Goal: Task Accomplishment & Management: Use online tool/utility

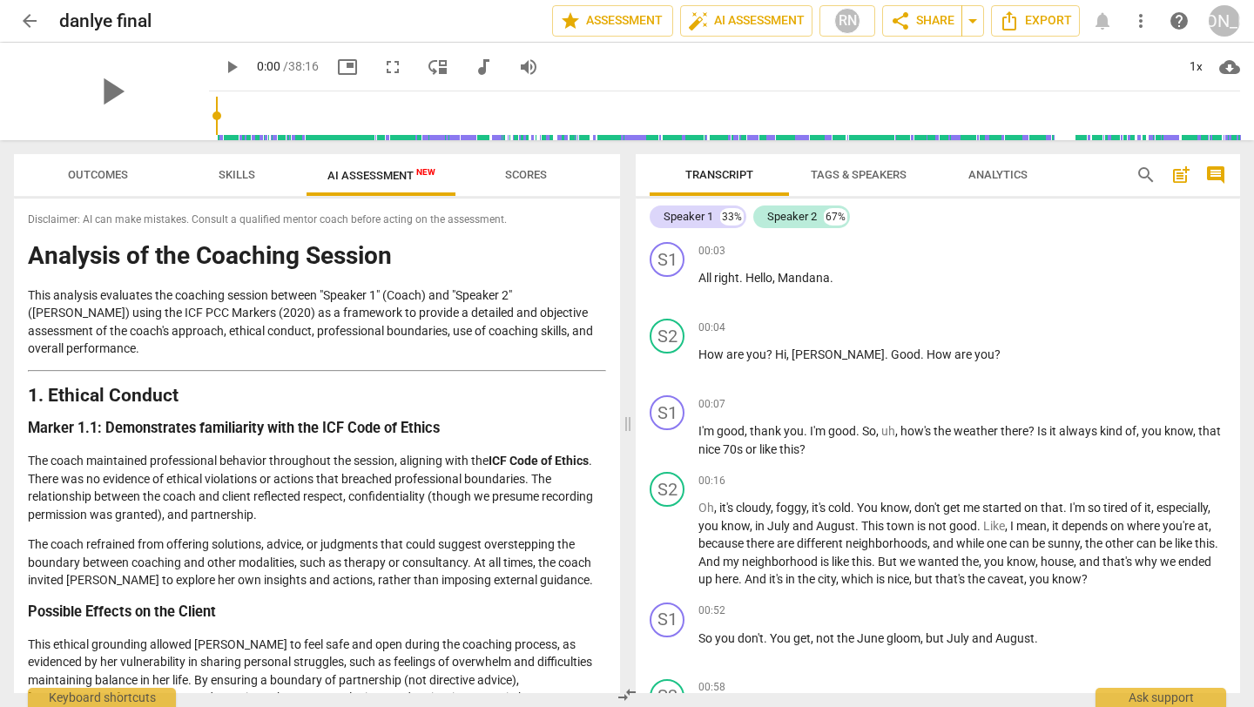
scroll to position [2916, 0]
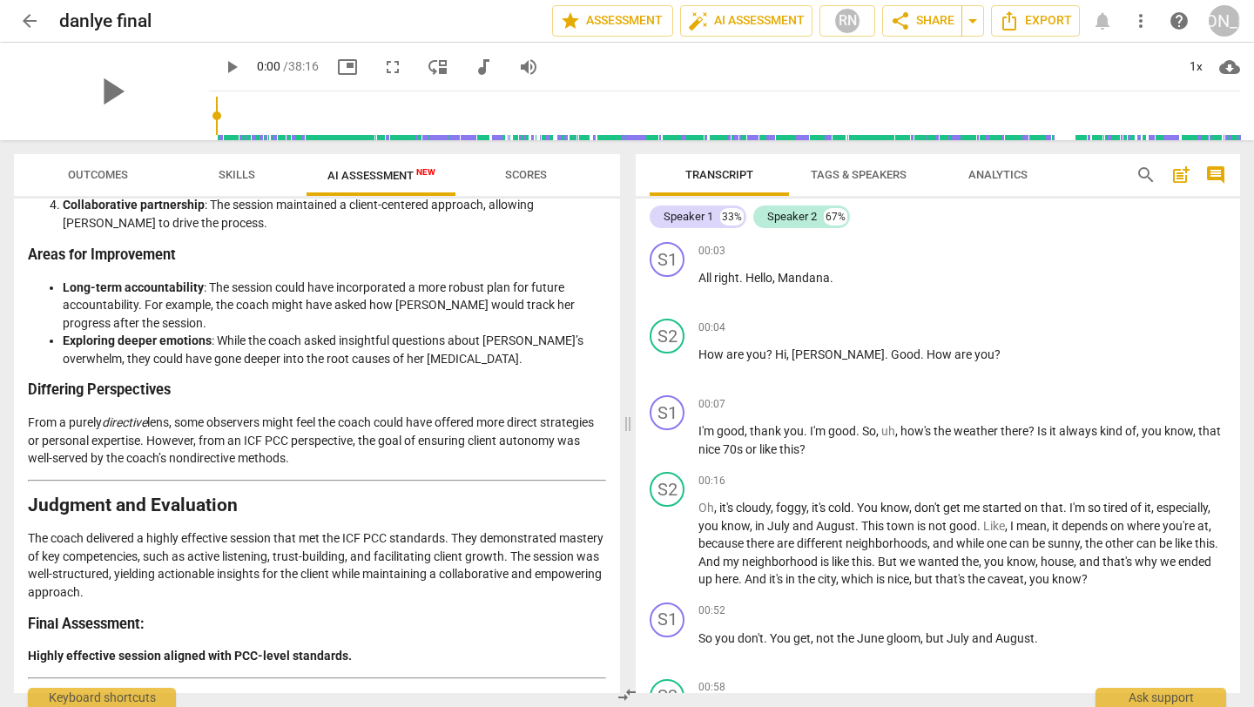
click at [233, 171] on span "Skills" at bounding box center [236, 174] width 37 height 13
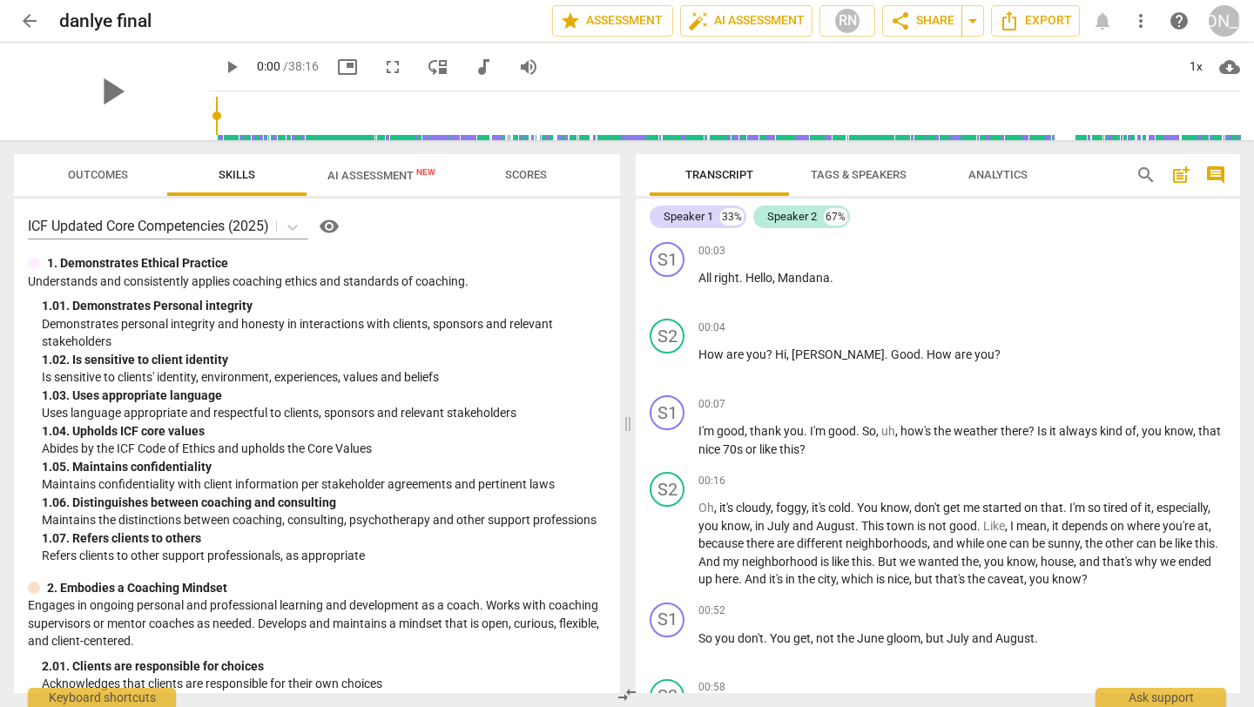
click at [349, 172] on span "AI Assessment New" at bounding box center [381, 175] width 108 height 13
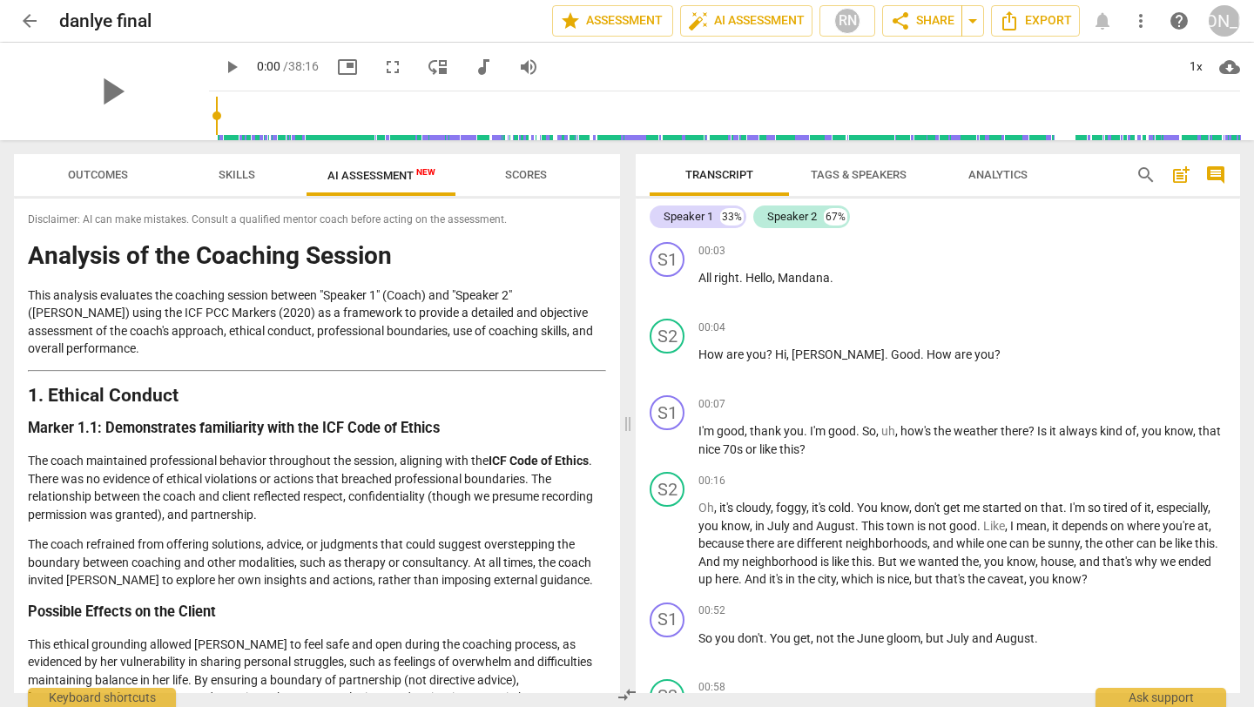
click at [424, 293] on p "This analysis evaluates the coaching session between "Speaker 1" (Coach) and "S…" at bounding box center [317, 321] width 578 height 71
click at [426, 295] on p "This analysis evaluates the coaching session between "Speaker 1" (Coach) and "S…" at bounding box center [317, 321] width 578 height 71
click at [424, 295] on p "This analysis evaluates the coaching session between "Speaker 1" (Coach) and "S…" at bounding box center [317, 321] width 578 height 71
drag, startPoint x: 424, startPoint y: 295, endPoint x: 393, endPoint y: 295, distance: 30.5
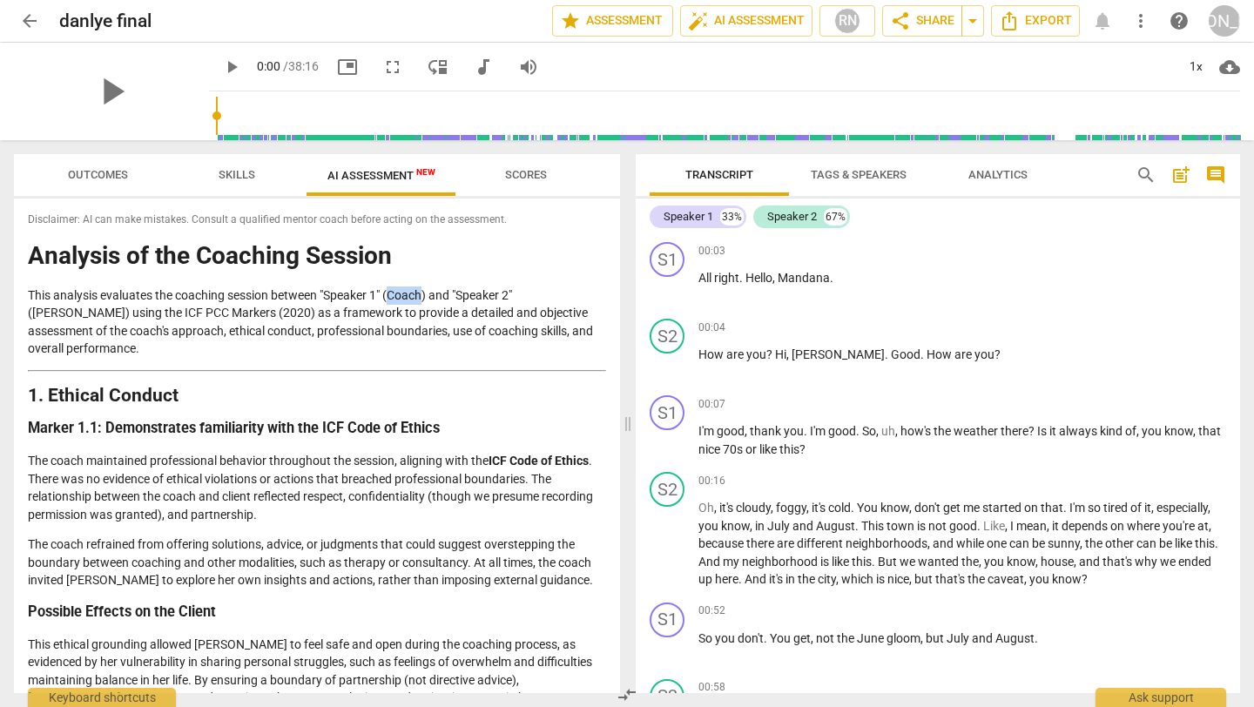
click at [393, 295] on p "This analysis evaluates the coaching session between "Speaker 1" (Coach) and "S…" at bounding box center [317, 321] width 578 height 71
click at [1140, 19] on span "more_vert" at bounding box center [1140, 20] width 21 height 21
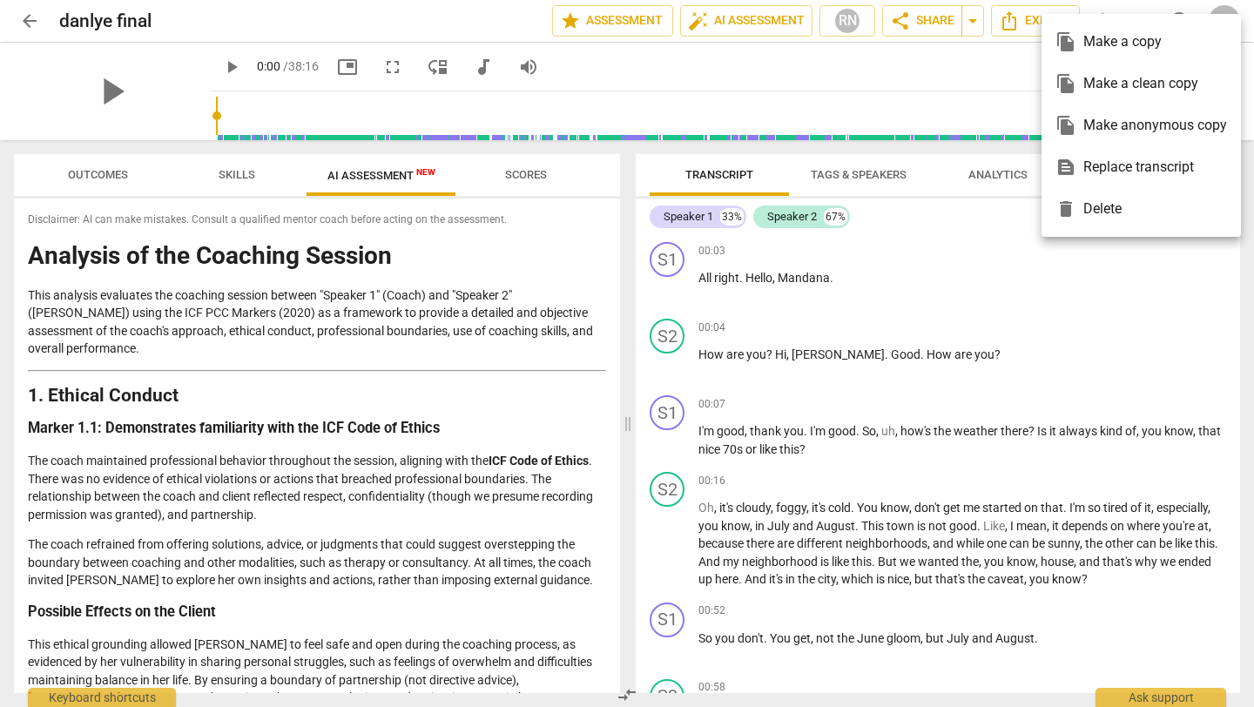
click at [973, 325] on div at bounding box center [627, 353] width 1254 height 707
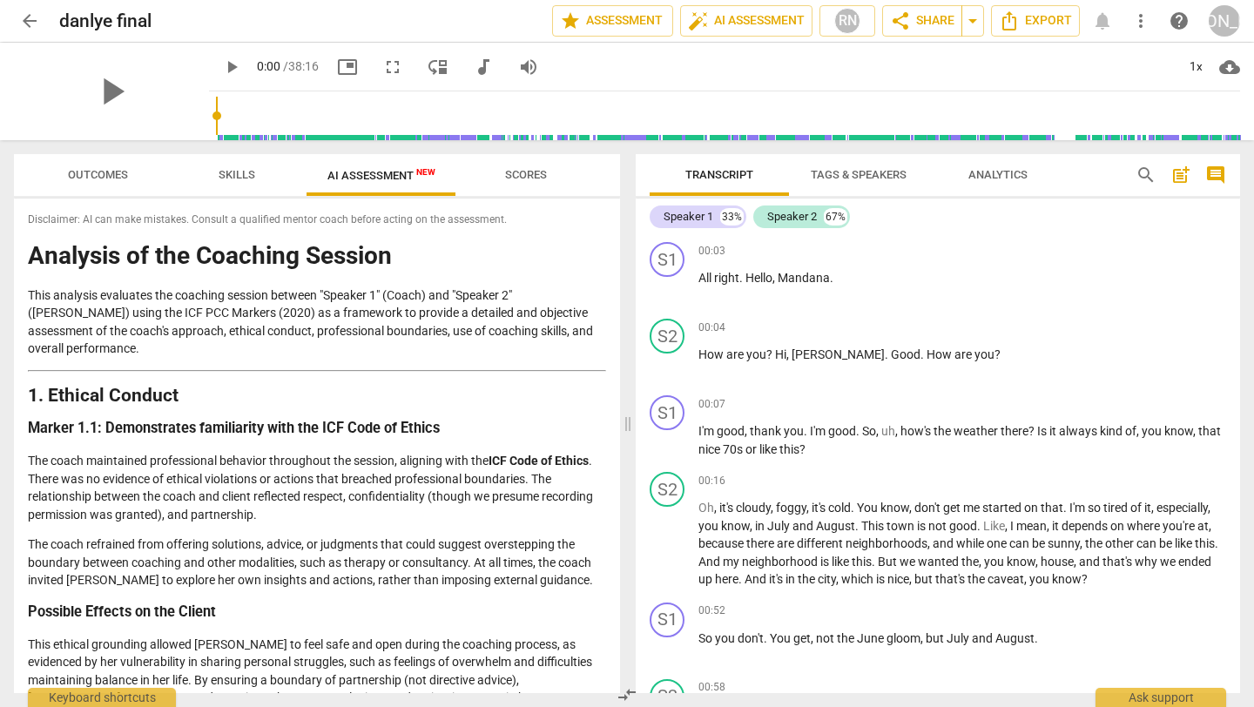
scroll to position [9, 0]
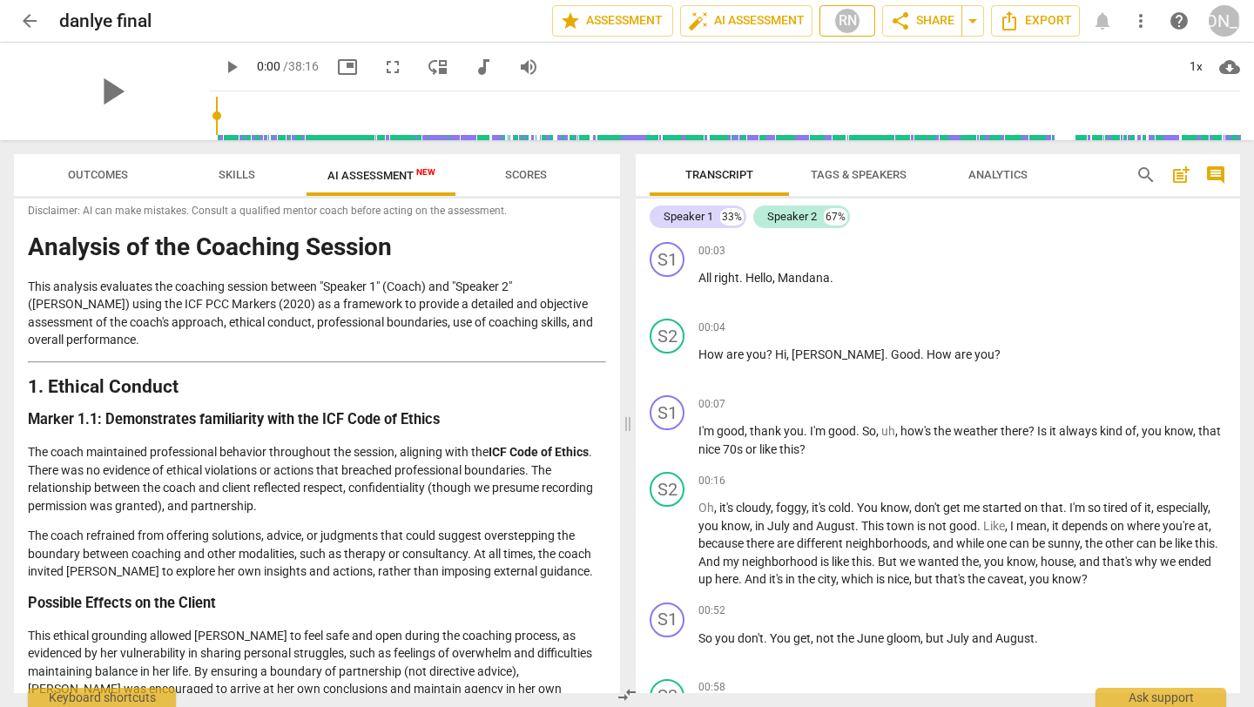
click at [847, 17] on div "RN" at bounding box center [847, 21] width 26 height 26
click at [1059, 73] on div at bounding box center [627, 353] width 1254 height 707
click at [1140, 16] on span "more_vert" at bounding box center [1140, 20] width 21 height 21
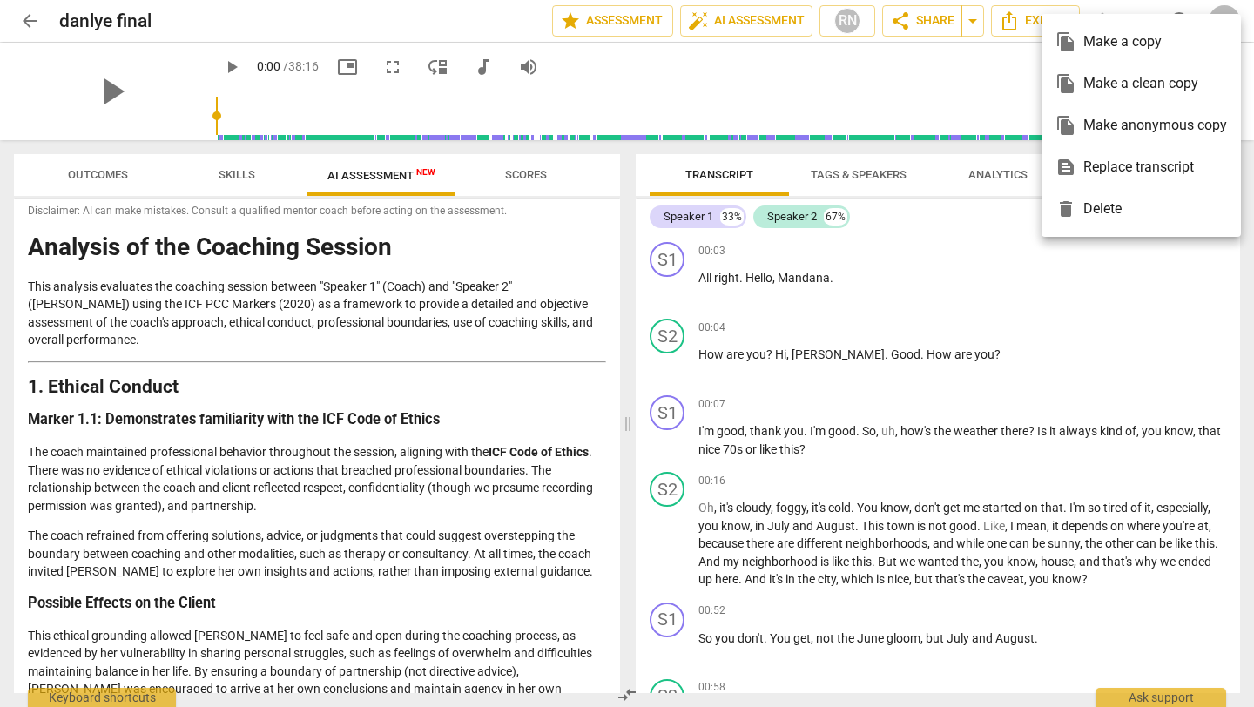
click at [971, 79] on div at bounding box center [627, 353] width 1254 height 707
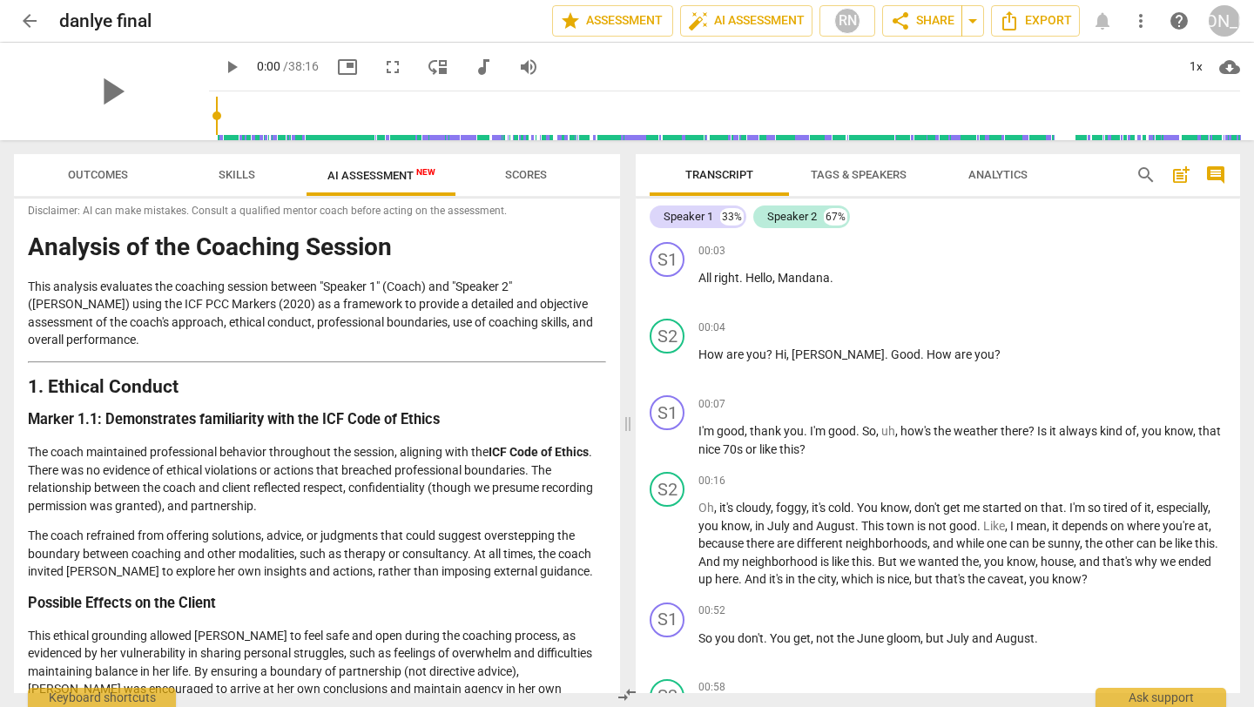
click at [1226, 23] on div "[PERSON_NAME]" at bounding box center [1223, 20] width 31 height 31
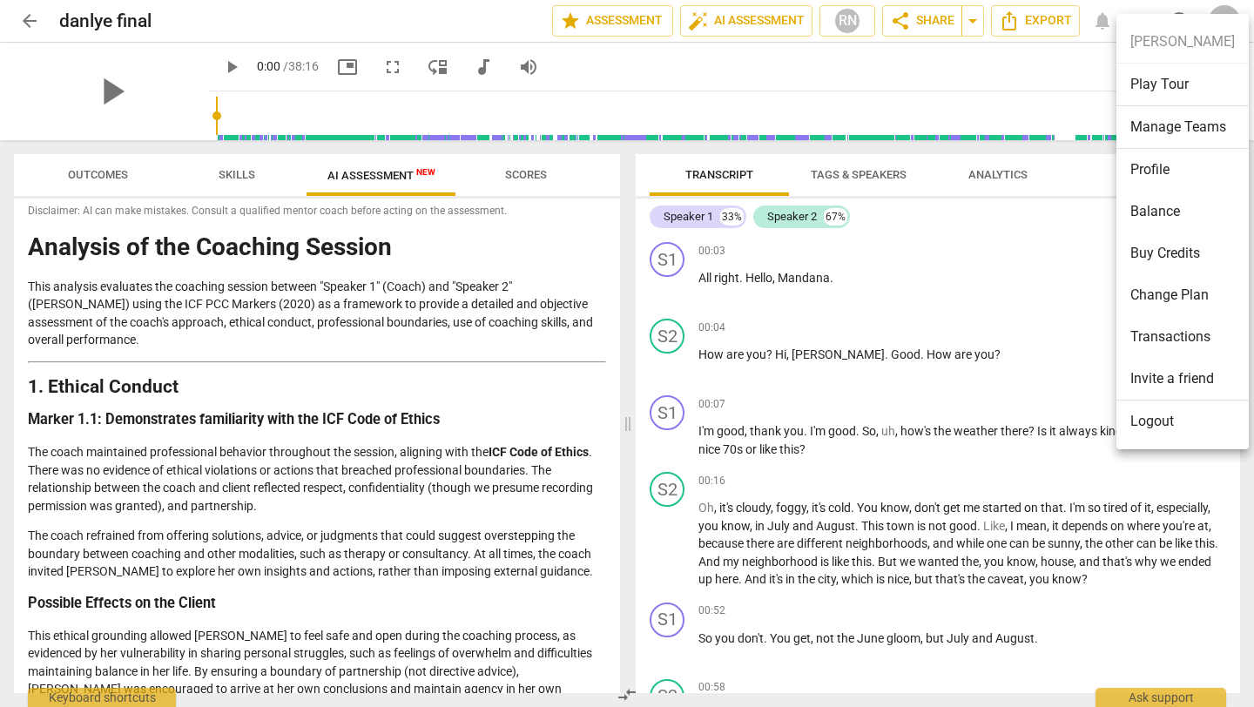
click at [968, 63] on div at bounding box center [627, 353] width 1254 height 707
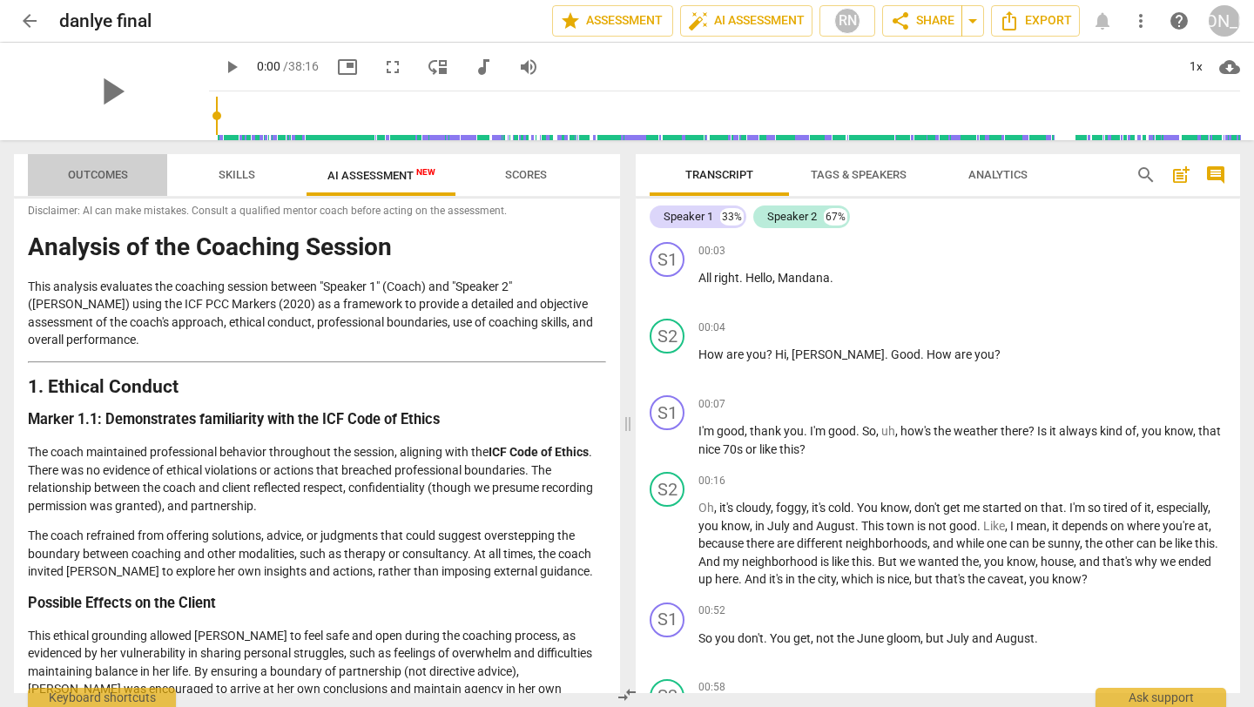
click at [96, 173] on span "Outcomes" at bounding box center [98, 174] width 60 height 13
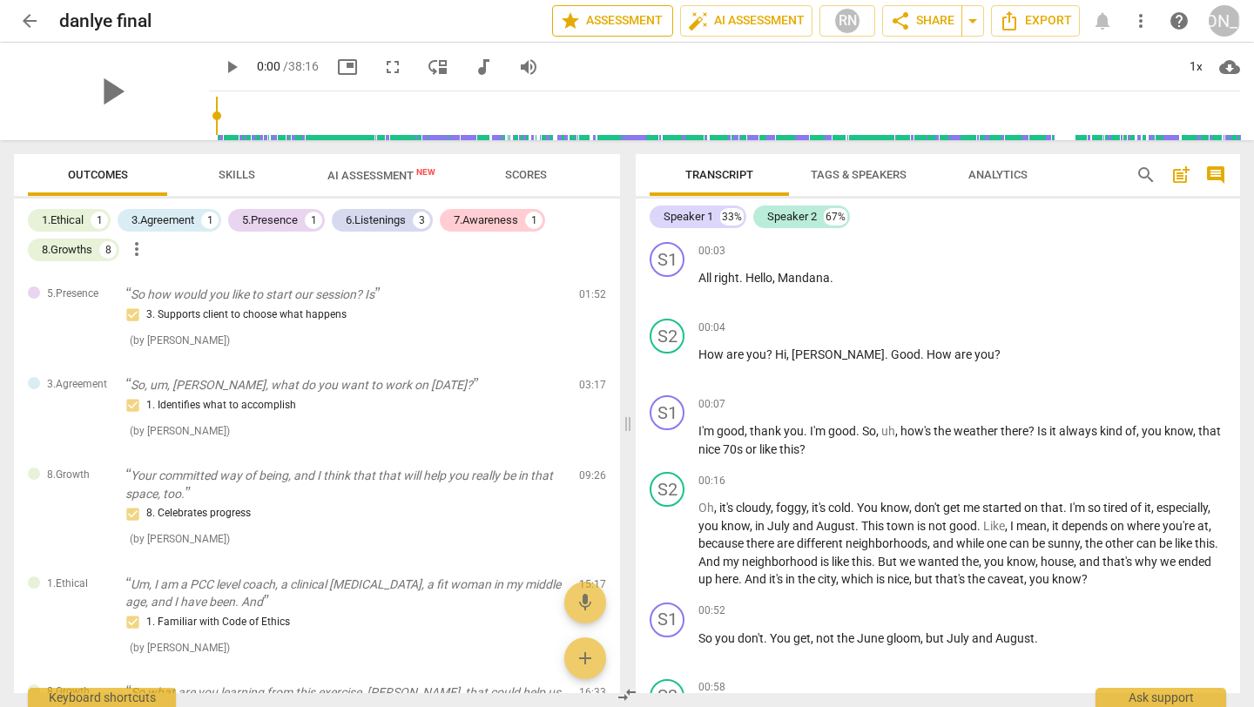
click at [600, 17] on span "star Assessment" at bounding box center [612, 20] width 105 height 21
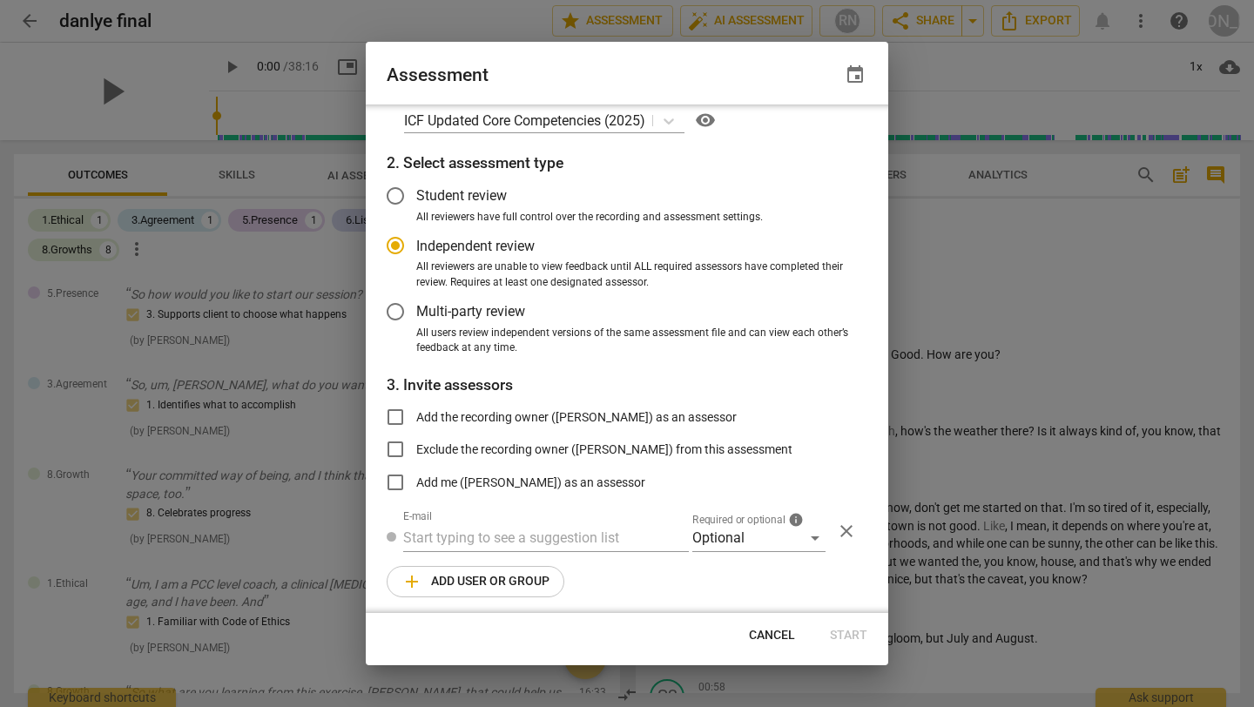
scroll to position [32, 0]
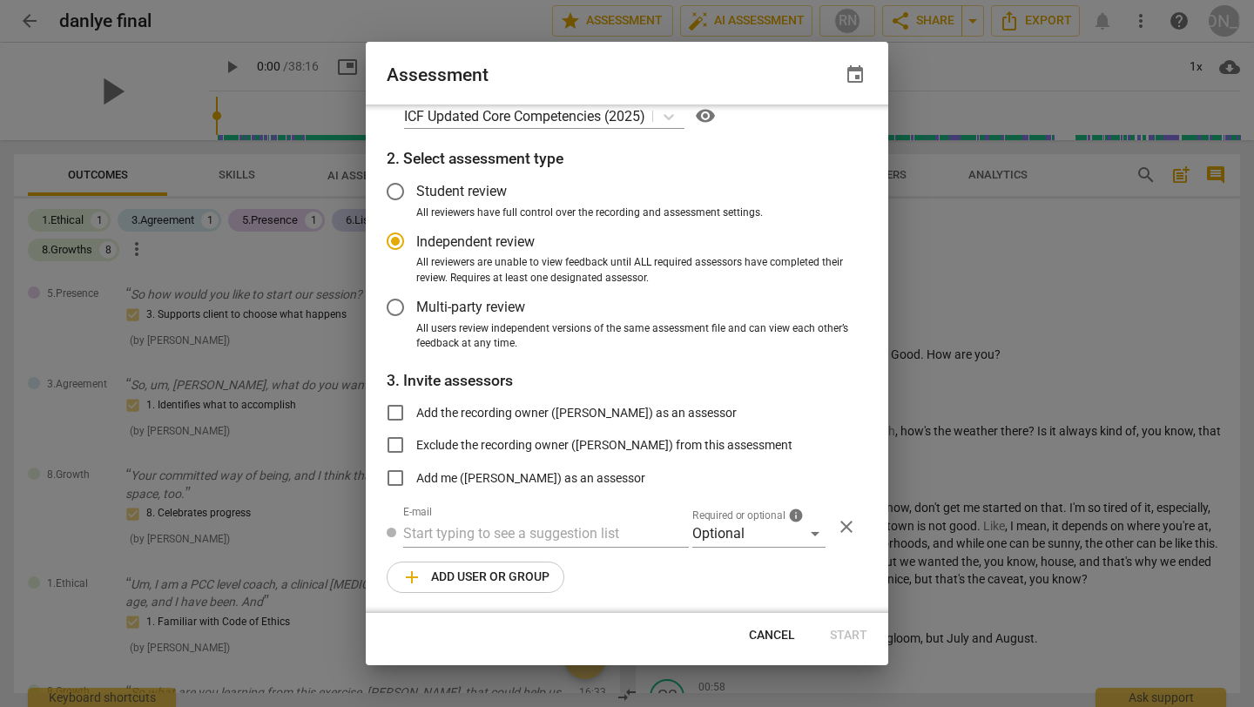
radio input "false"
click at [393, 409] on input "Add the recording owner ([PERSON_NAME]) as an assessor" at bounding box center [395, 413] width 42 height 42
checkbox input "true"
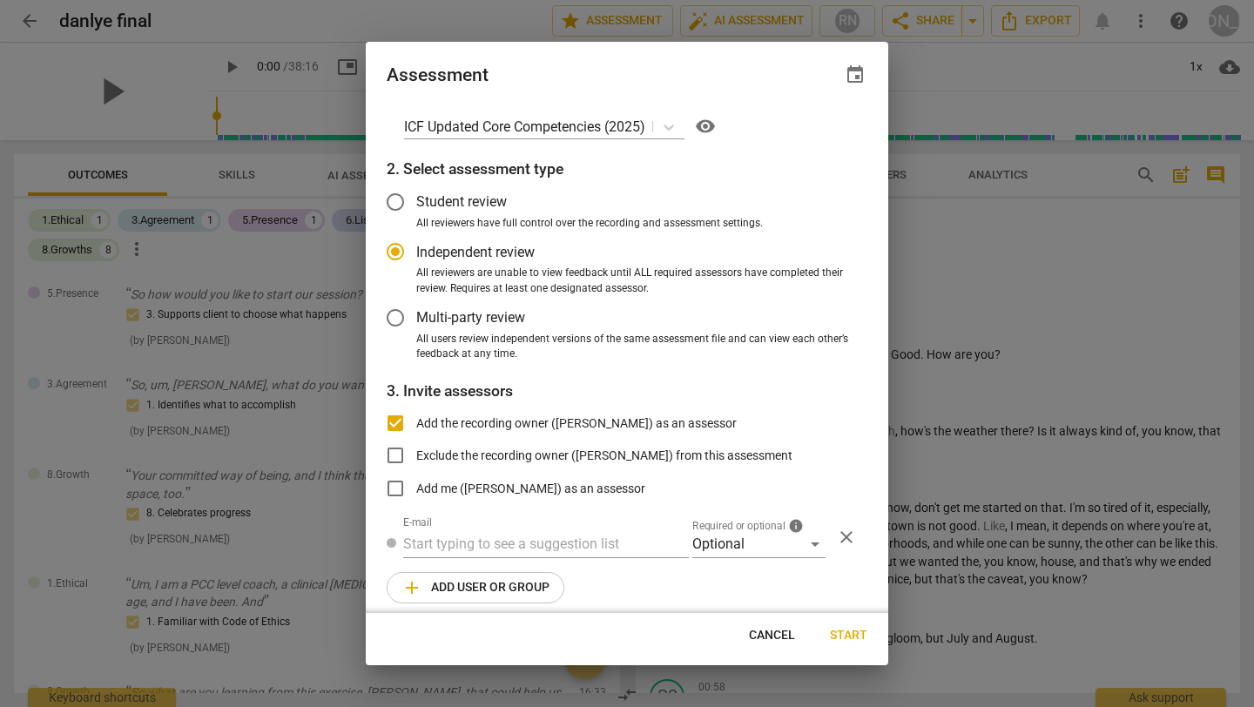
radio input "false"
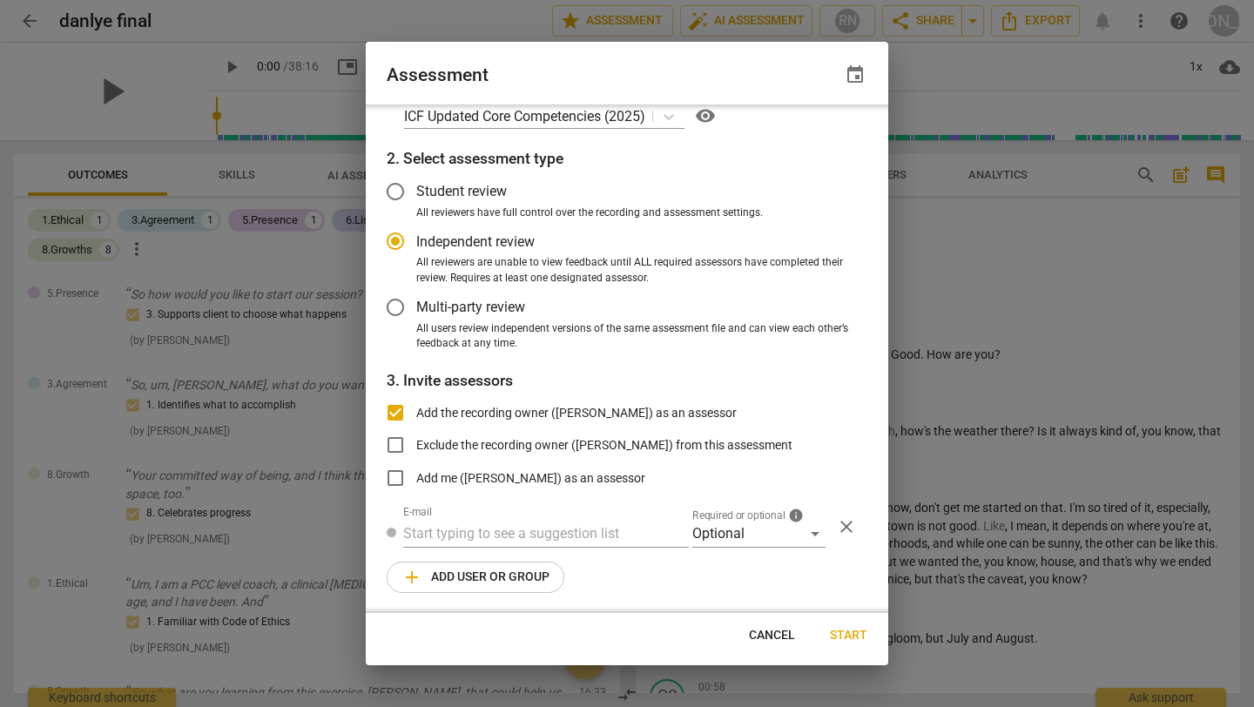
click at [844, 632] on span "Start" at bounding box center [848, 635] width 37 height 17
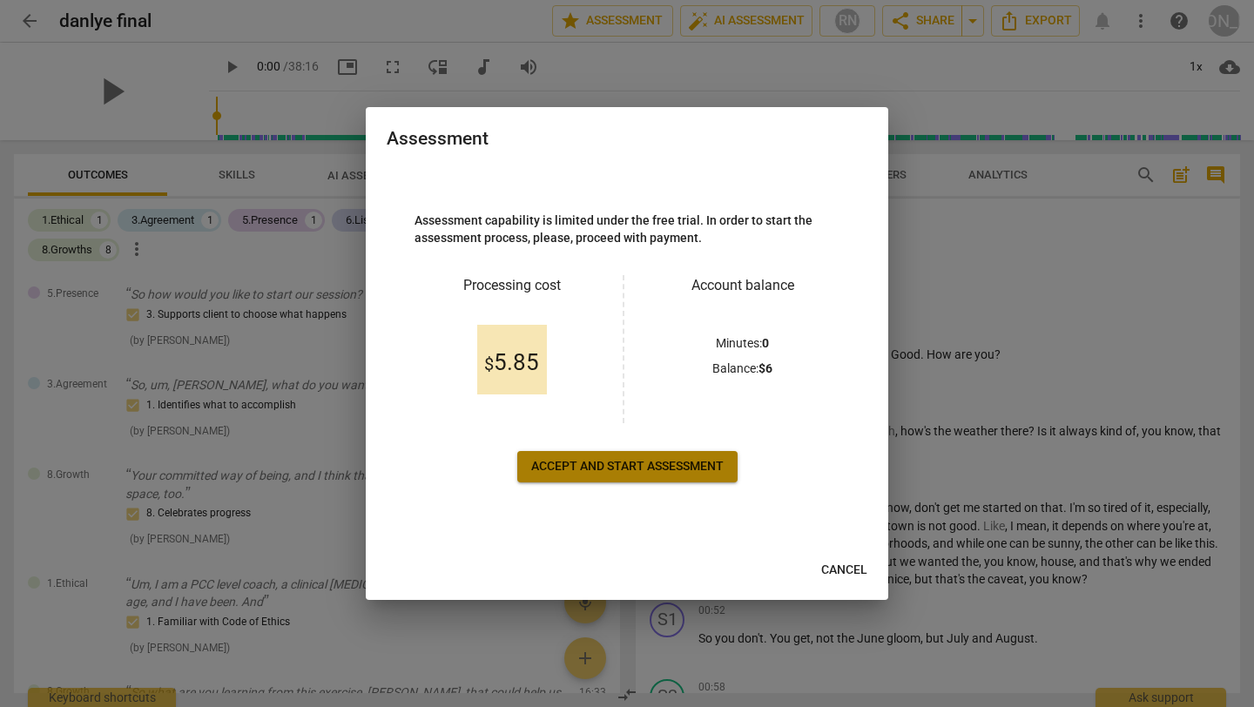
click at [664, 466] on span "Accept and start assessment" at bounding box center [627, 466] width 192 height 17
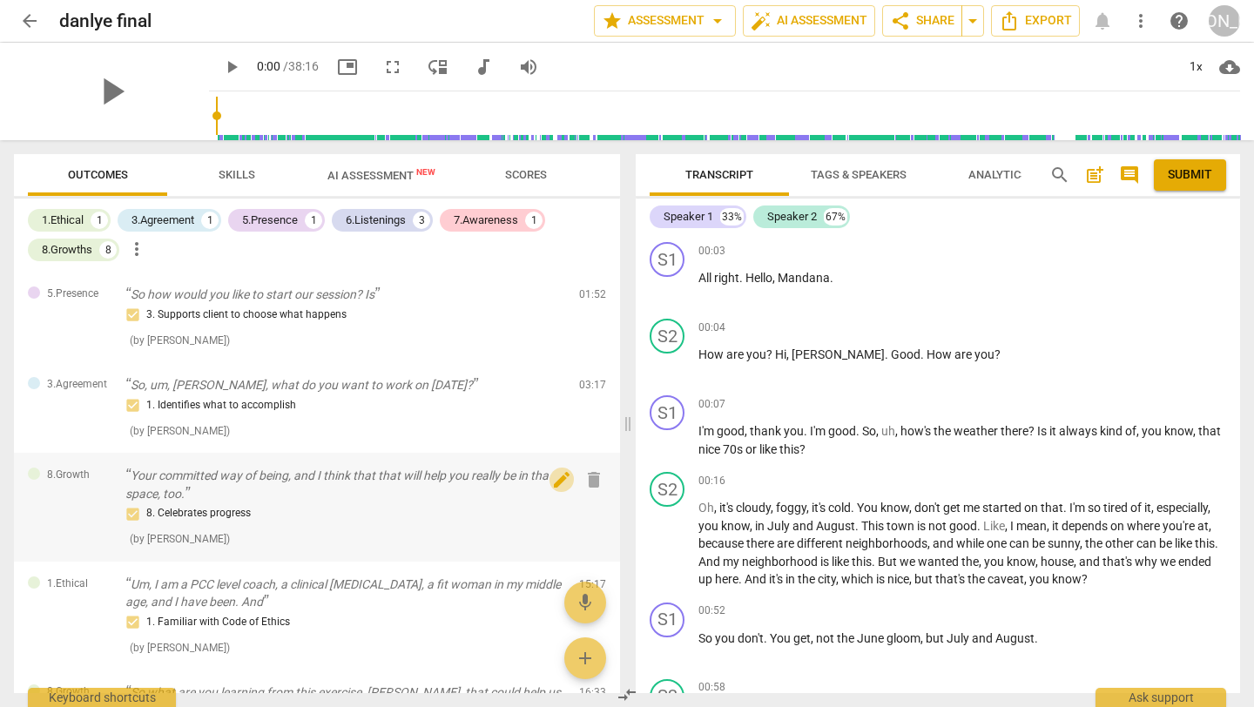
click at [552, 482] on span "edit" at bounding box center [561, 479] width 21 height 21
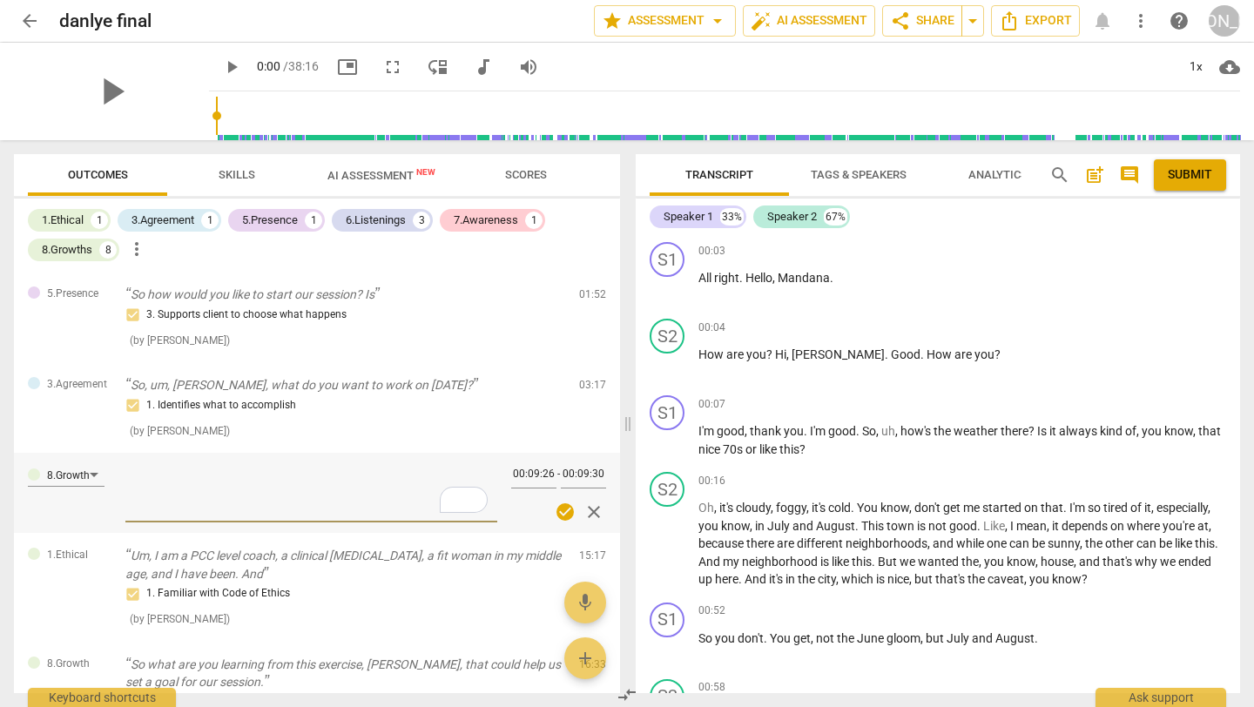
click at [561, 510] on span "check_circle" at bounding box center [565, 511] width 21 height 21
click at [590, 511] on span "close" at bounding box center [593, 511] width 21 height 21
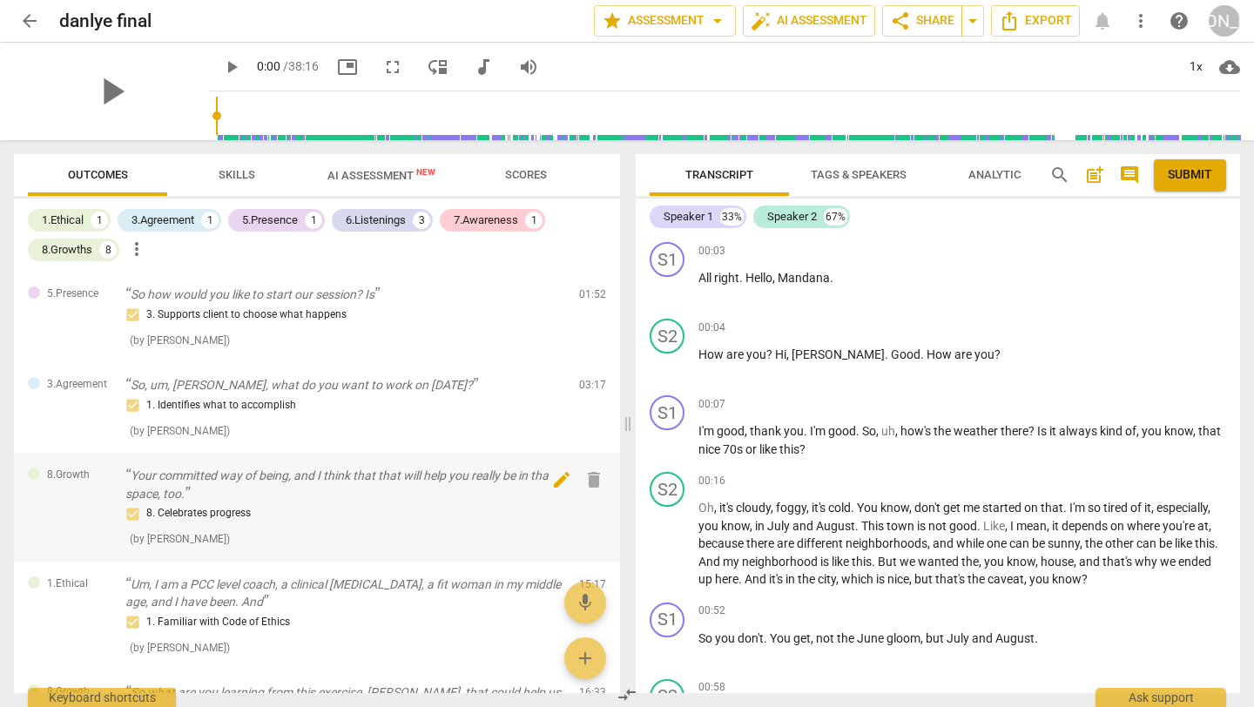
click at [555, 483] on span "edit" at bounding box center [561, 479] width 21 height 21
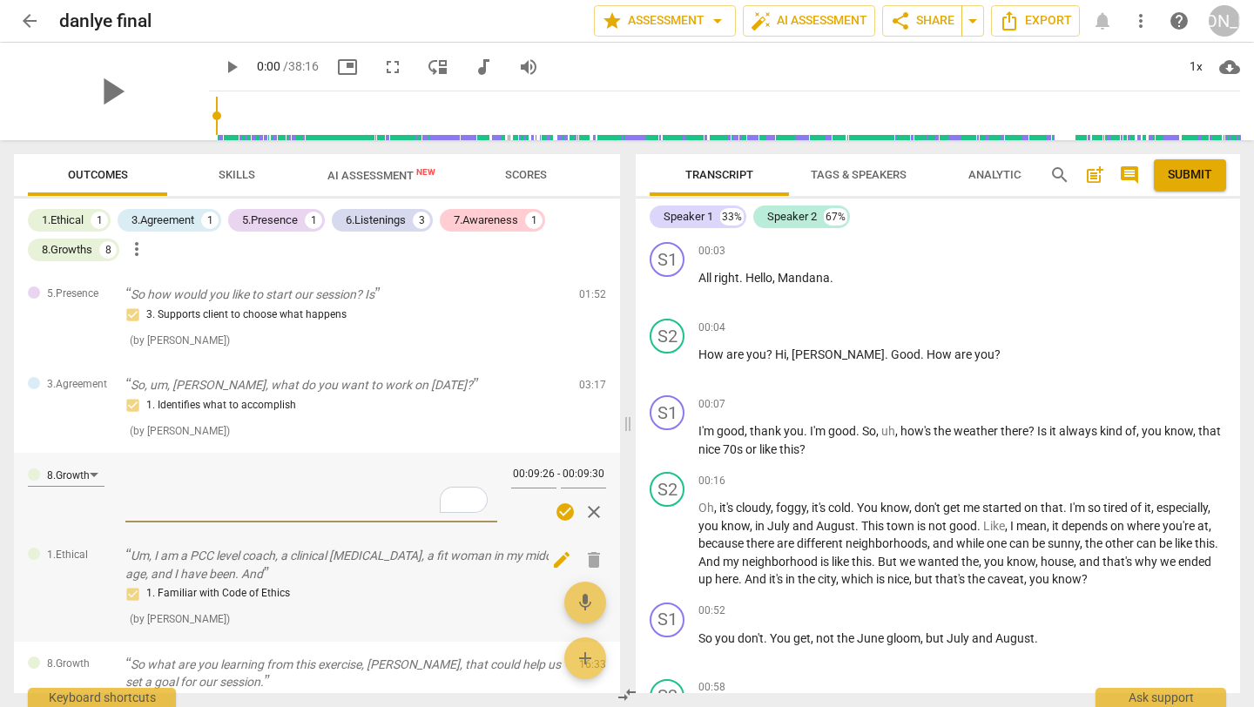
click at [588, 558] on span "delete" at bounding box center [593, 559] width 21 height 21
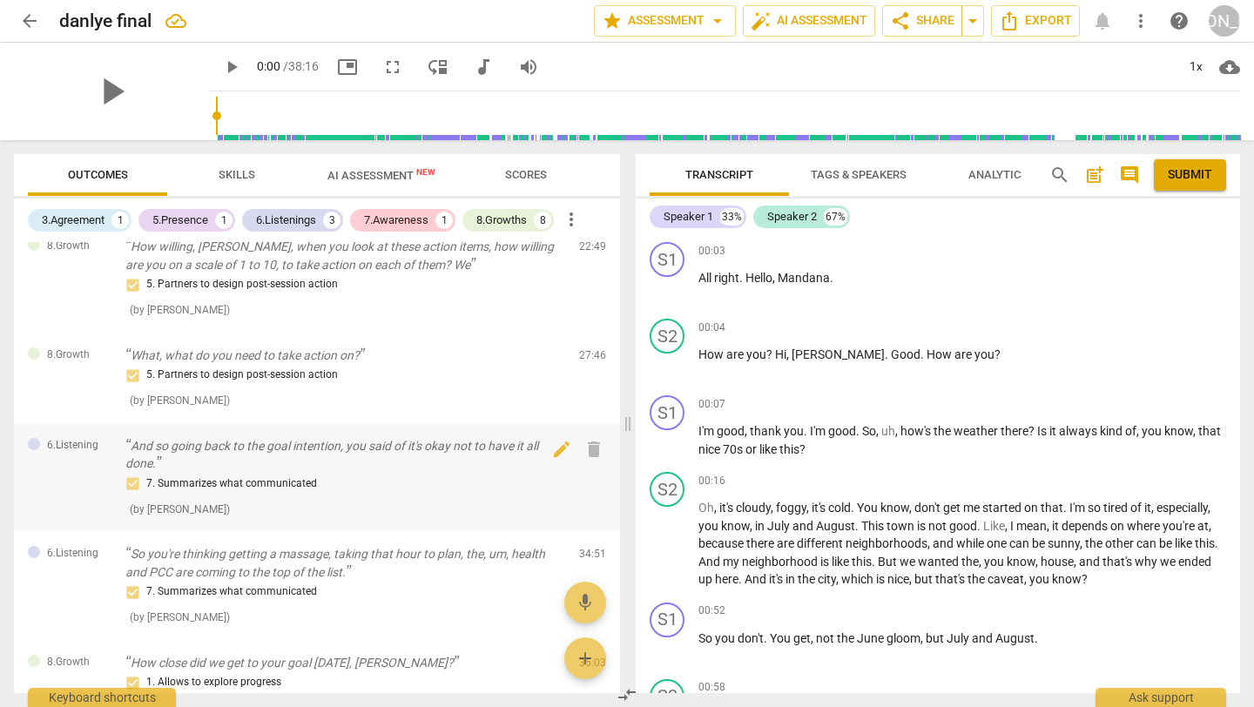
scroll to position [518, 0]
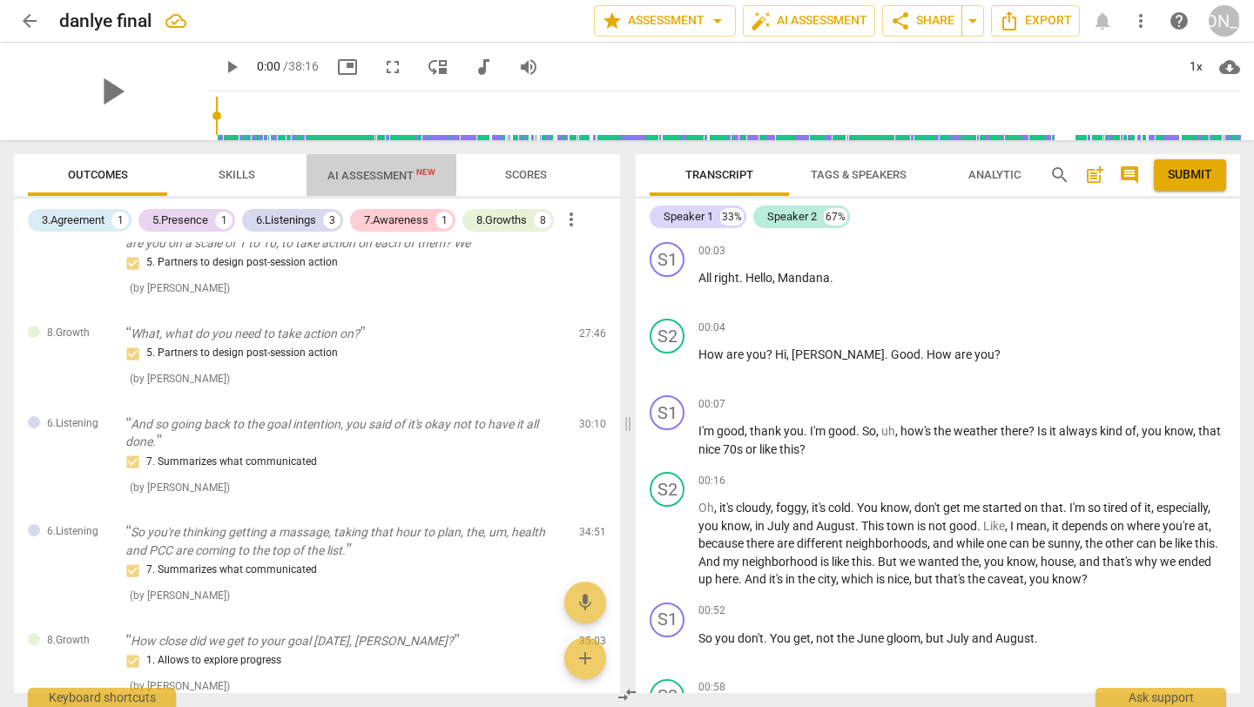
click at [375, 170] on span "AI Assessment New" at bounding box center [381, 175] width 108 height 13
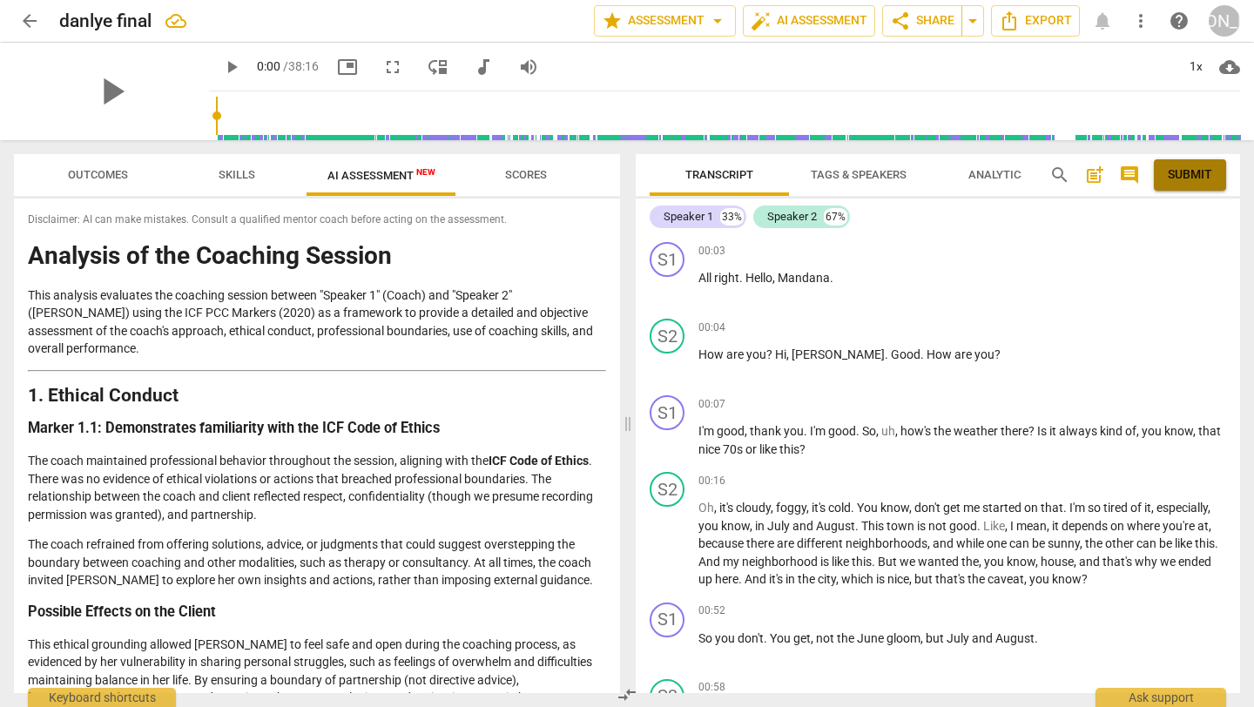
click at [1189, 176] on span "Submit" at bounding box center [1189, 174] width 44 height 17
click at [1142, 19] on span "more_vert" at bounding box center [1140, 20] width 21 height 21
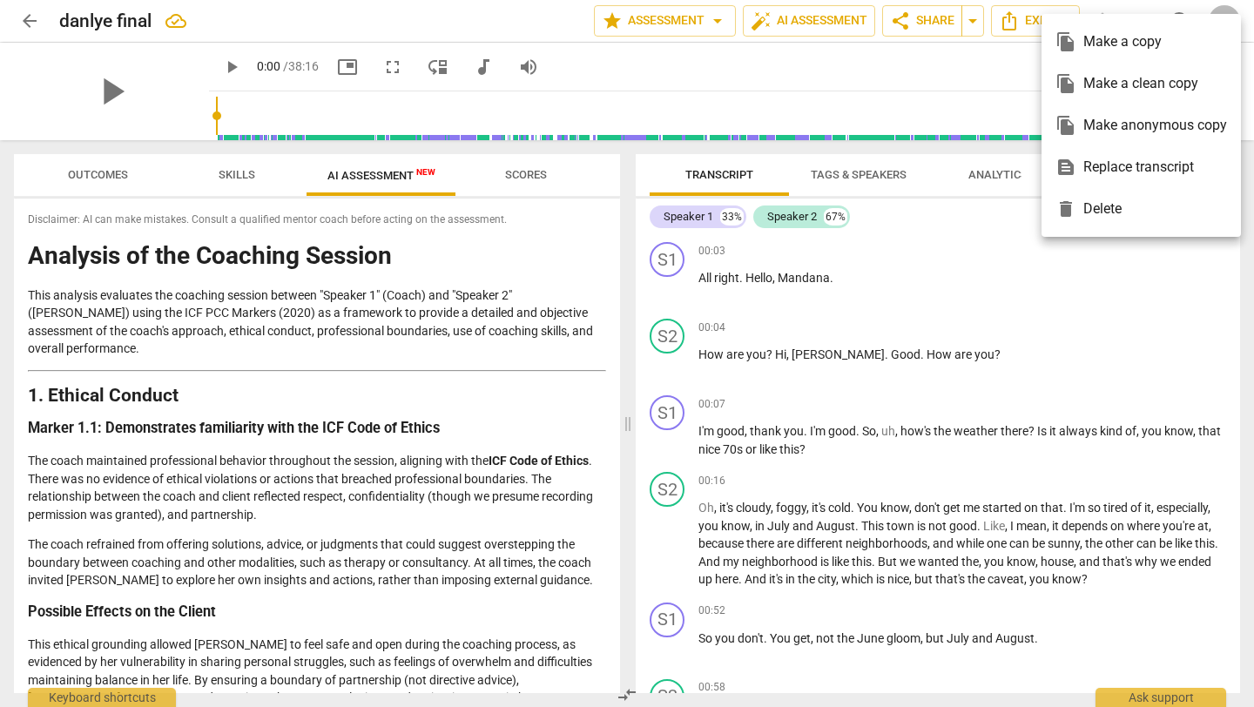
click at [1145, 47] on div "file_copy Make a copy" at bounding box center [1140, 42] width 171 height 42
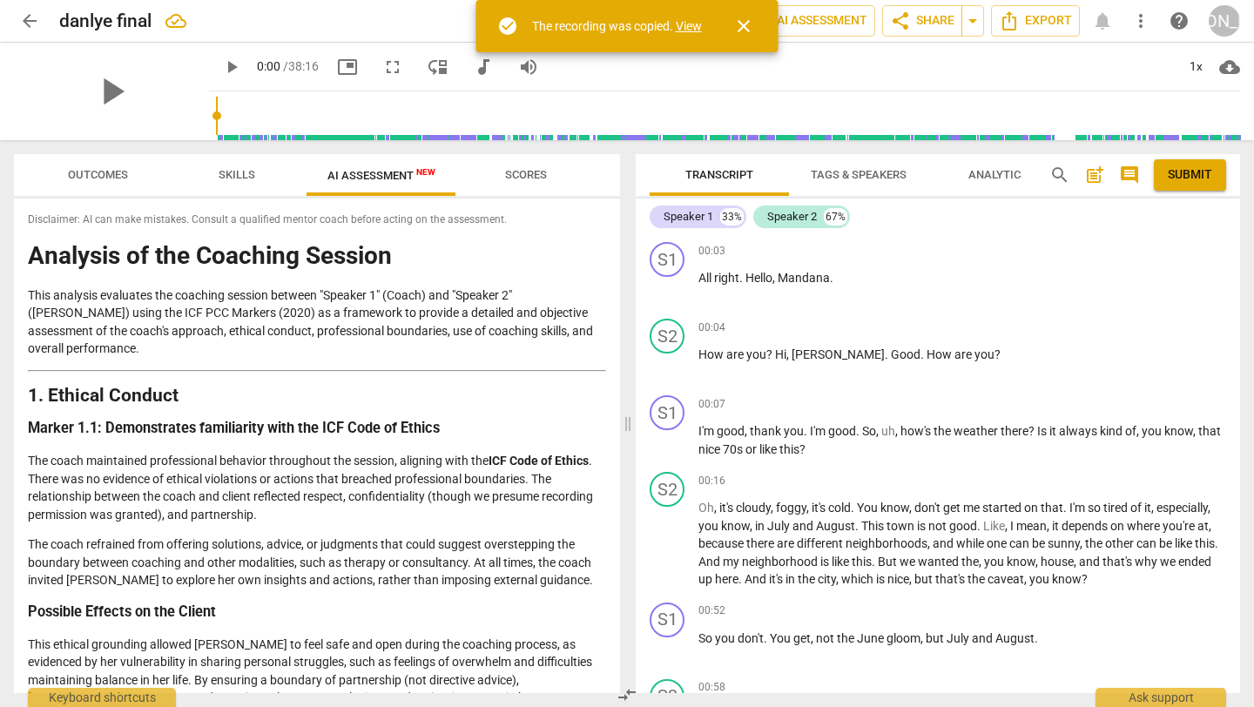
click at [689, 24] on link "View" at bounding box center [689, 26] width 26 height 14
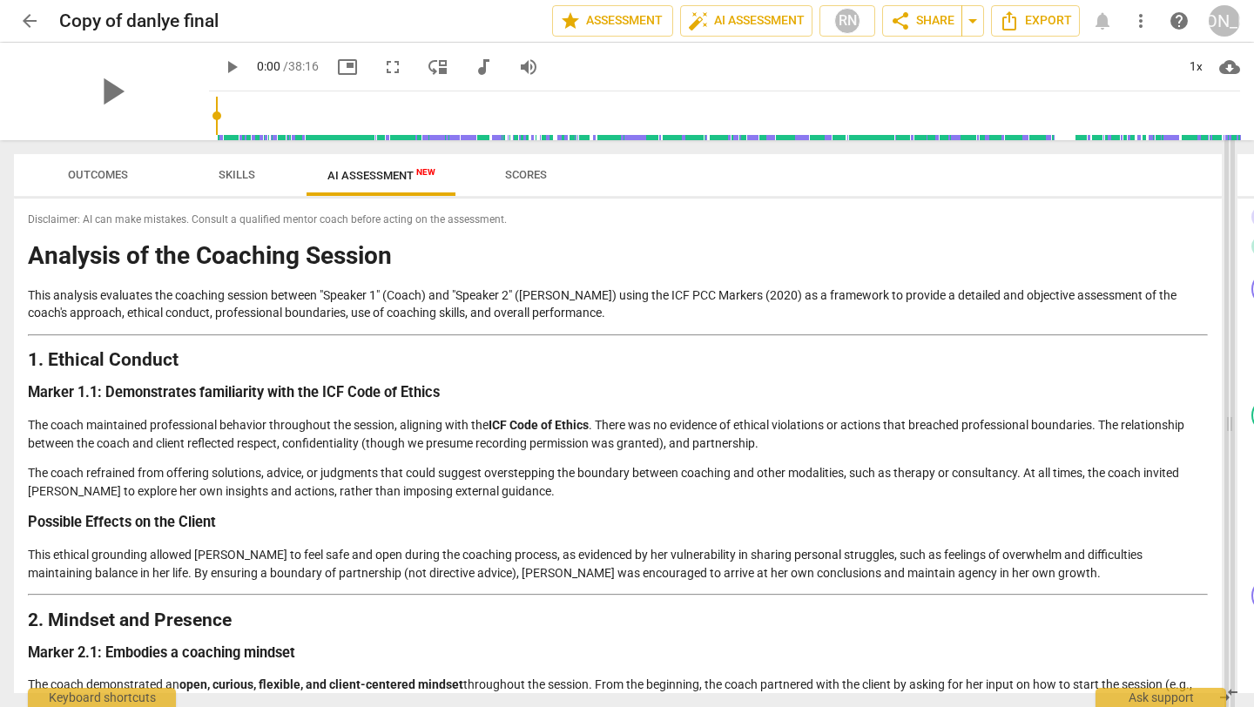
drag, startPoint x: 628, startPoint y: 426, endPoint x: 1229, endPoint y: 366, distance: 604.5
click at [1229, 366] on span at bounding box center [1229, 423] width 10 height 567
click at [1140, 20] on span "more_vert" at bounding box center [1140, 20] width 21 height 21
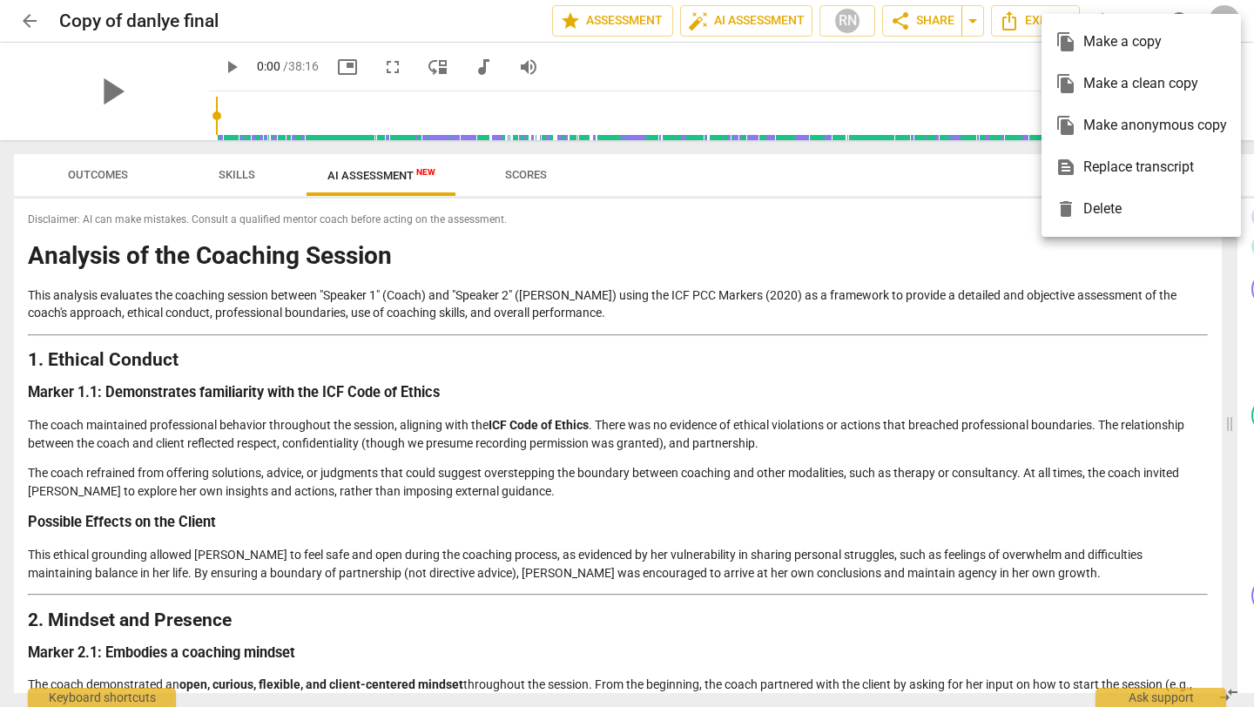
click at [729, 64] on div at bounding box center [627, 353] width 1254 height 707
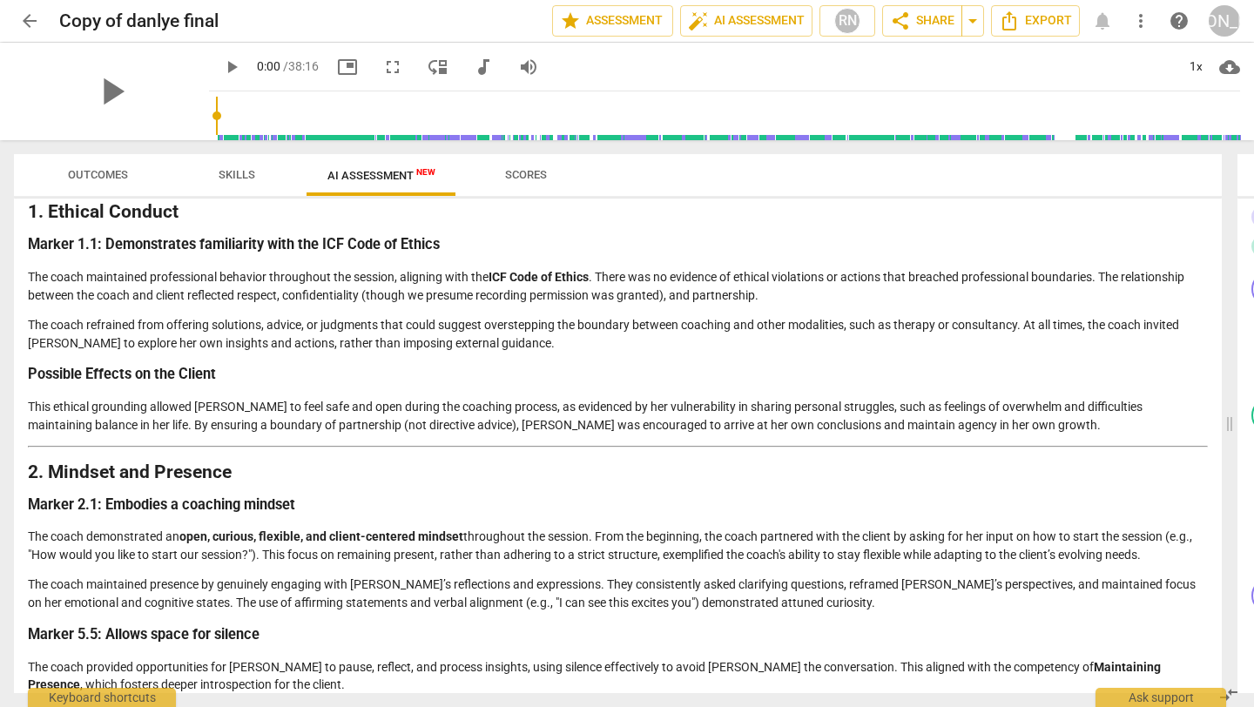
scroll to position [158, 0]
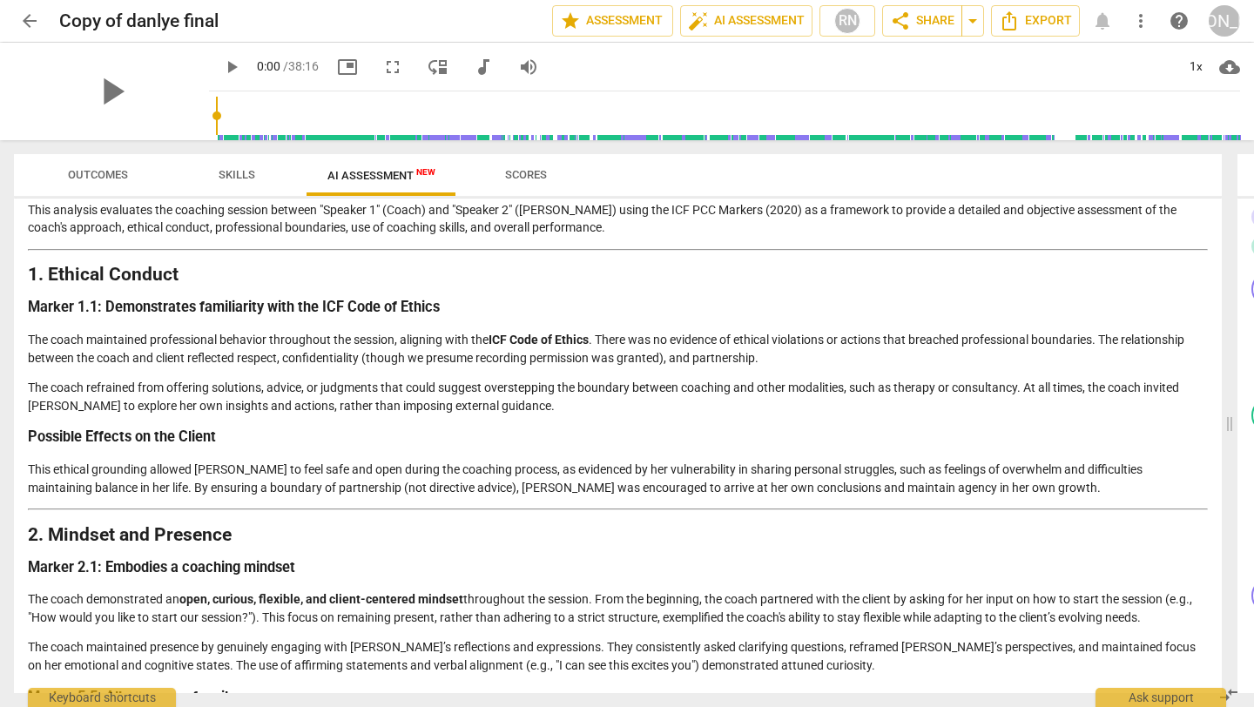
scroll to position [76, 0]
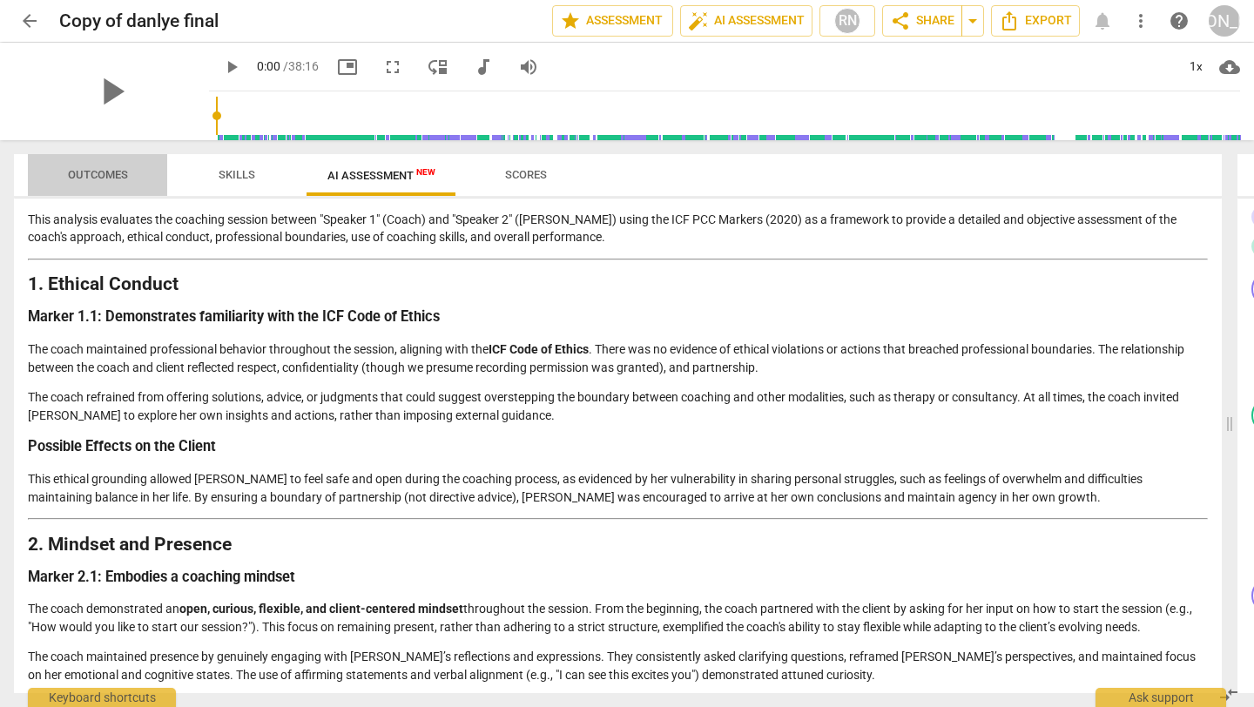
click at [97, 174] on span "Outcomes" at bounding box center [98, 174] width 60 height 13
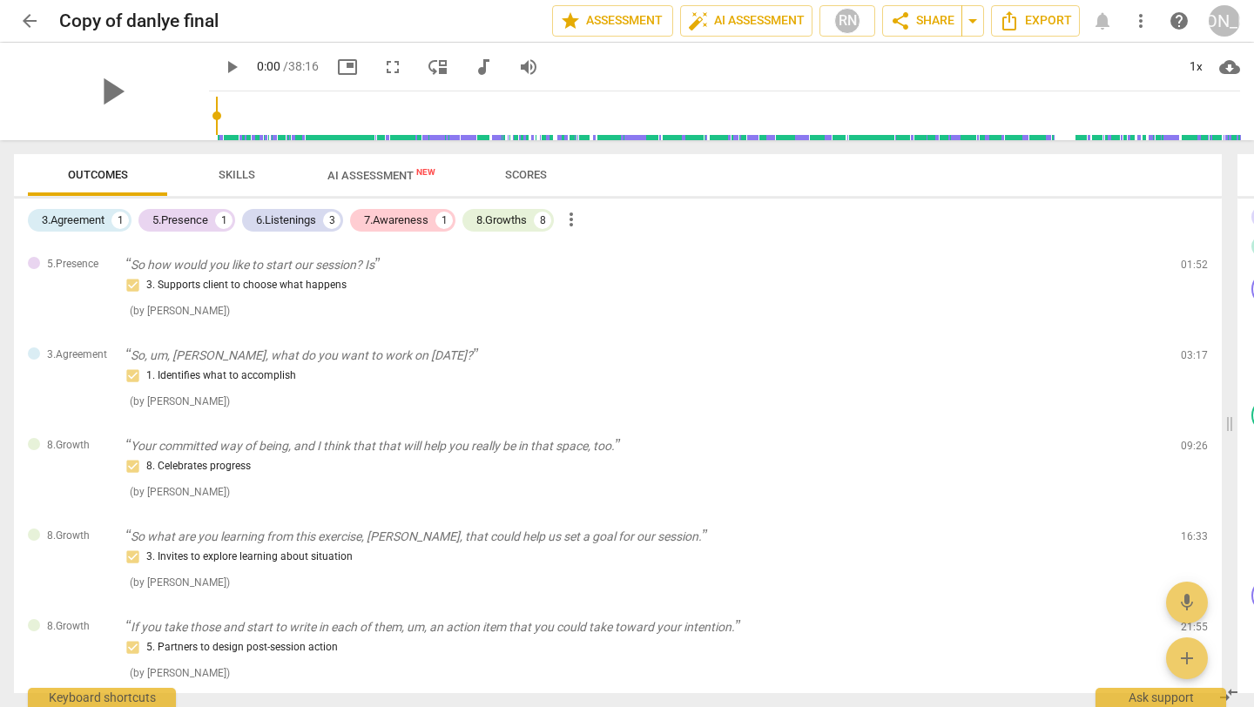
click at [30, 19] on span "arrow_back" at bounding box center [29, 20] width 21 height 21
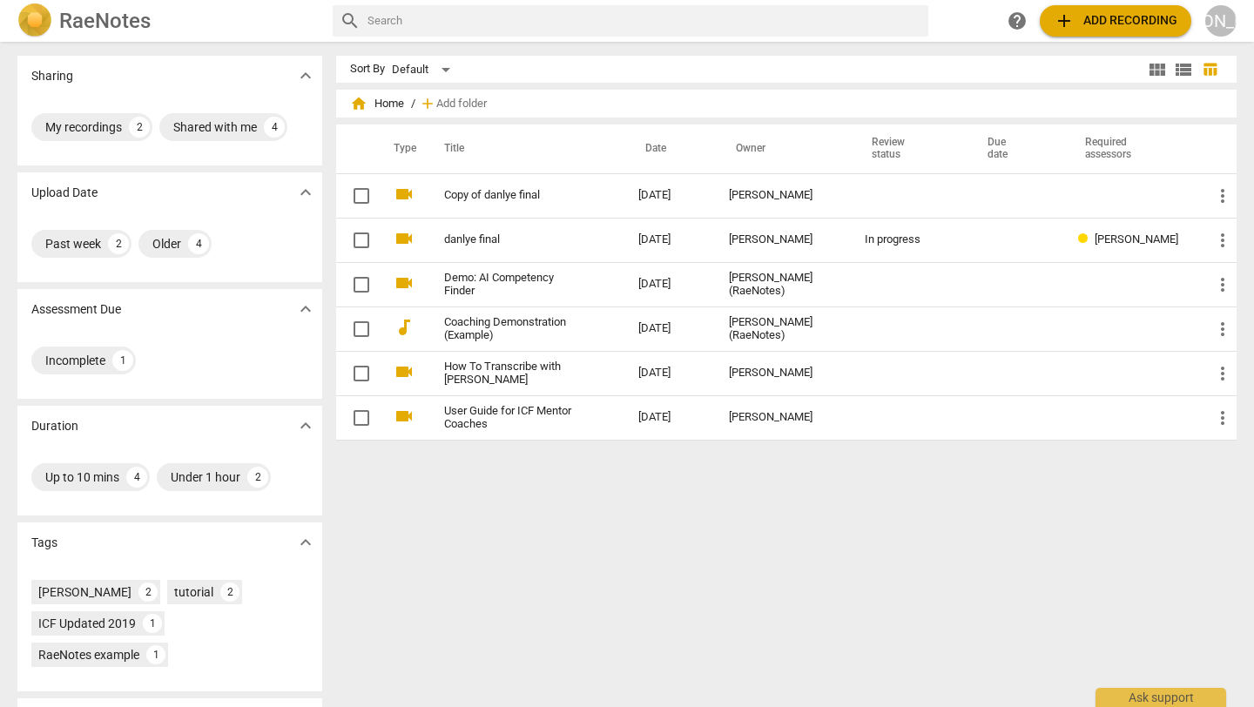
click at [118, 17] on h2 "RaeNotes" at bounding box center [104, 21] width 91 height 24
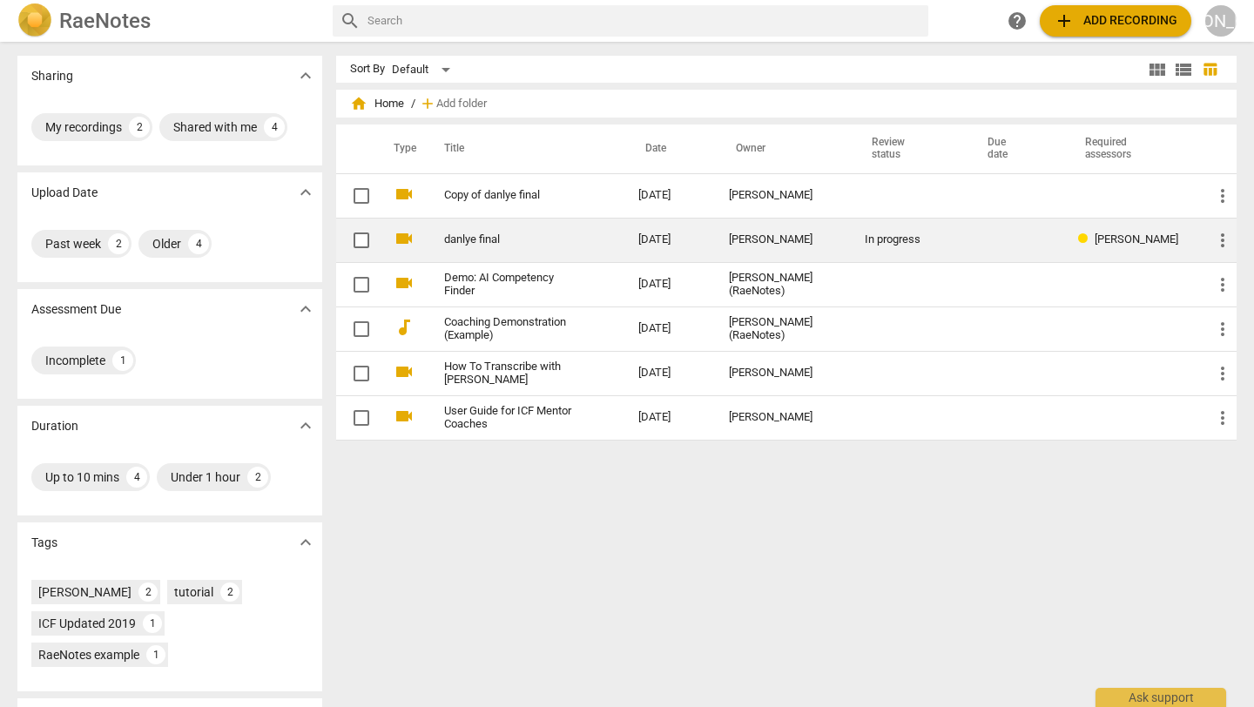
click at [1222, 240] on span "more_vert" at bounding box center [1222, 240] width 21 height 21
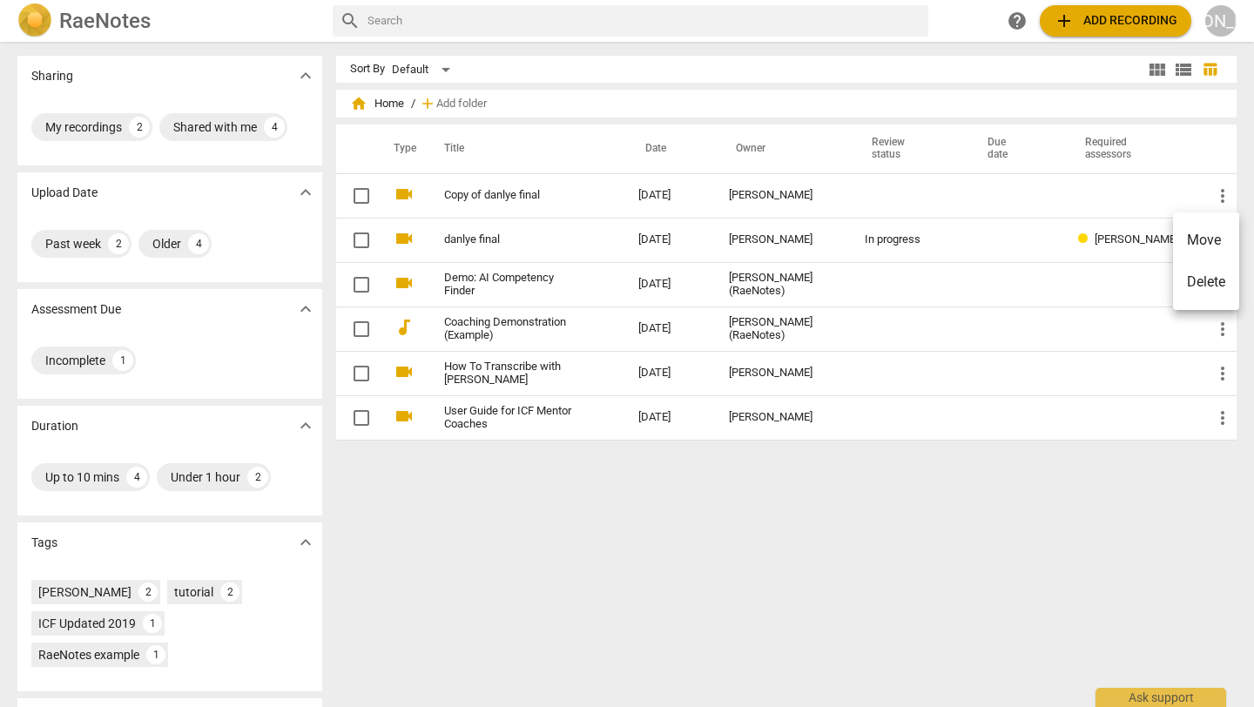
click at [1028, 235] on div at bounding box center [627, 353] width 1254 height 707
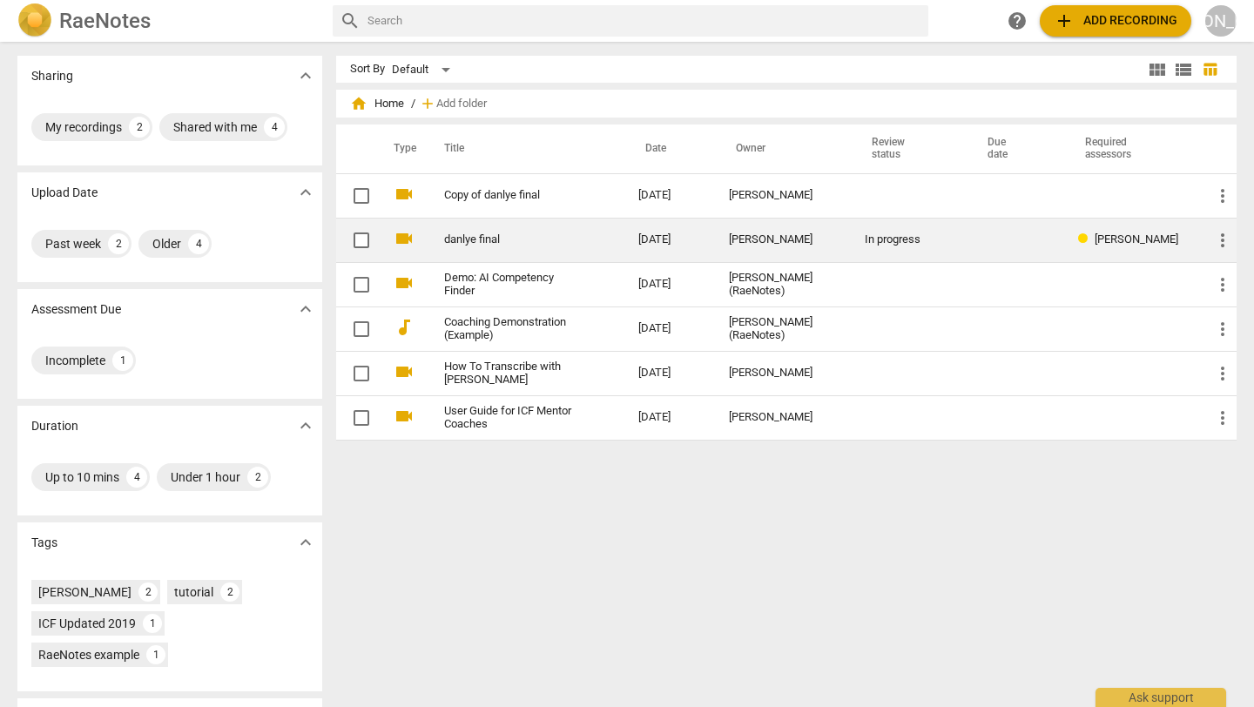
click at [1024, 234] on td at bounding box center [1015, 240] width 98 height 44
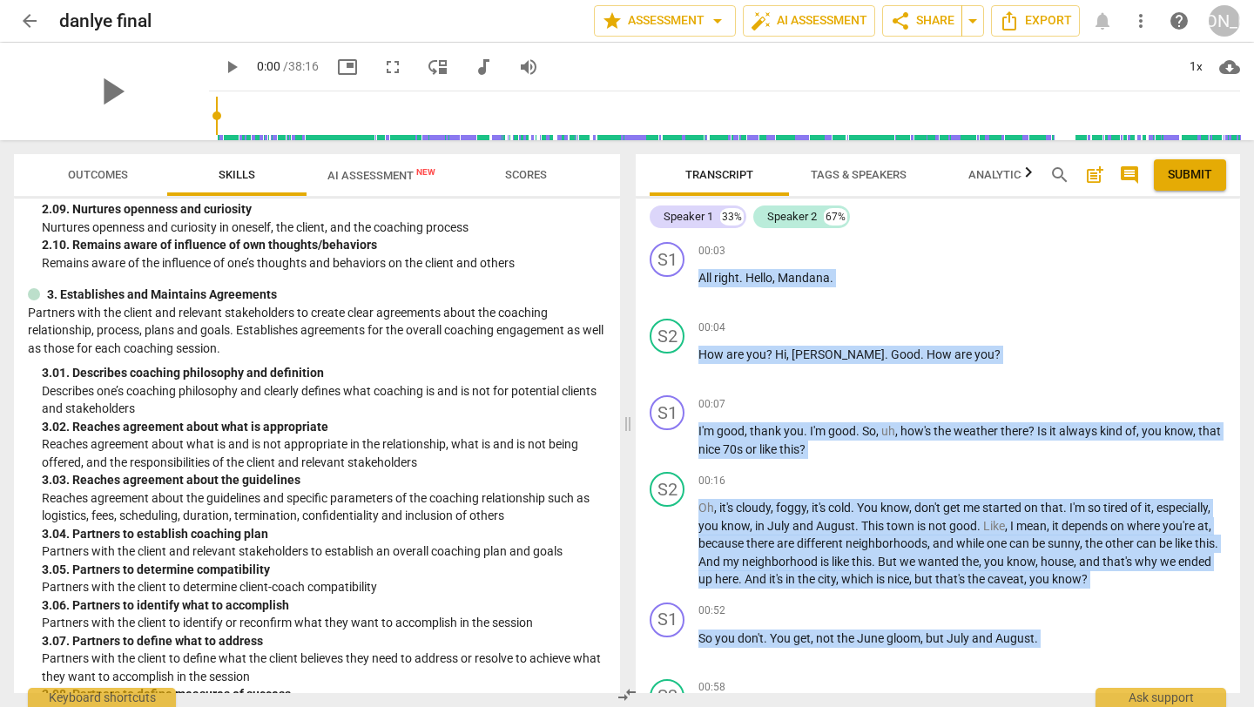
scroll to position [757, 0]
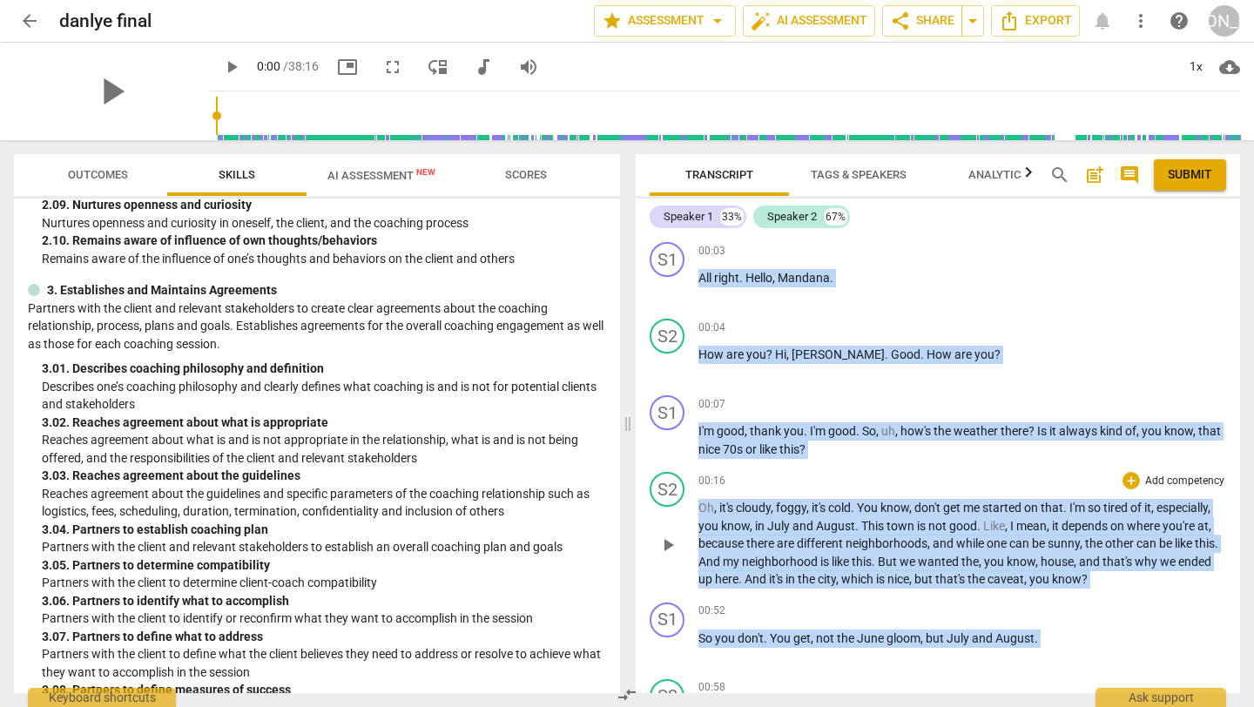
click at [972, 465] on div "S2 play_arrow pause 00:16 + Add competency keyboard_arrow_right Oh , it's cloud…" at bounding box center [937, 530] width 604 height 131
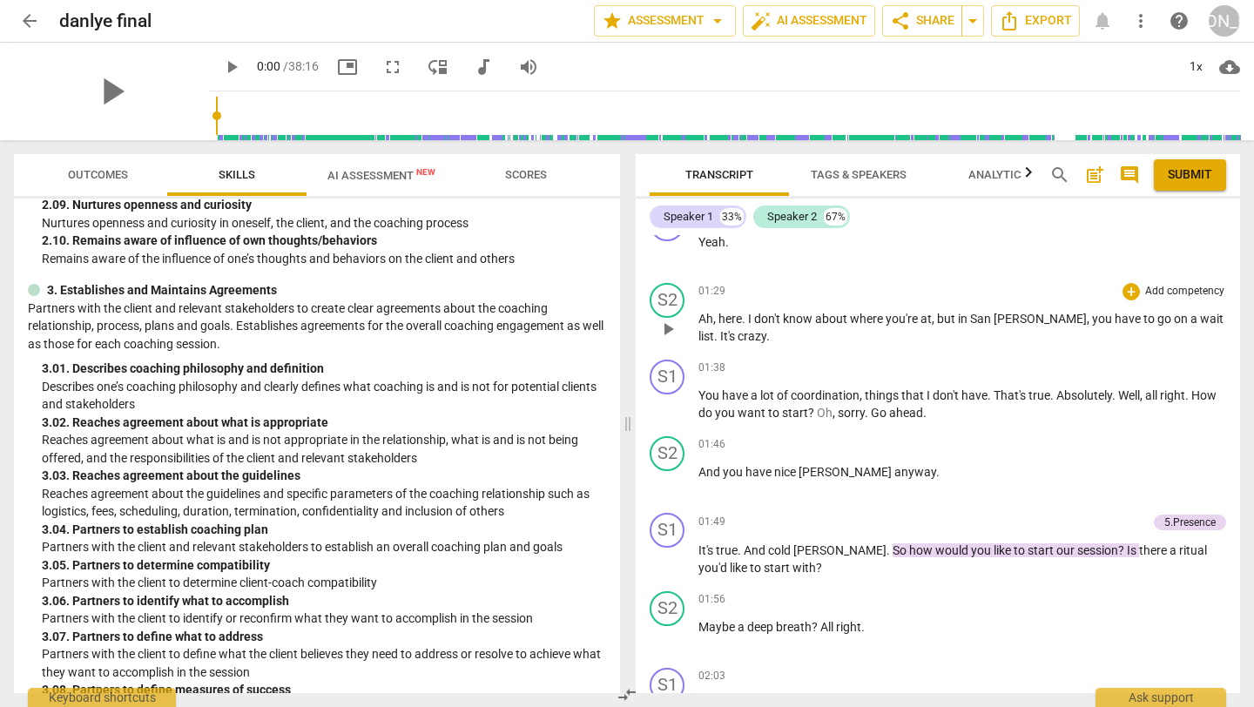
scroll to position [859, 0]
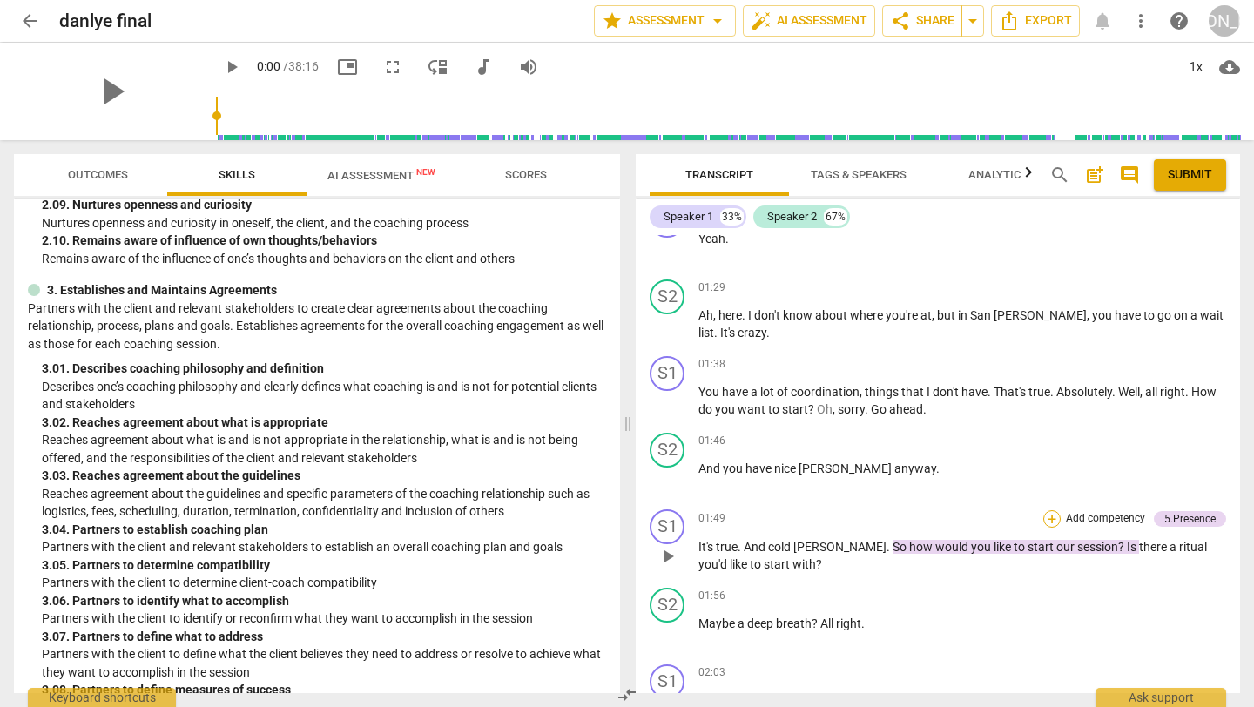
click at [1048, 518] on div "+" at bounding box center [1051, 518] width 17 height 17
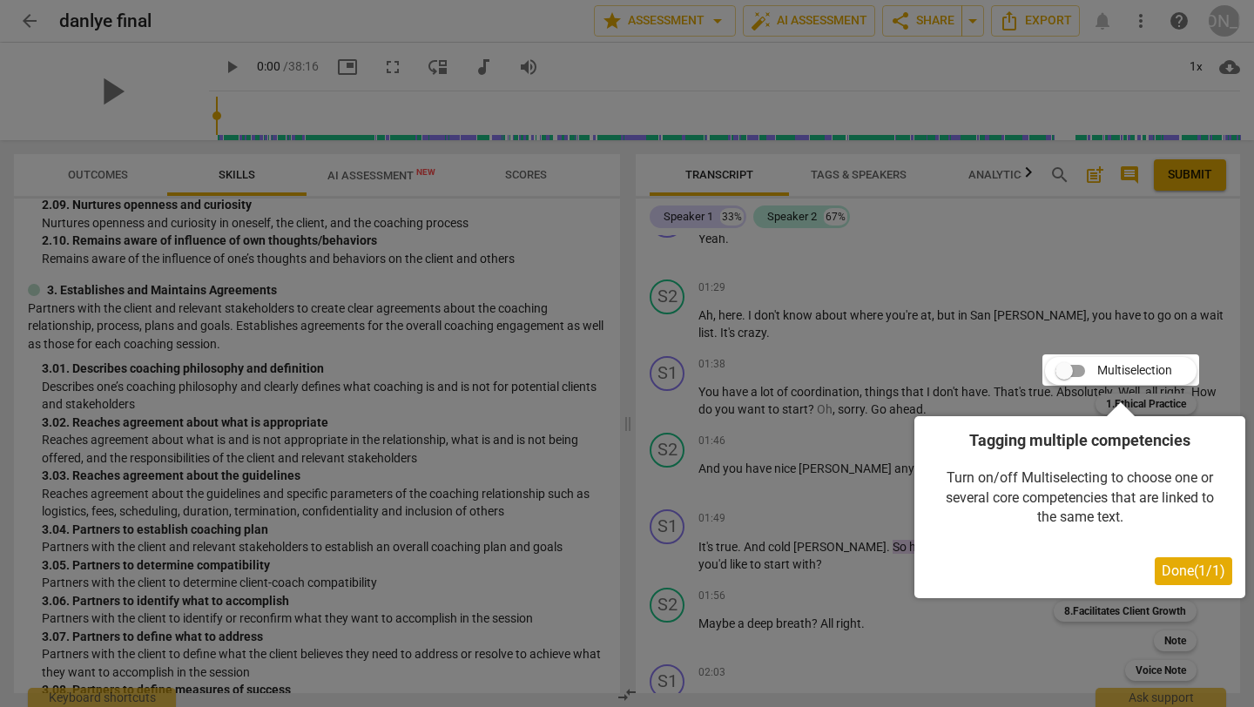
click at [1184, 572] on span "Done ( 1 / 1 )" at bounding box center [1193, 570] width 64 height 17
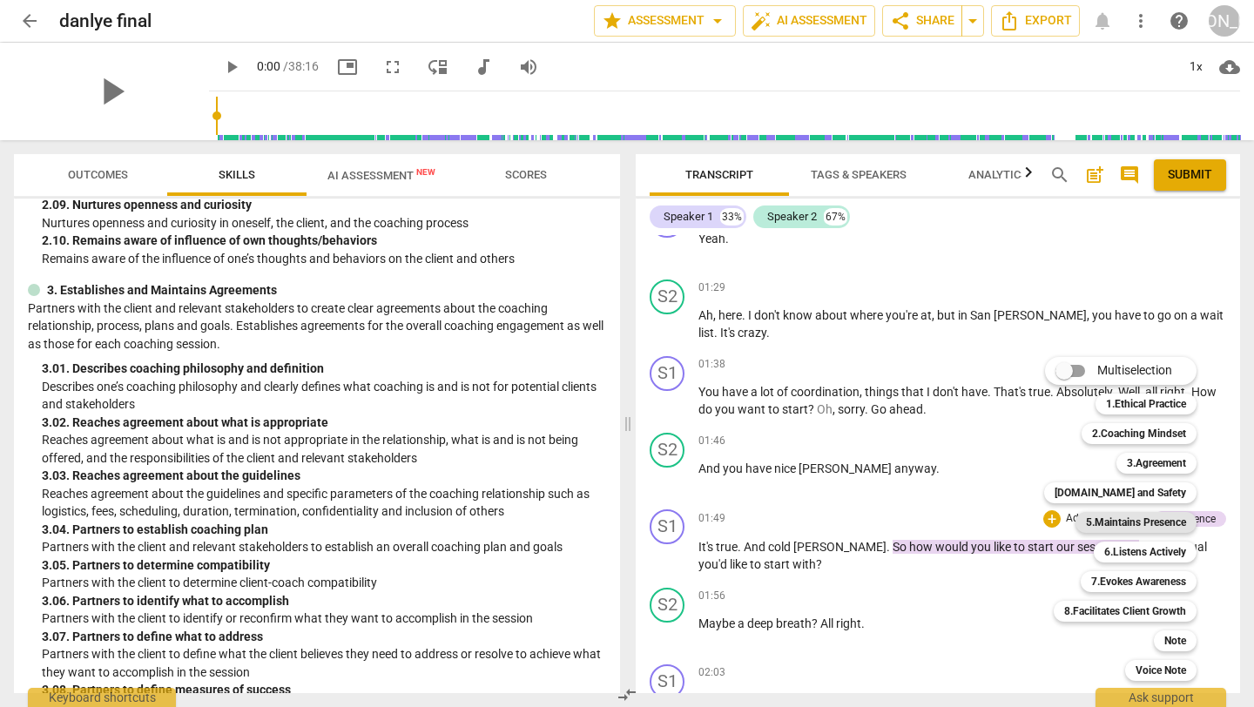
click at [1141, 521] on b "5.Maintains Presence" at bounding box center [1136, 522] width 100 height 21
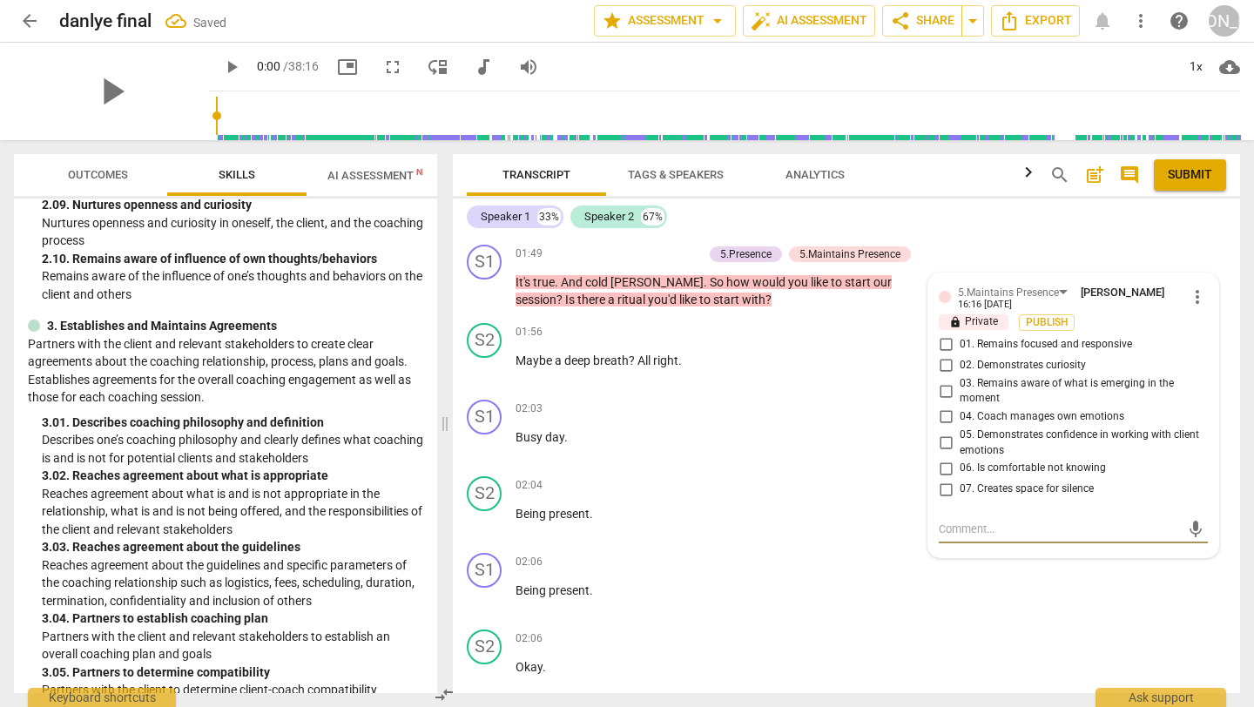
scroll to position [1043, 0]
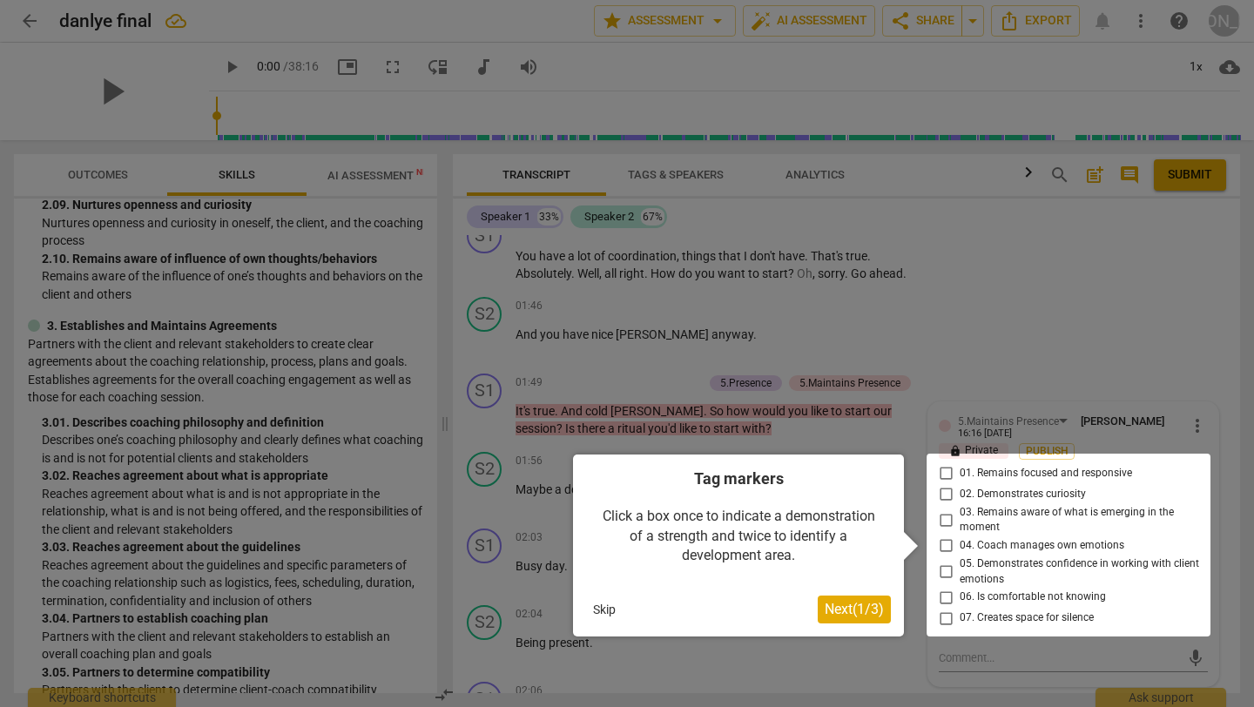
click at [850, 600] on button "Next ( 1 / 3 )" at bounding box center [853, 609] width 73 height 28
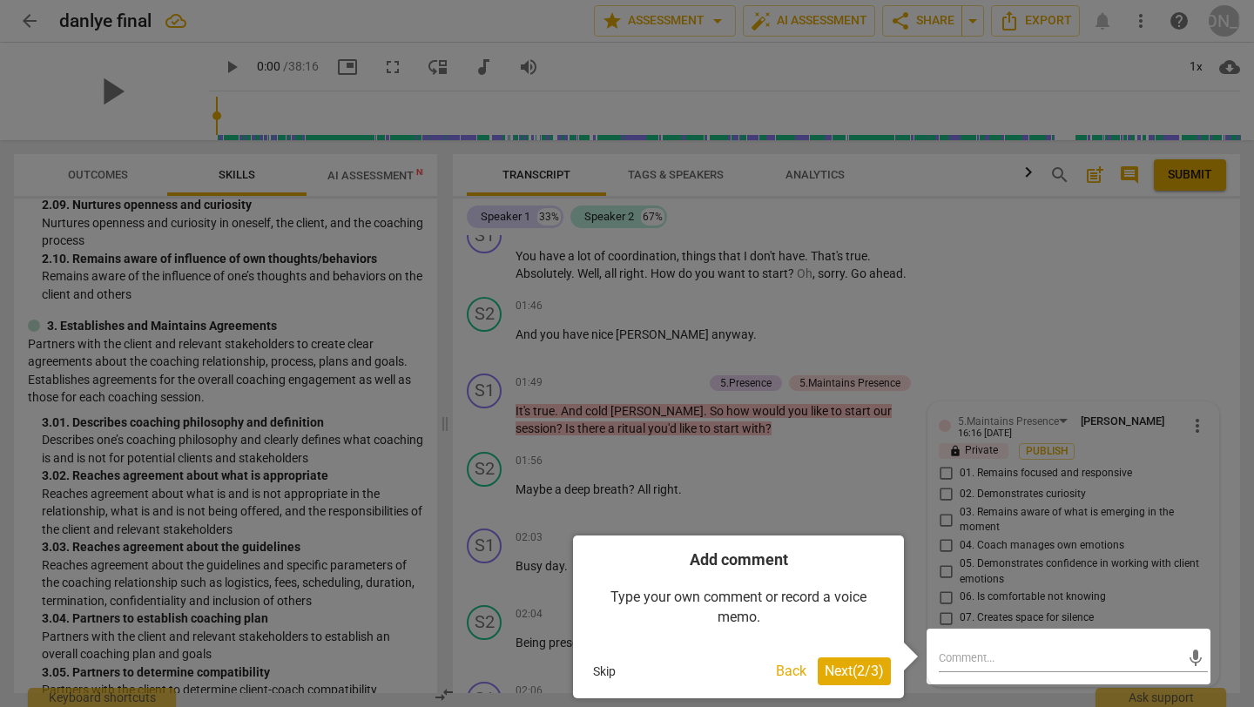
click at [961, 656] on div at bounding box center [1068, 657] width 284 height 56
click at [857, 669] on span "Next ( 2 / 3 )" at bounding box center [853, 670] width 59 height 17
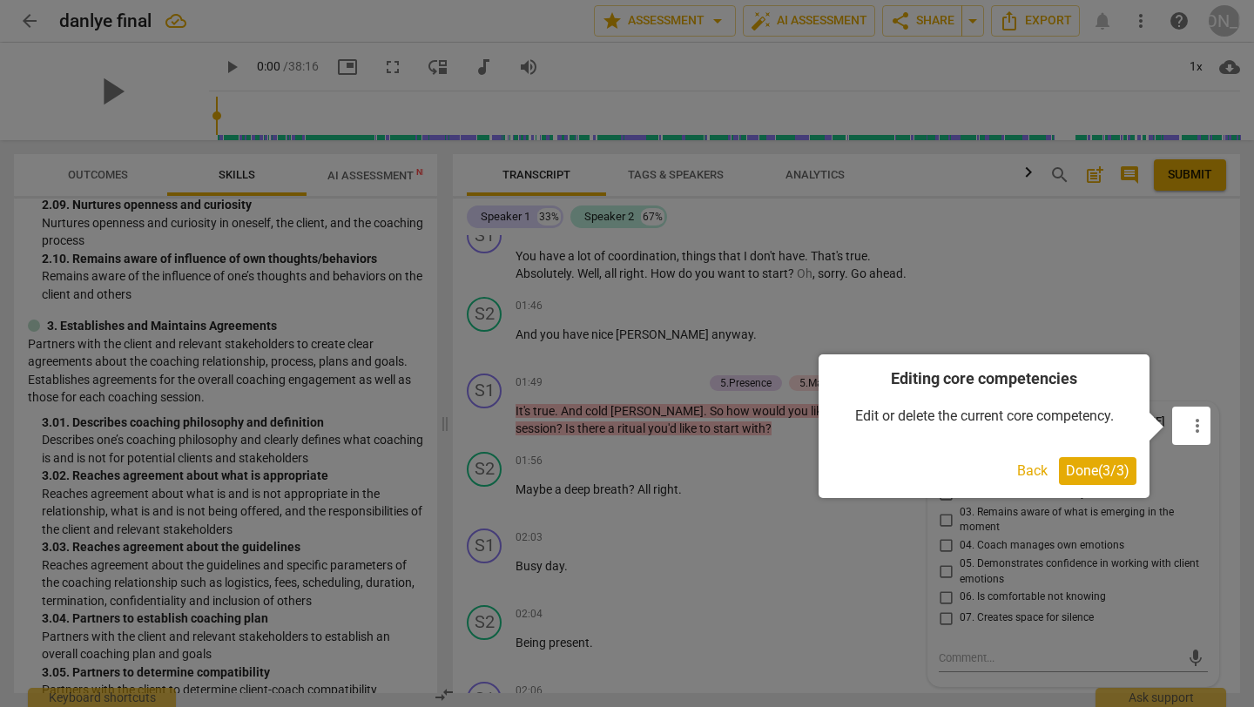
click at [1088, 468] on span "Done ( 3 / 3 )" at bounding box center [1098, 470] width 64 height 17
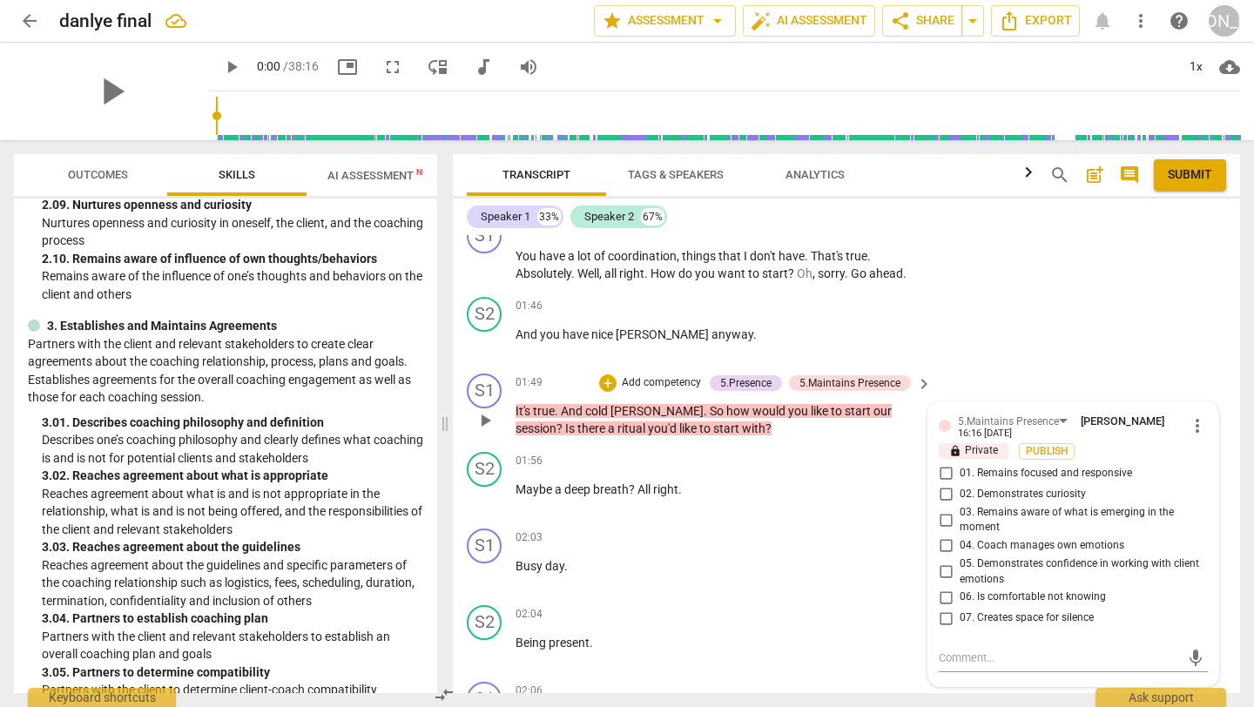
click at [656, 379] on p "Add competency" at bounding box center [661, 383] width 83 height 16
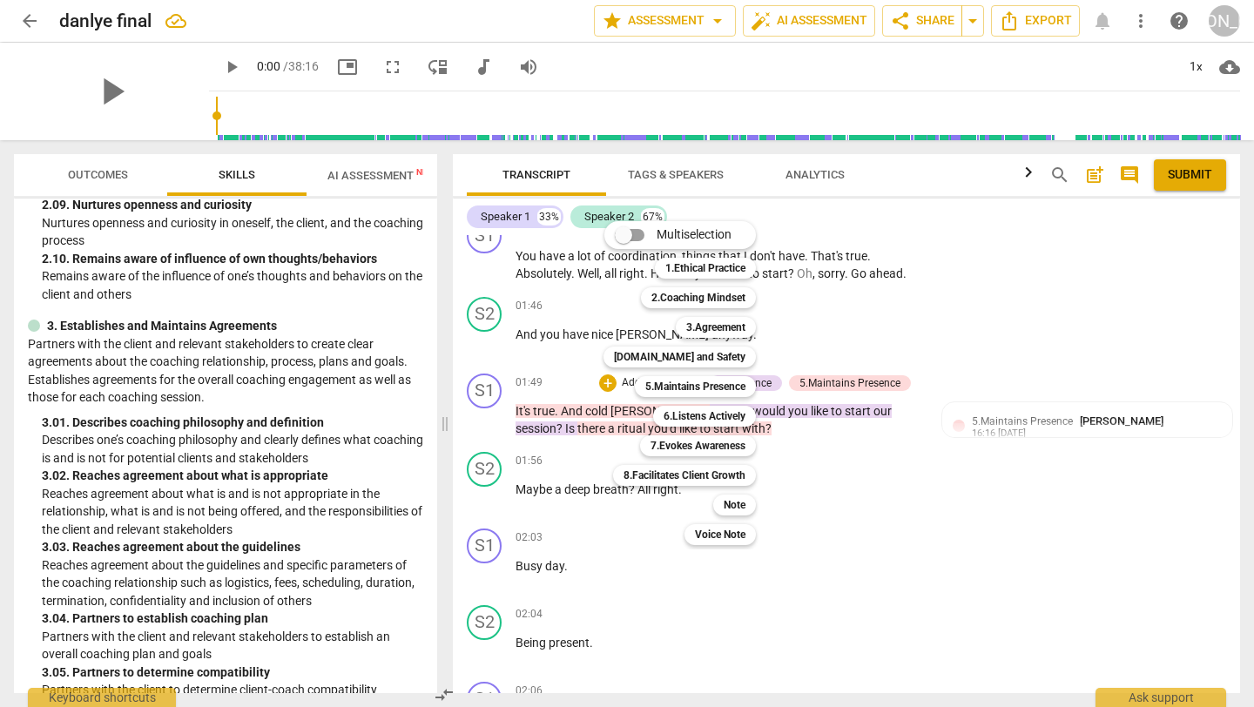
click at [1045, 435] on div at bounding box center [627, 353] width 1254 height 707
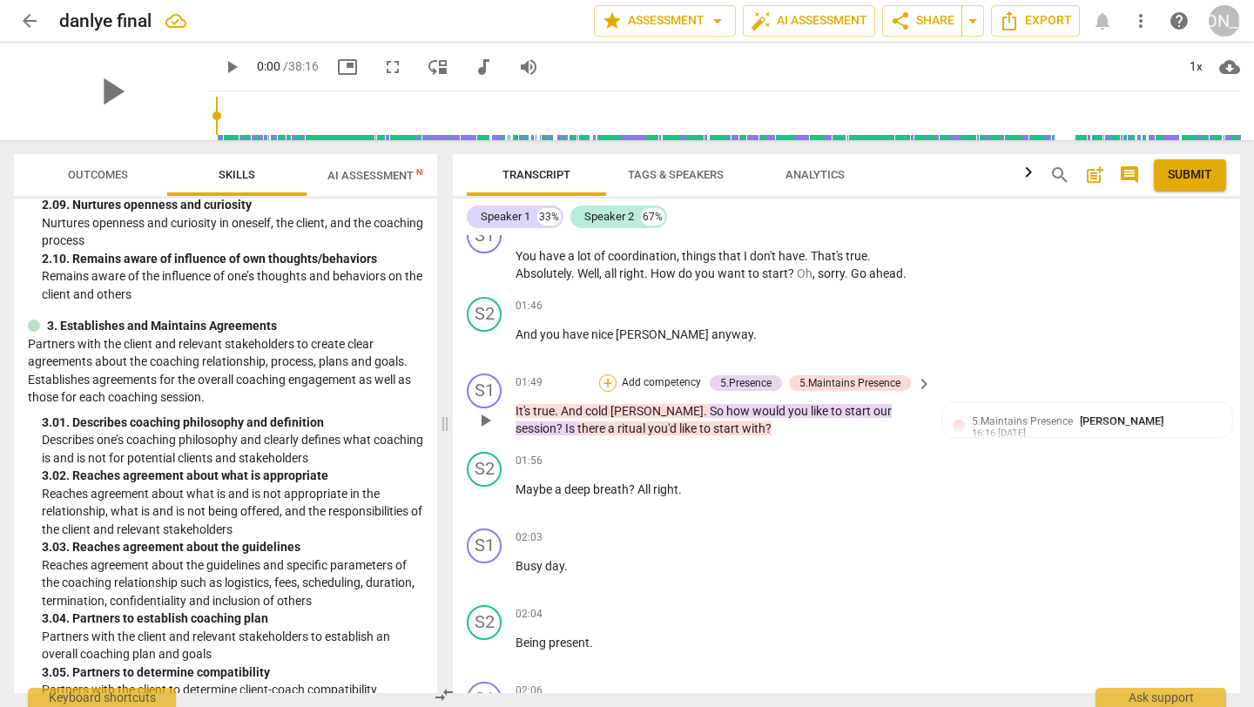
click at [606, 380] on div "+" at bounding box center [607, 382] width 17 height 17
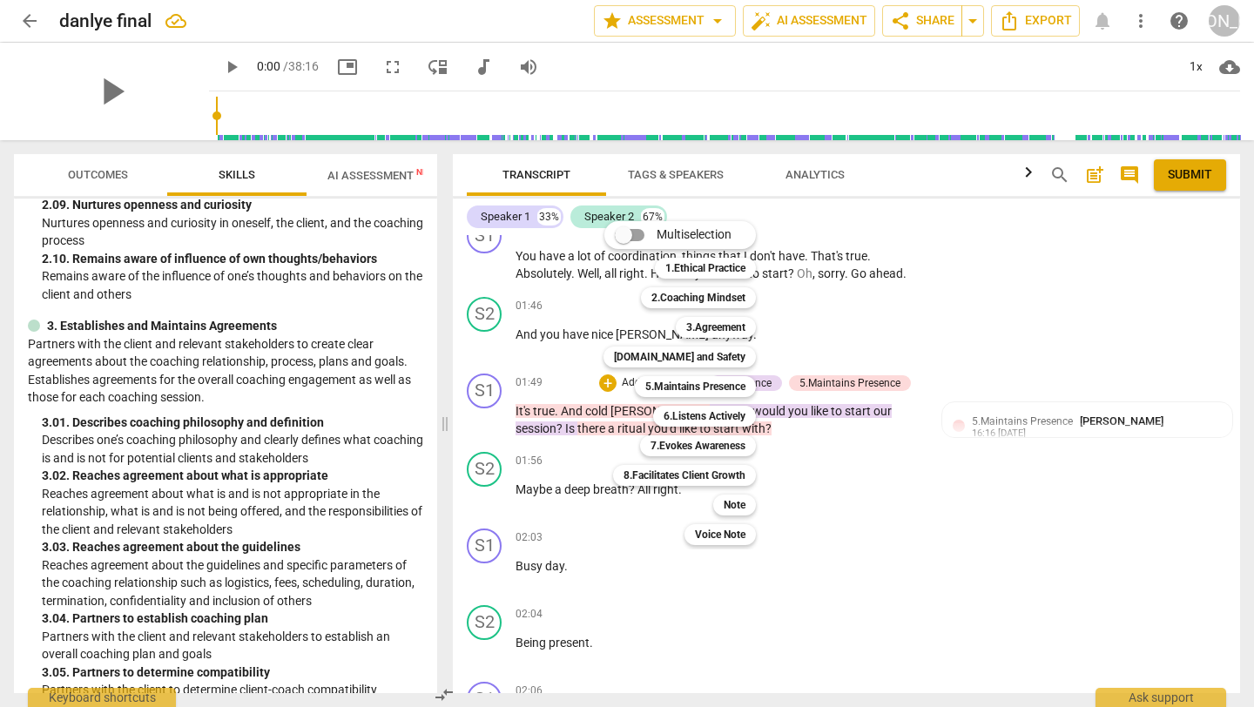
click at [862, 471] on div at bounding box center [627, 353] width 1254 height 707
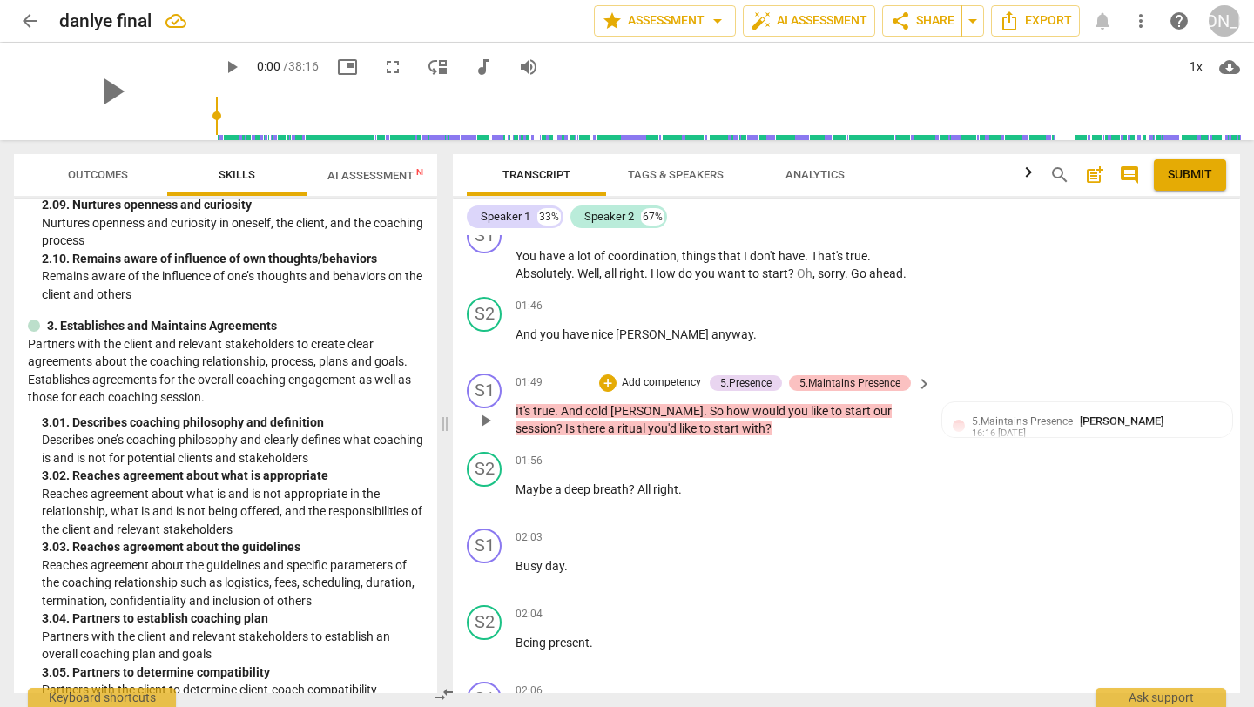
click at [864, 380] on div "5.Maintains Presence" at bounding box center [849, 383] width 101 height 16
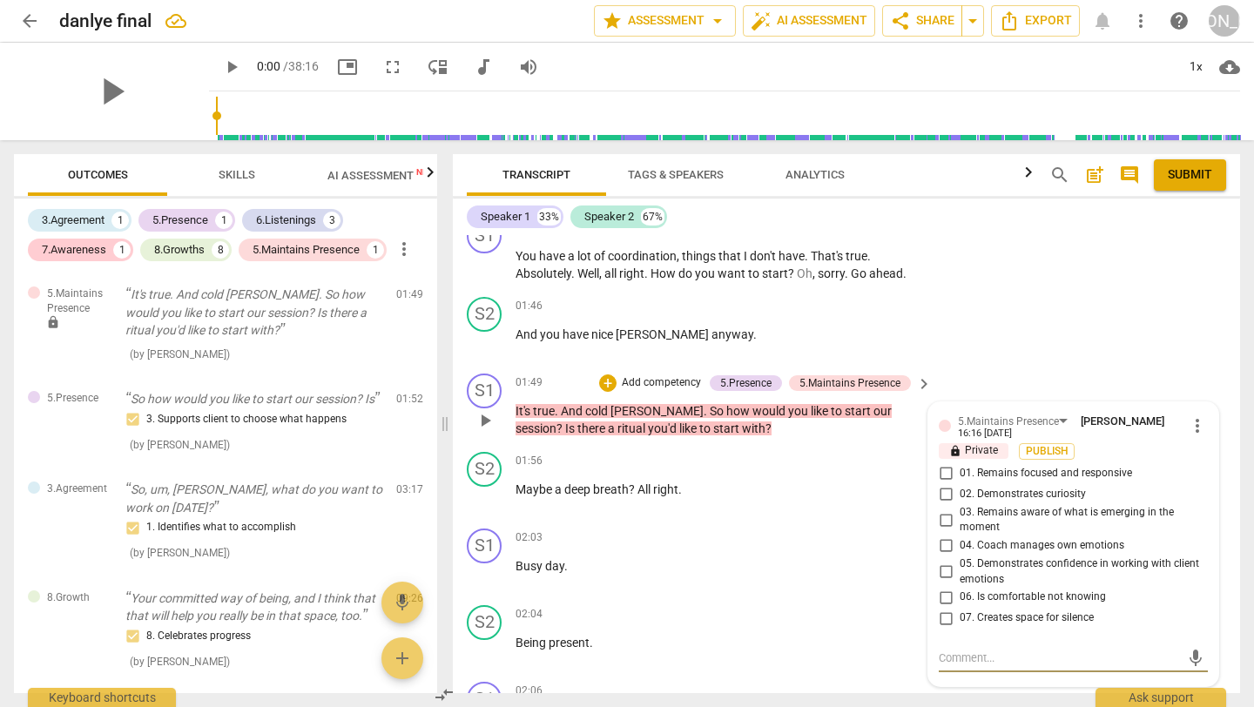
click at [1189, 427] on span "more_vert" at bounding box center [1197, 425] width 21 height 21
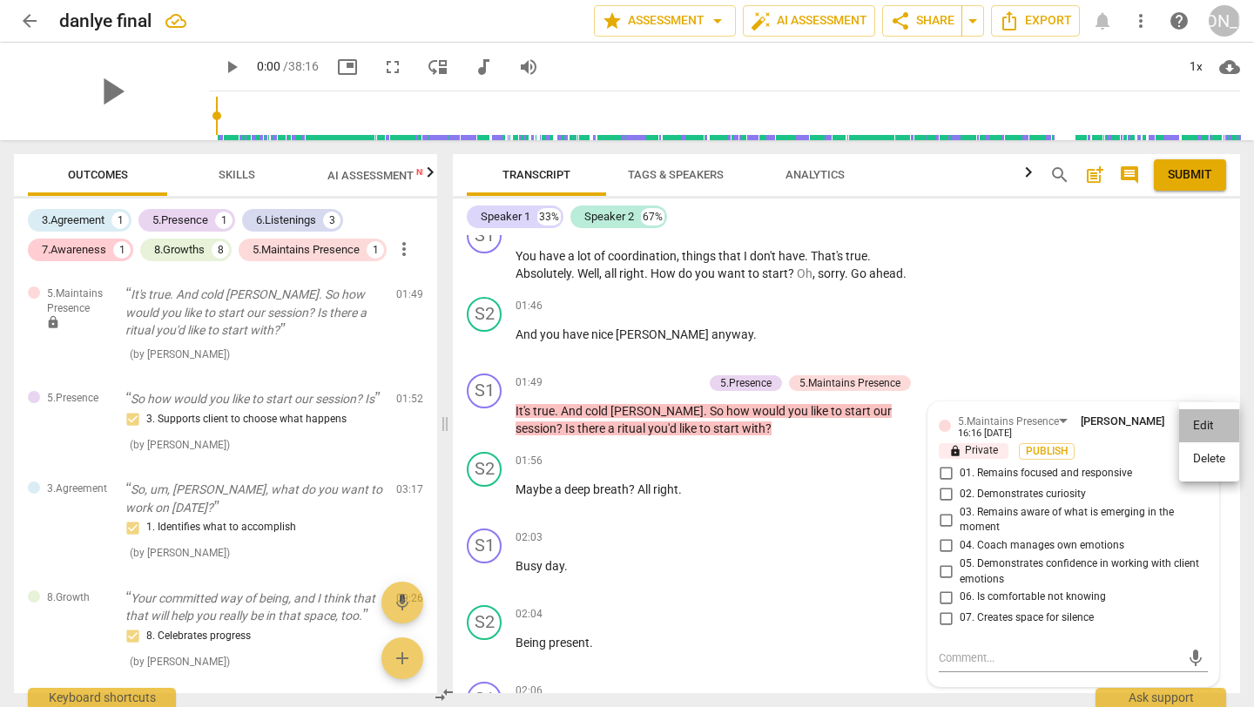
click at [1204, 424] on li "Edit" at bounding box center [1209, 425] width 60 height 33
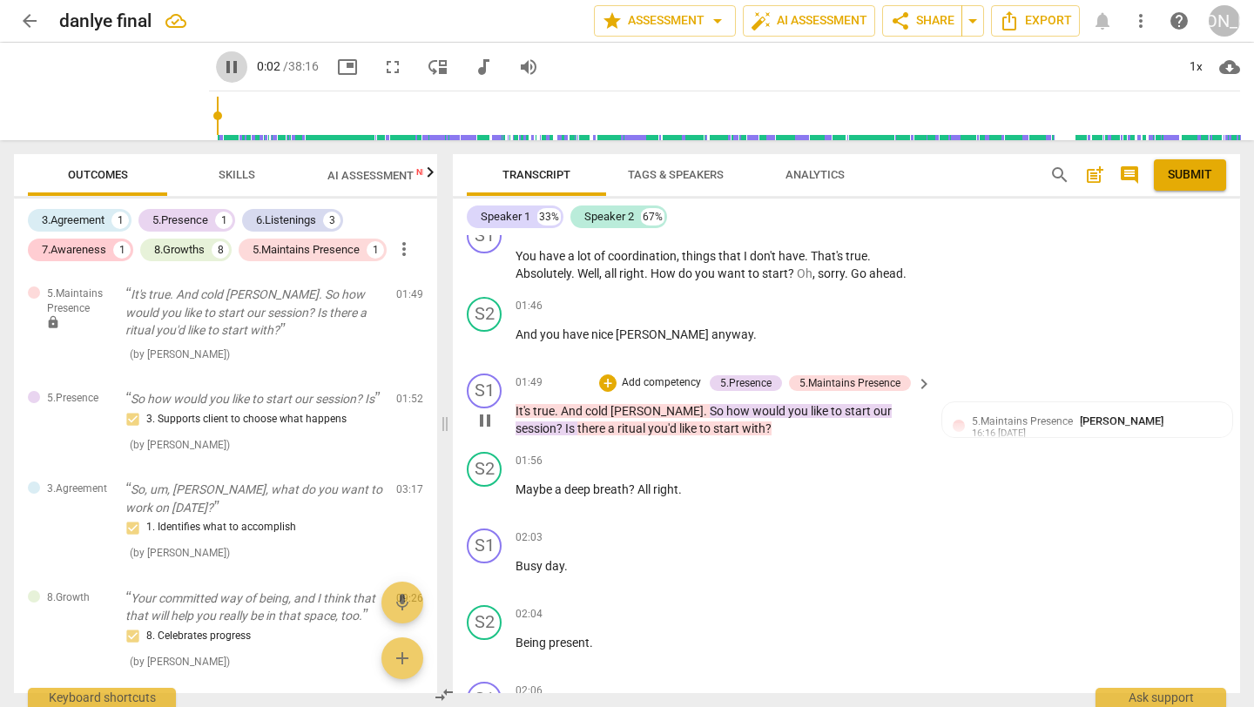
click at [221, 65] on span "pause" at bounding box center [231, 67] width 21 height 21
type input "2"
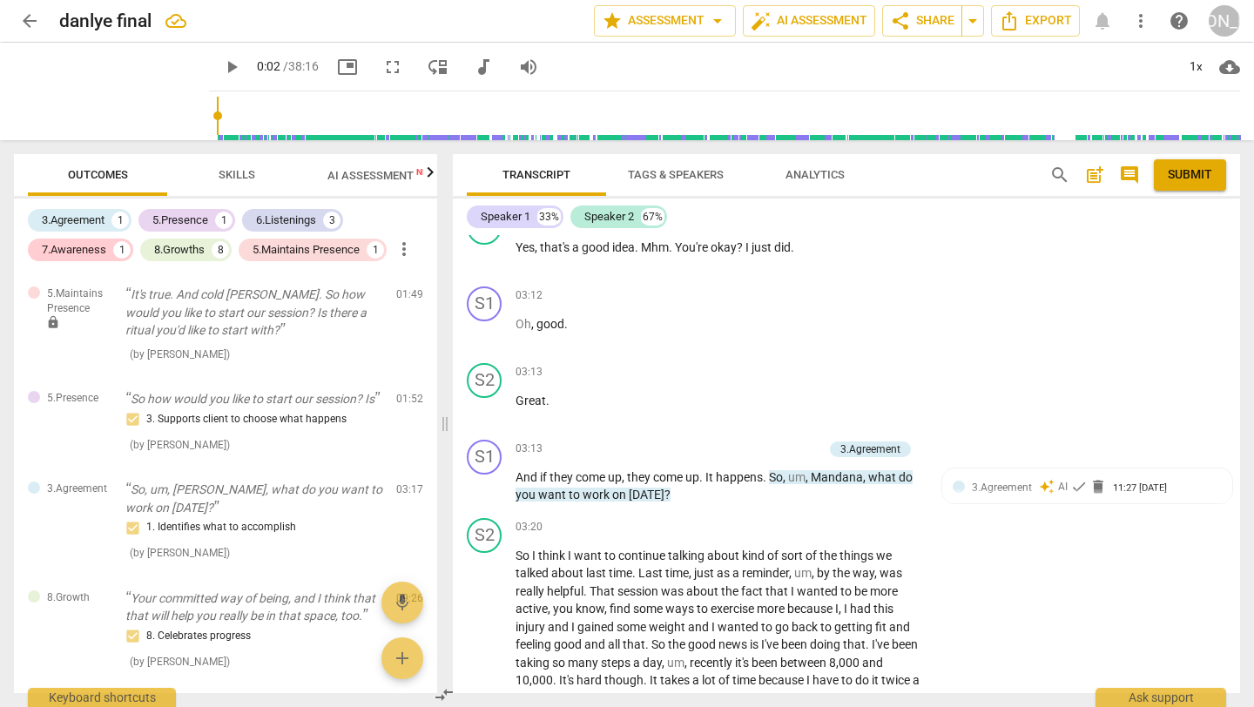
scroll to position [2250, 0]
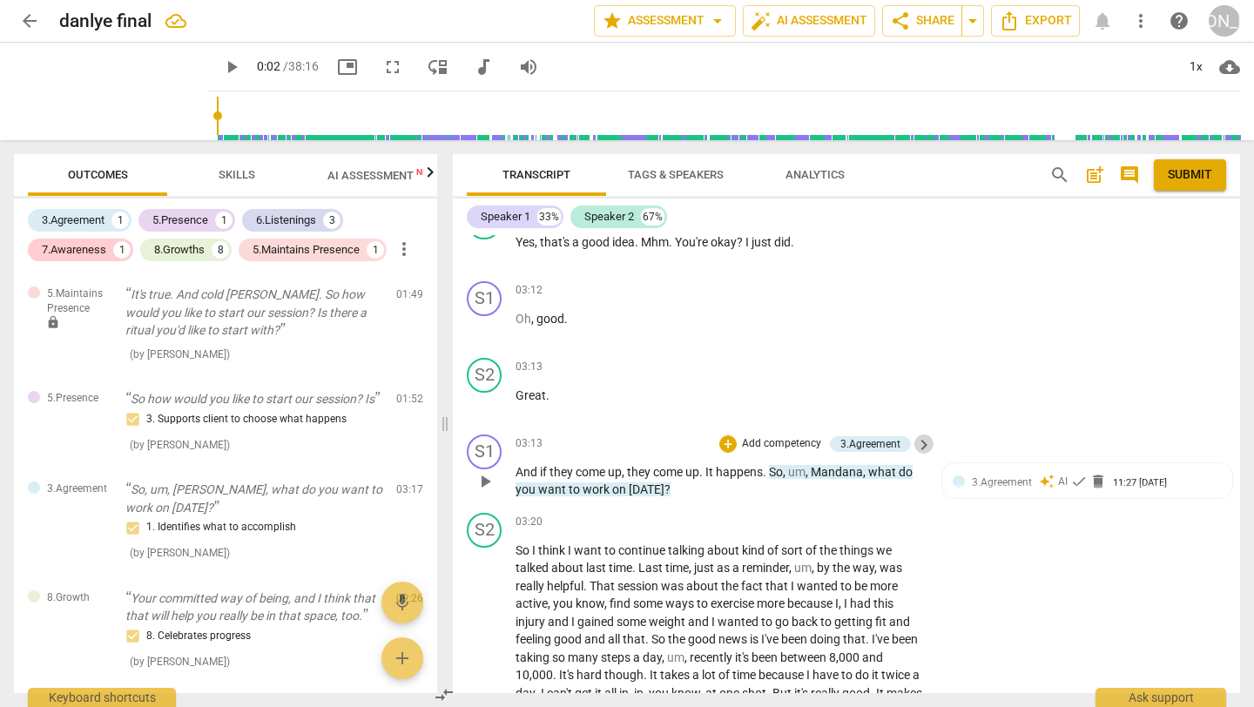
click at [922, 455] on span "keyboard_arrow_right" at bounding box center [923, 444] width 21 height 21
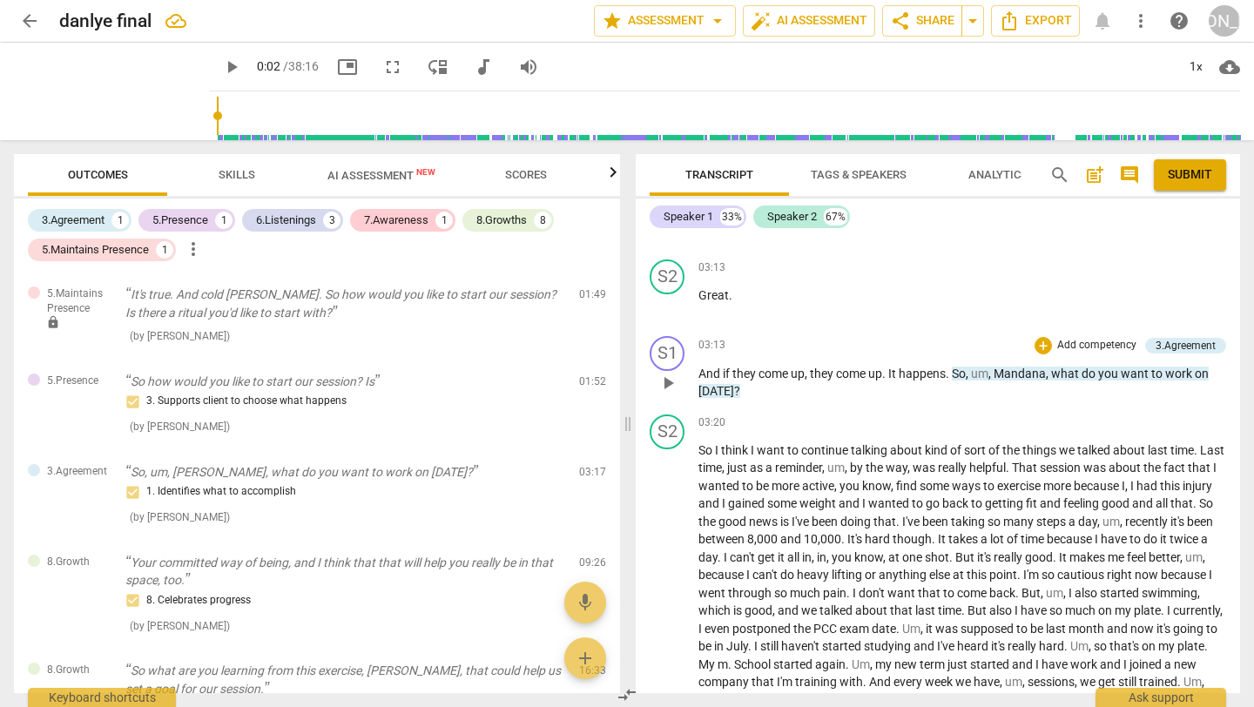
scroll to position [2298, 0]
click at [1086, 340] on p "Add competency" at bounding box center [1096, 343] width 83 height 16
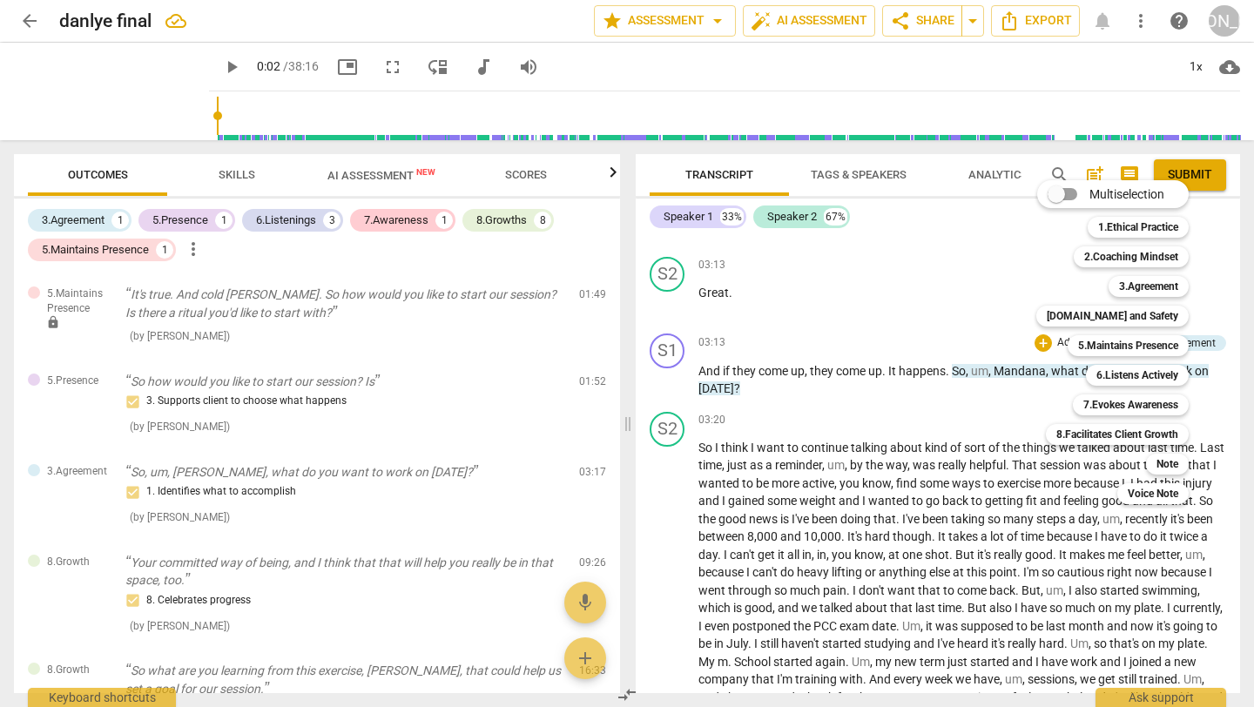
click at [877, 400] on div at bounding box center [627, 353] width 1254 height 707
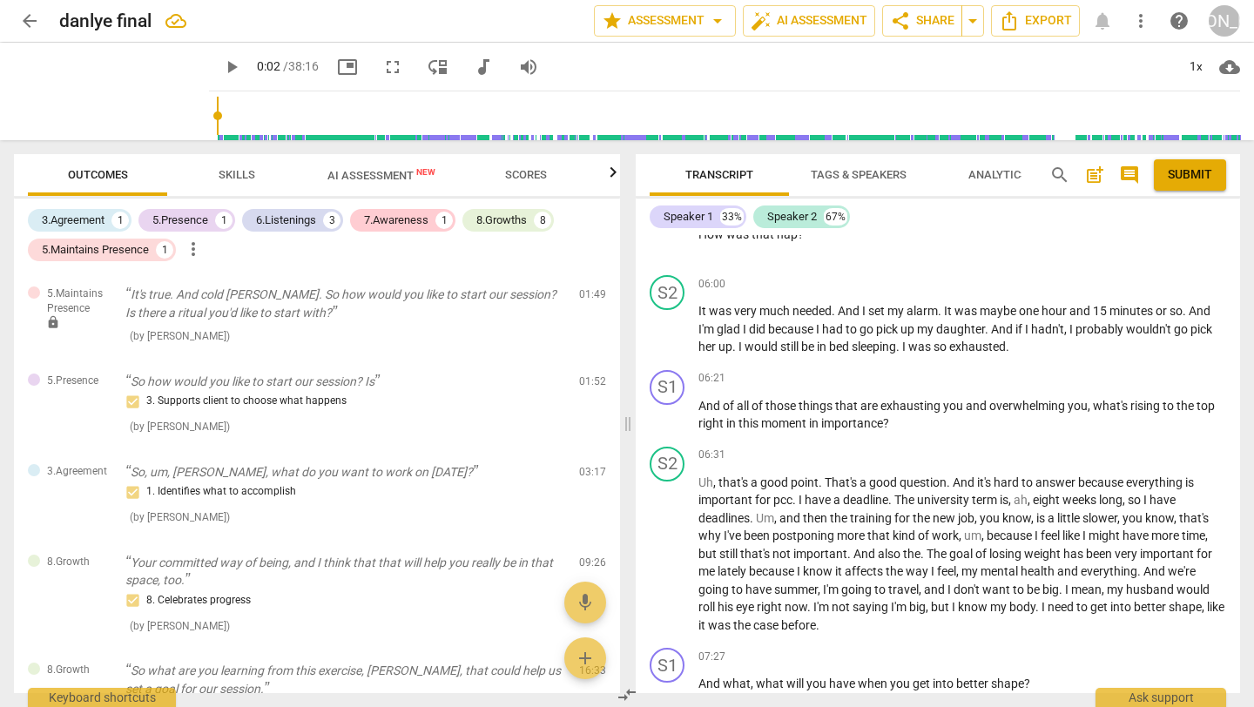
scroll to position [3003, 0]
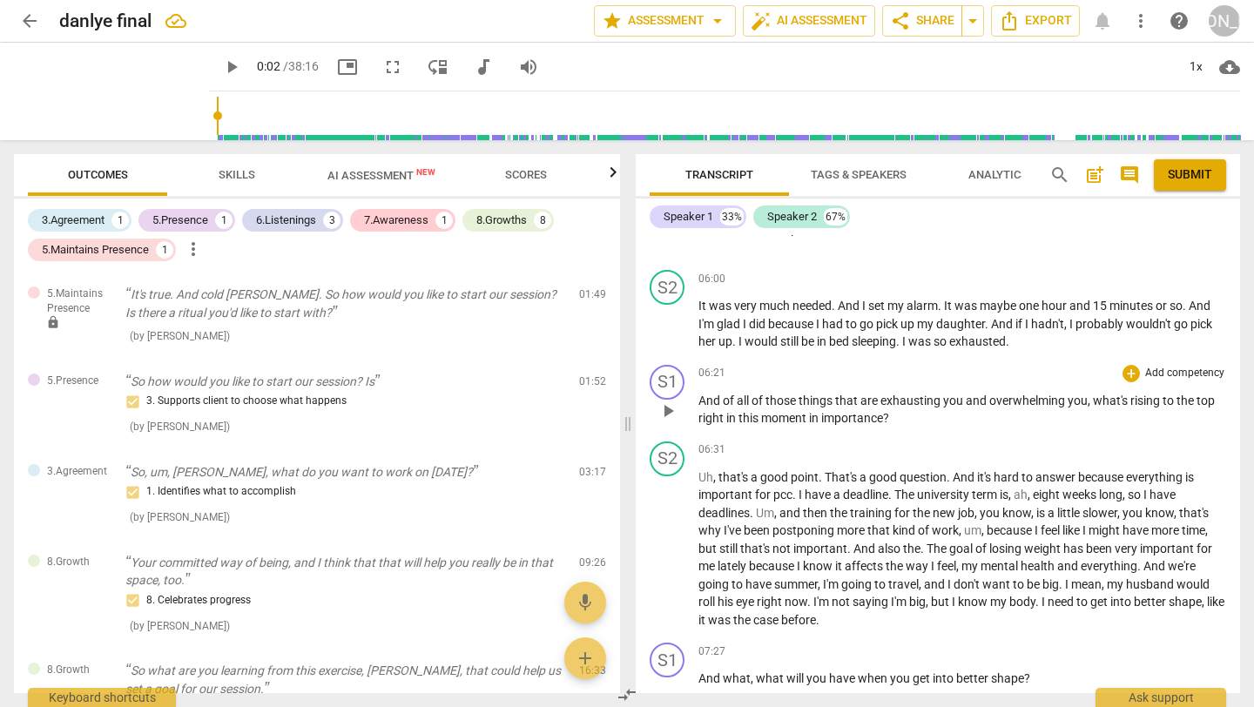
click at [1171, 369] on p "Add competency" at bounding box center [1184, 374] width 83 height 16
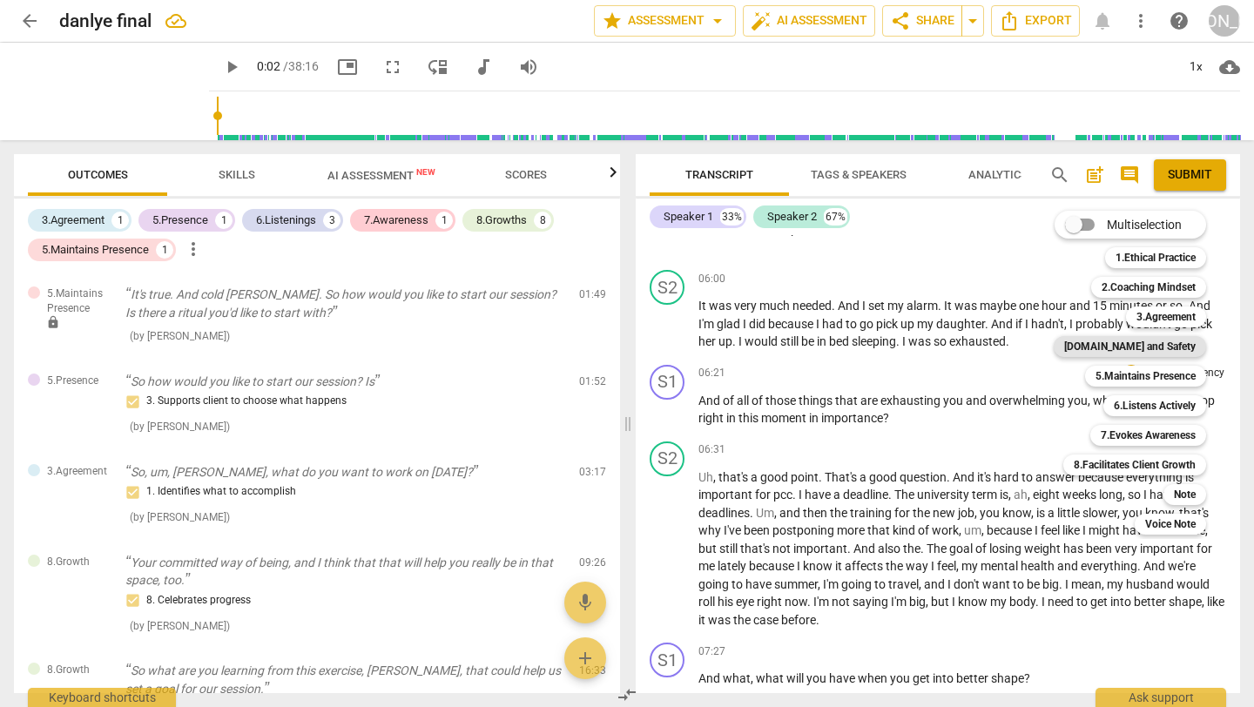
click at [1160, 344] on b "[DOMAIN_NAME] and Safety" at bounding box center [1129, 346] width 131 height 21
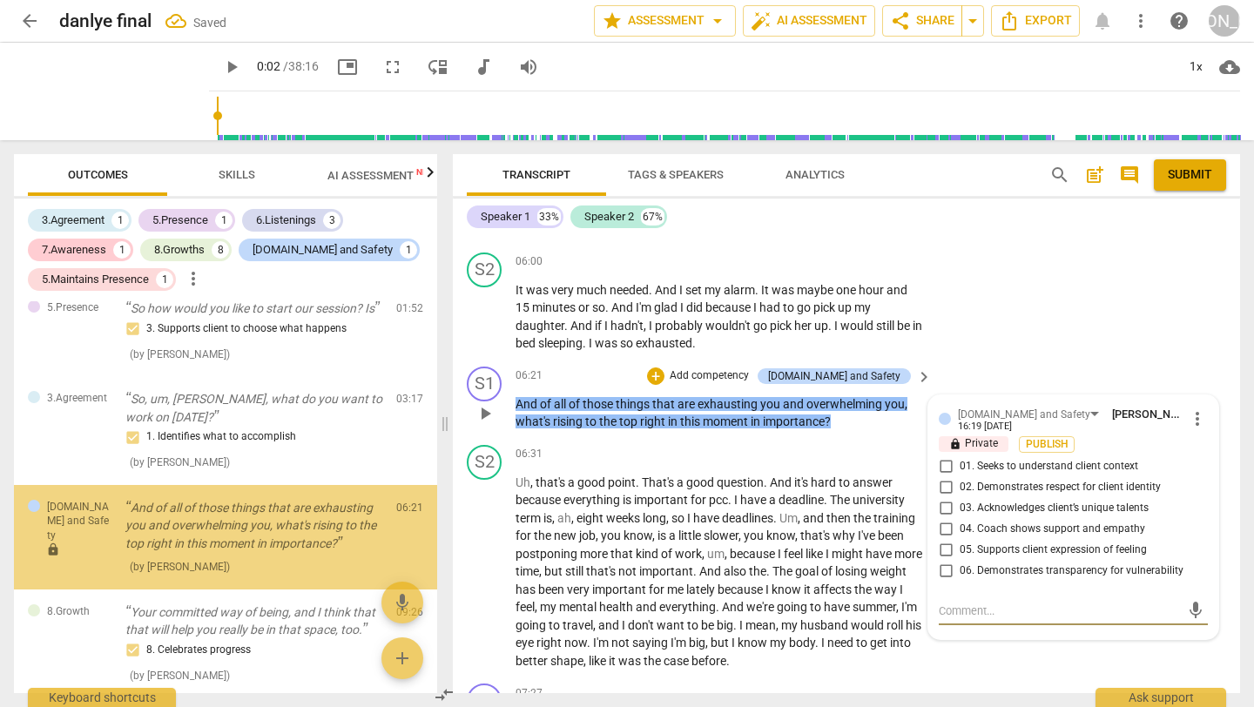
scroll to position [178, 0]
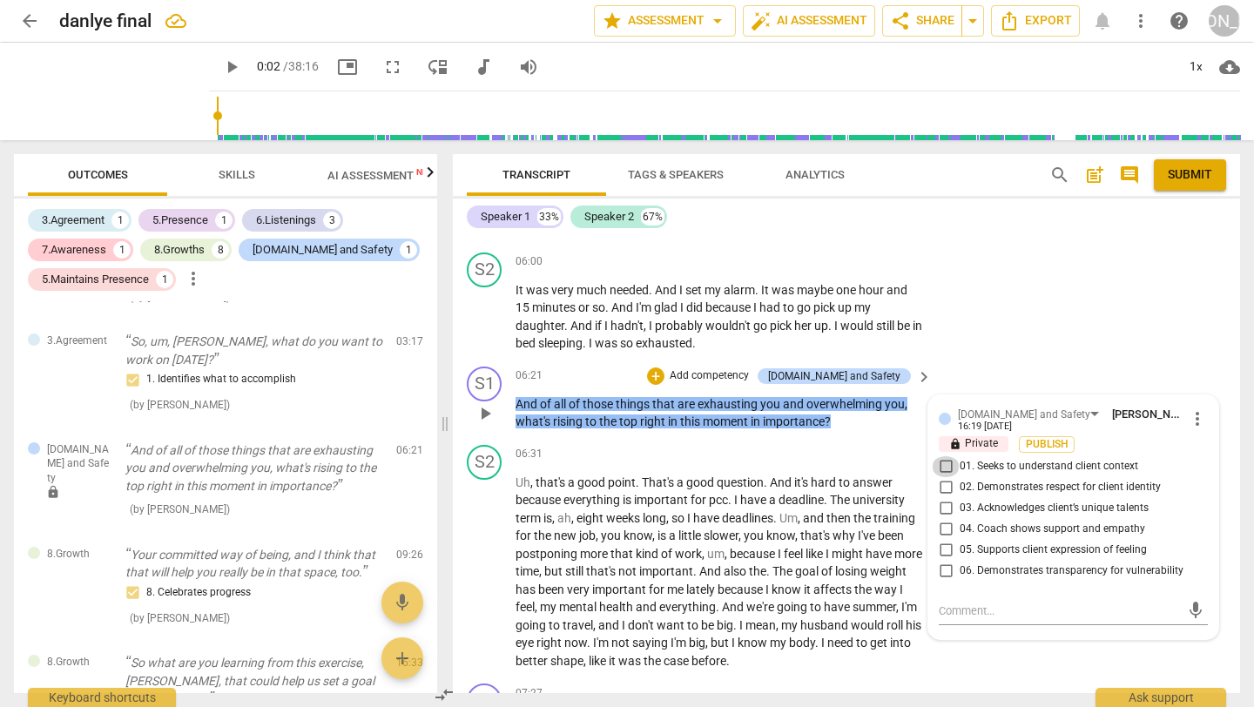
click at [941, 477] on input "01. Seeks to understand client context" at bounding box center [945, 466] width 28 height 21
checkbox input "true"
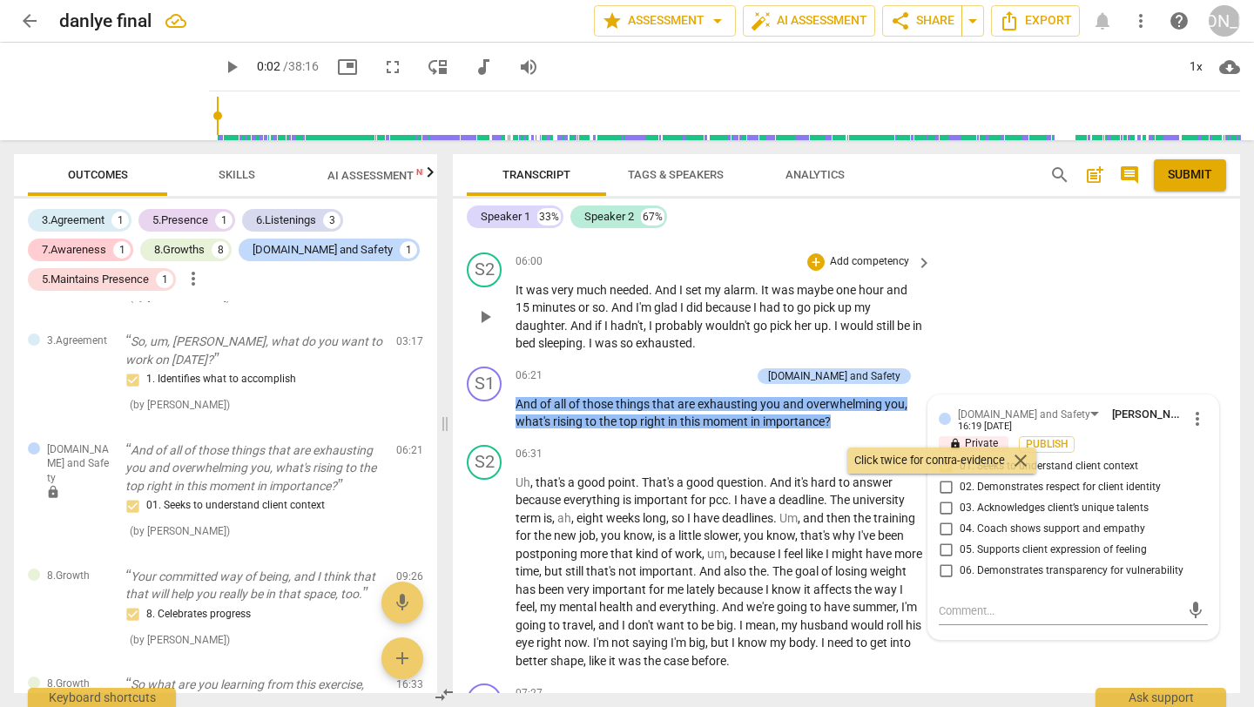
click at [1110, 323] on div "S2 play_arrow pause 06:00 + Add competency keyboard_arrow_right It was very muc…" at bounding box center [846, 302] width 787 height 114
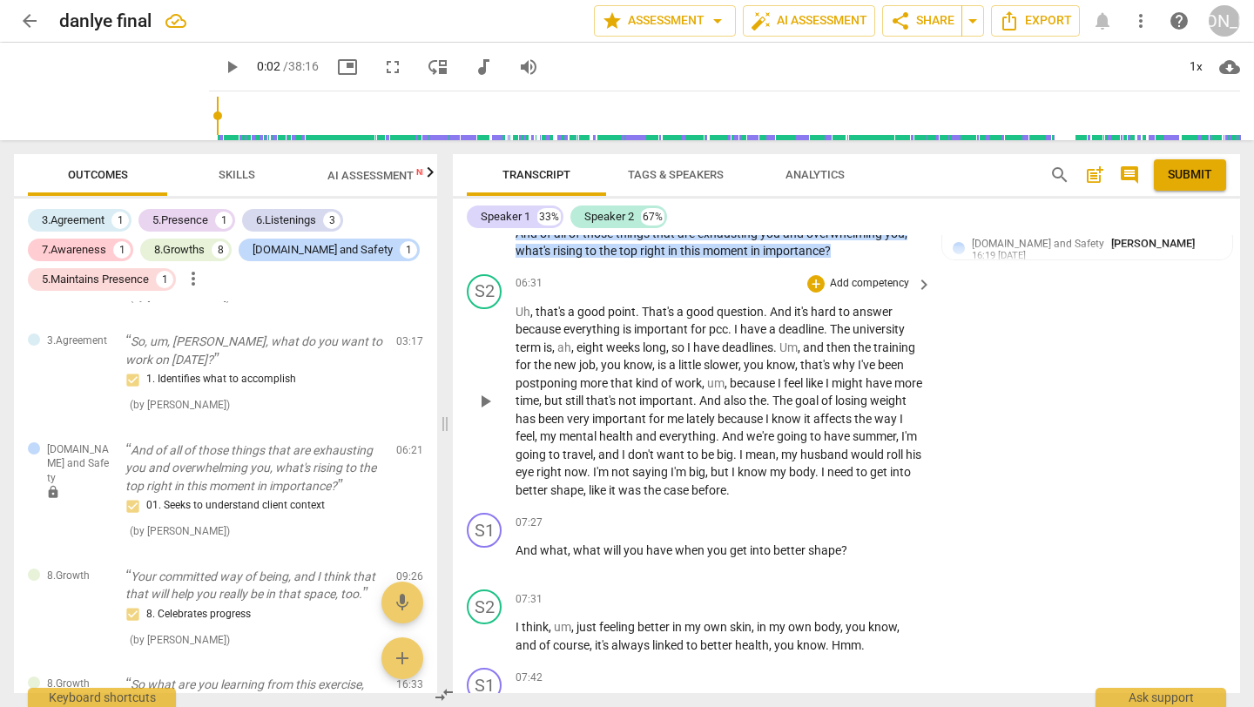
scroll to position [3375, 0]
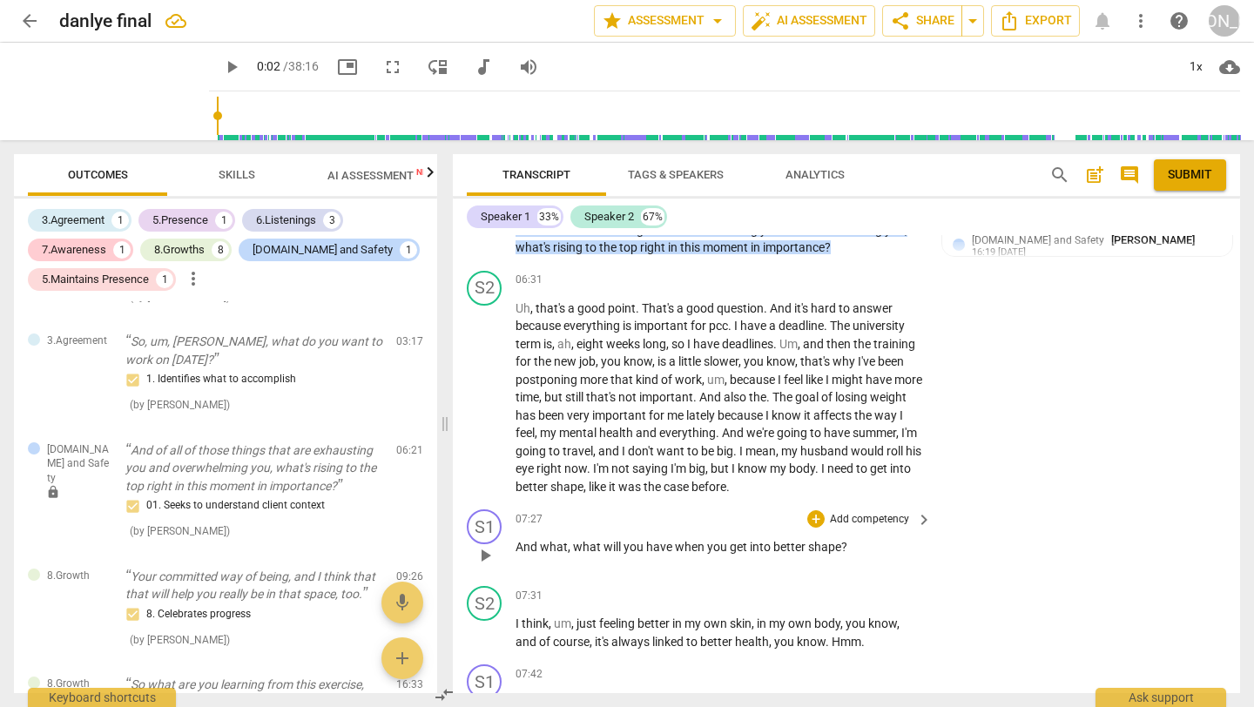
click at [878, 528] on p "Add competency" at bounding box center [869, 520] width 83 height 16
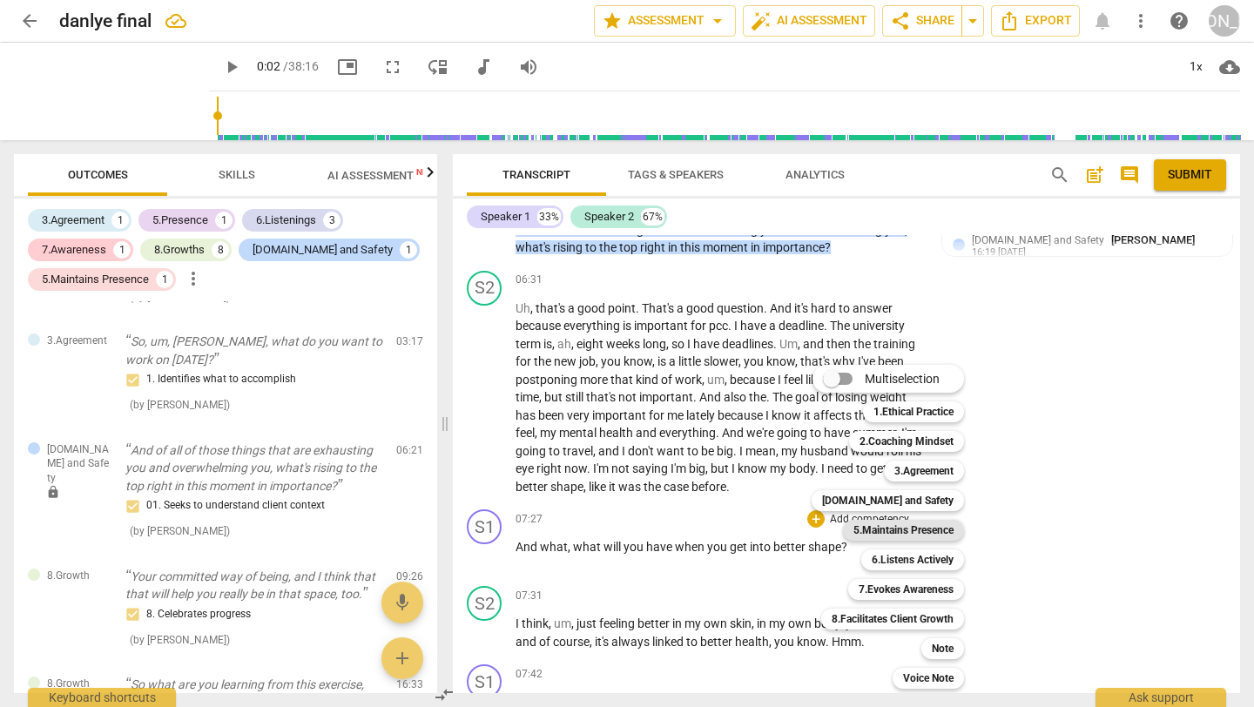
click at [877, 530] on b "5.Maintains Presence" at bounding box center [903, 530] width 100 height 21
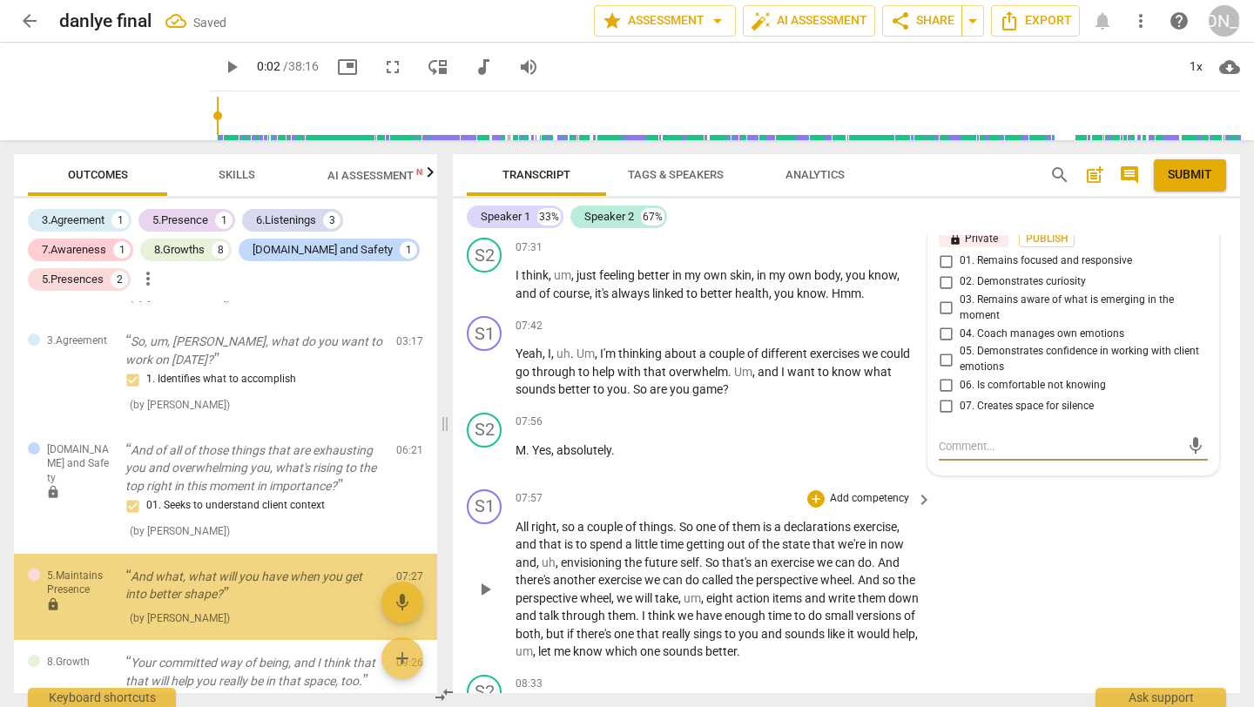
scroll to position [295, 0]
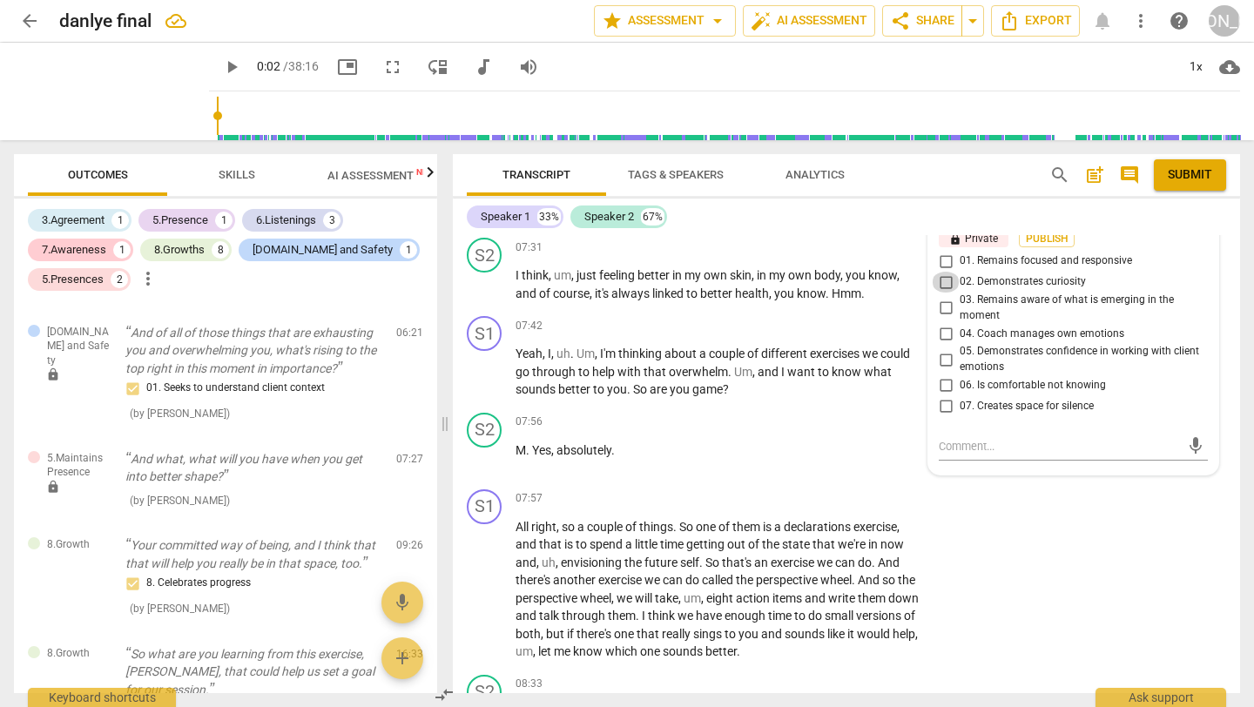
click at [942, 292] on input "02. Demonstrates curiosity" at bounding box center [945, 282] width 28 height 21
checkbox input "true"
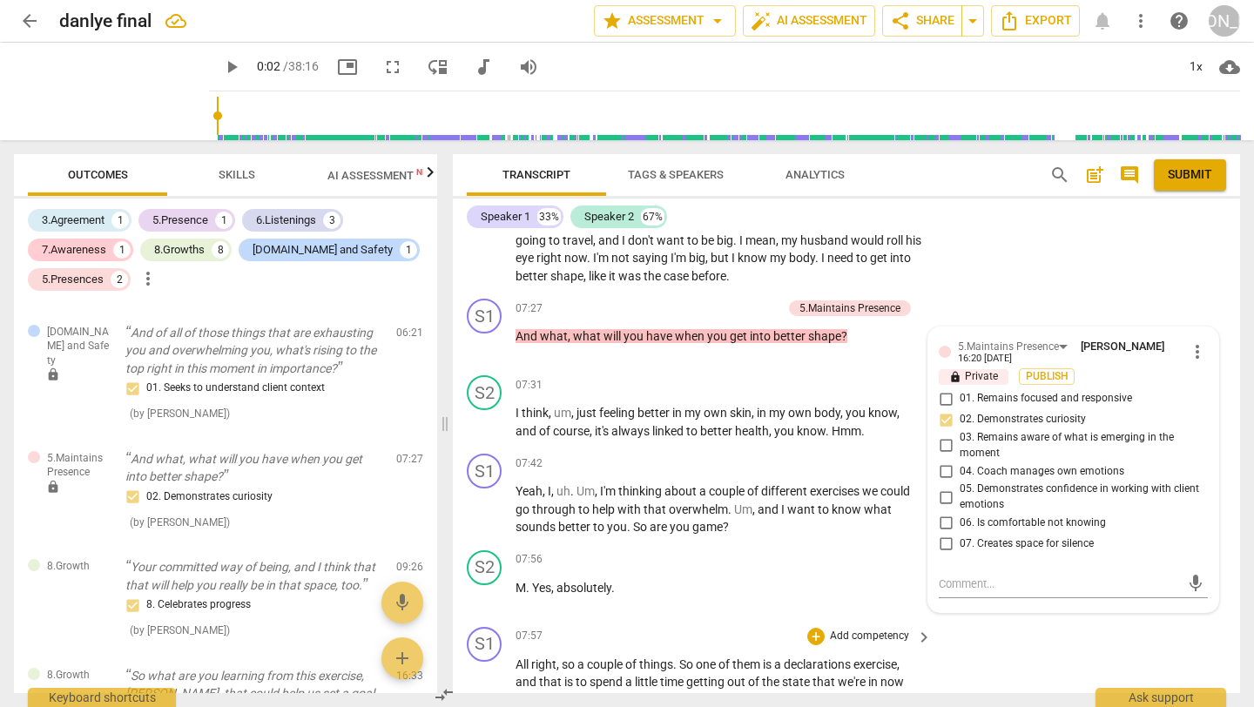
scroll to position [3524, 0]
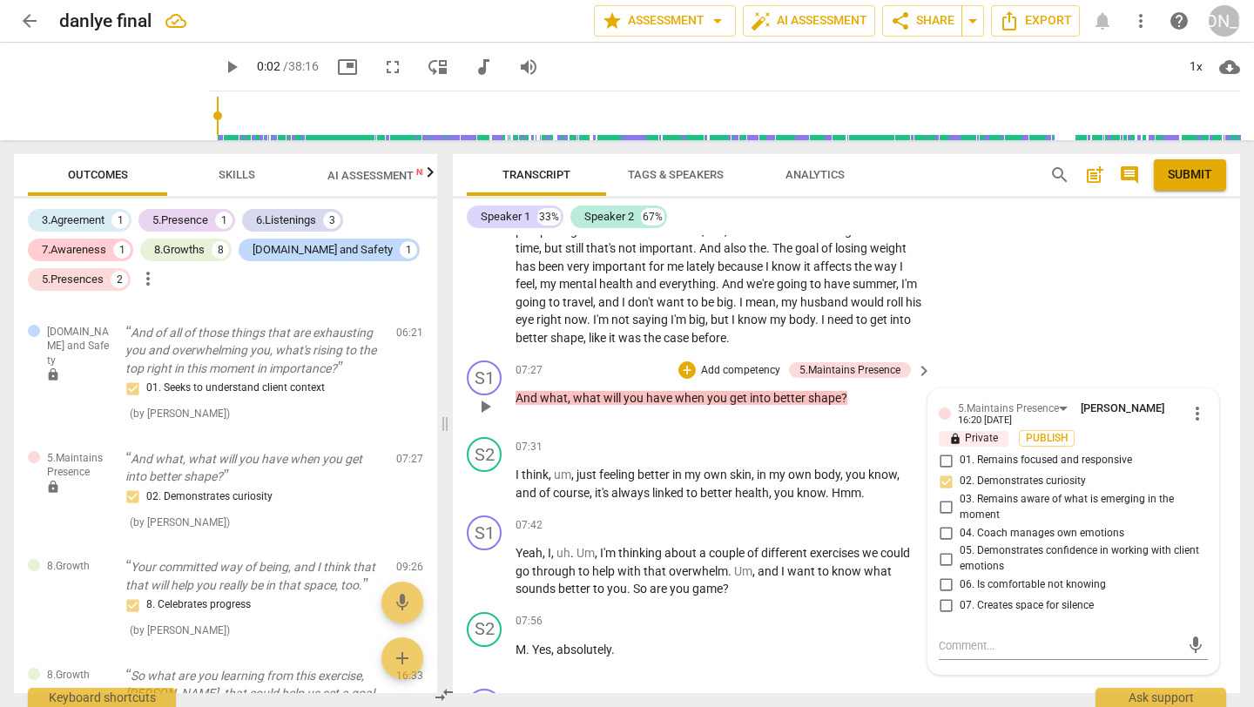
click at [736, 379] on p "Add competency" at bounding box center [740, 371] width 83 height 16
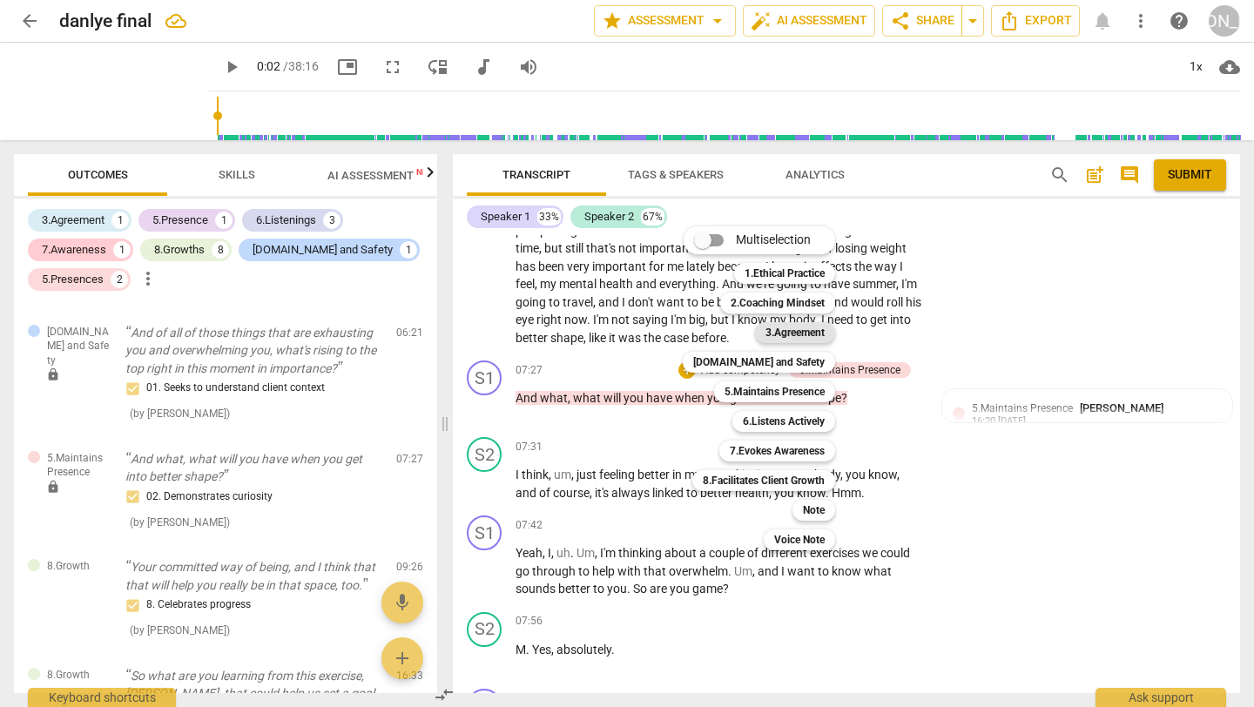
click at [778, 333] on b "3.Agreement" at bounding box center [794, 332] width 59 height 21
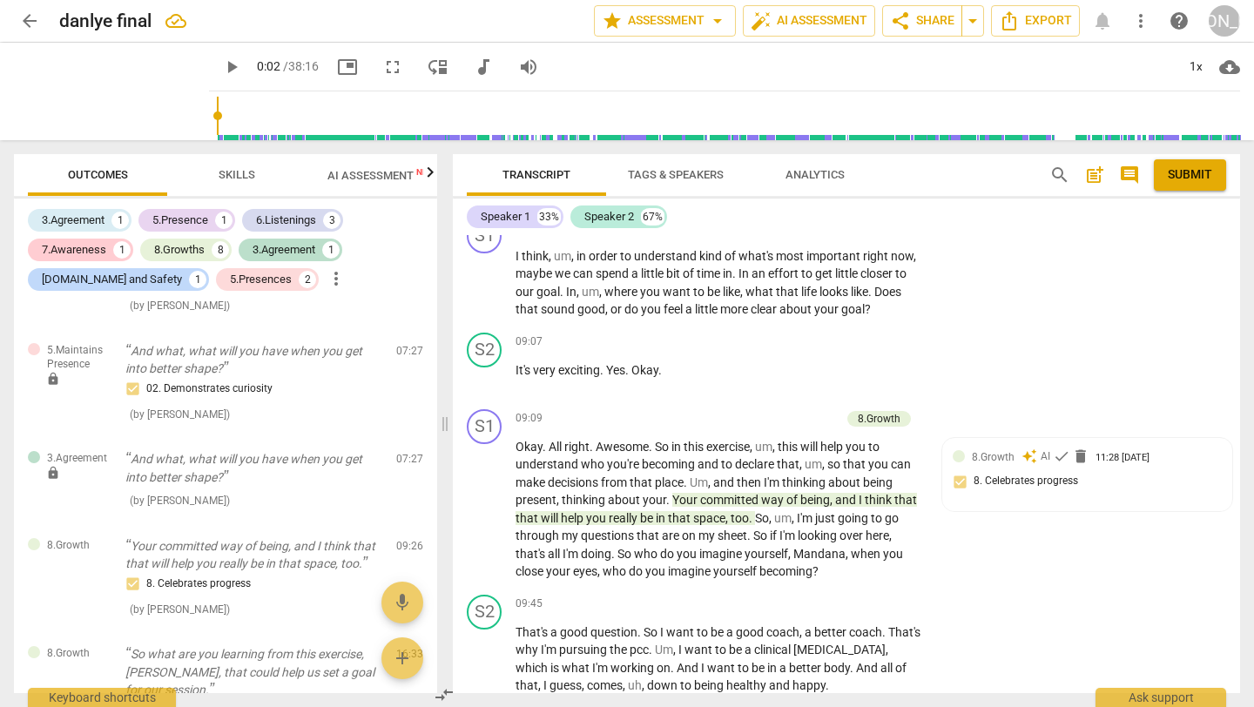
scroll to position [4565, 0]
click at [919, 427] on span "keyboard_arrow_right" at bounding box center [923, 417] width 21 height 21
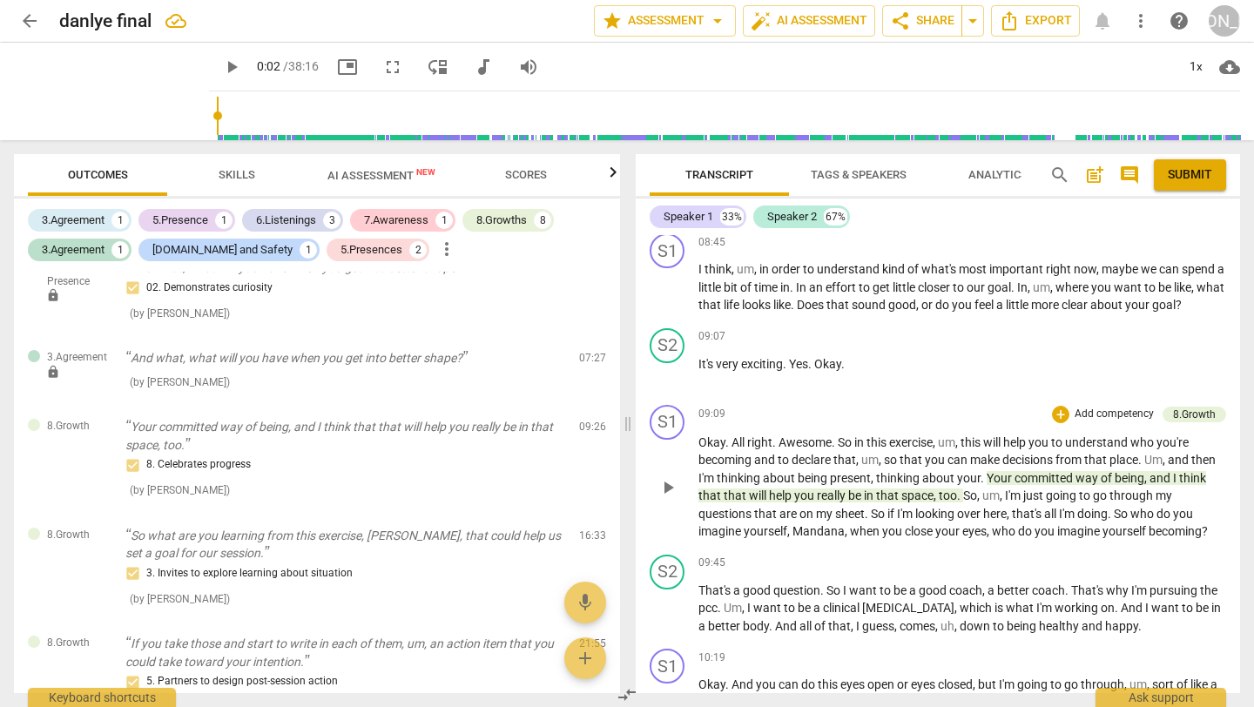
scroll to position [332, 0]
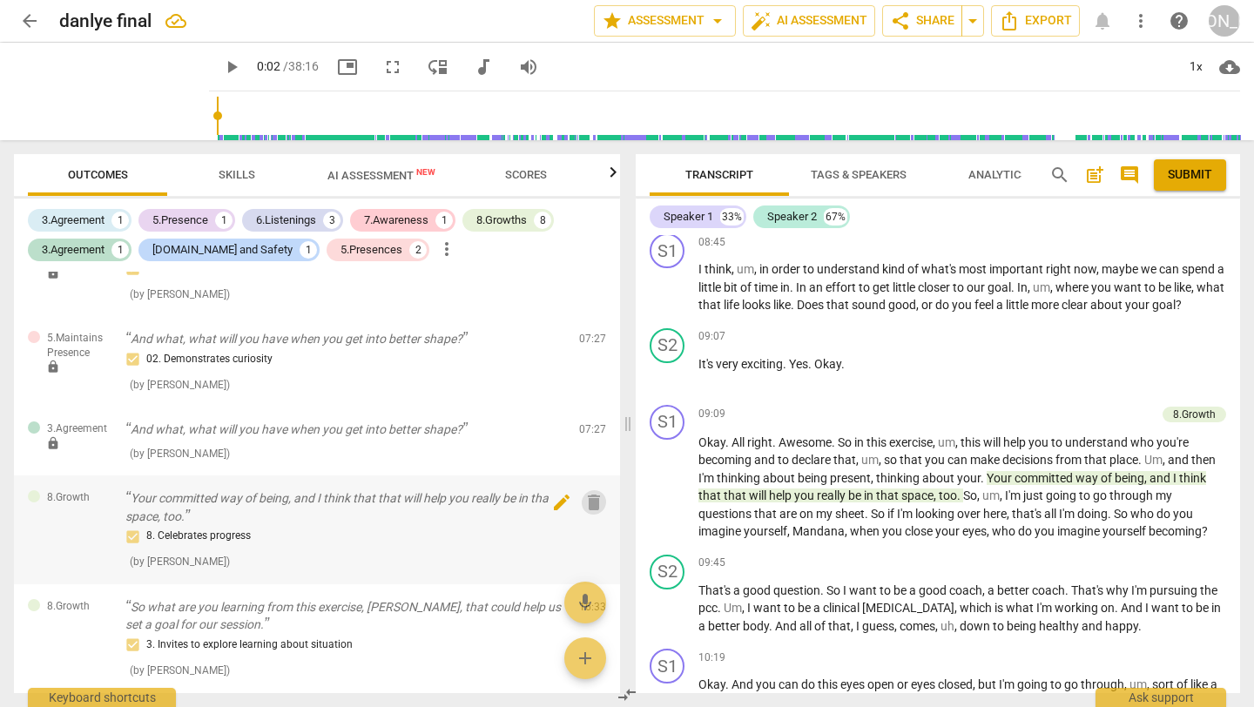
click at [585, 499] on span "delete" at bounding box center [593, 502] width 21 height 21
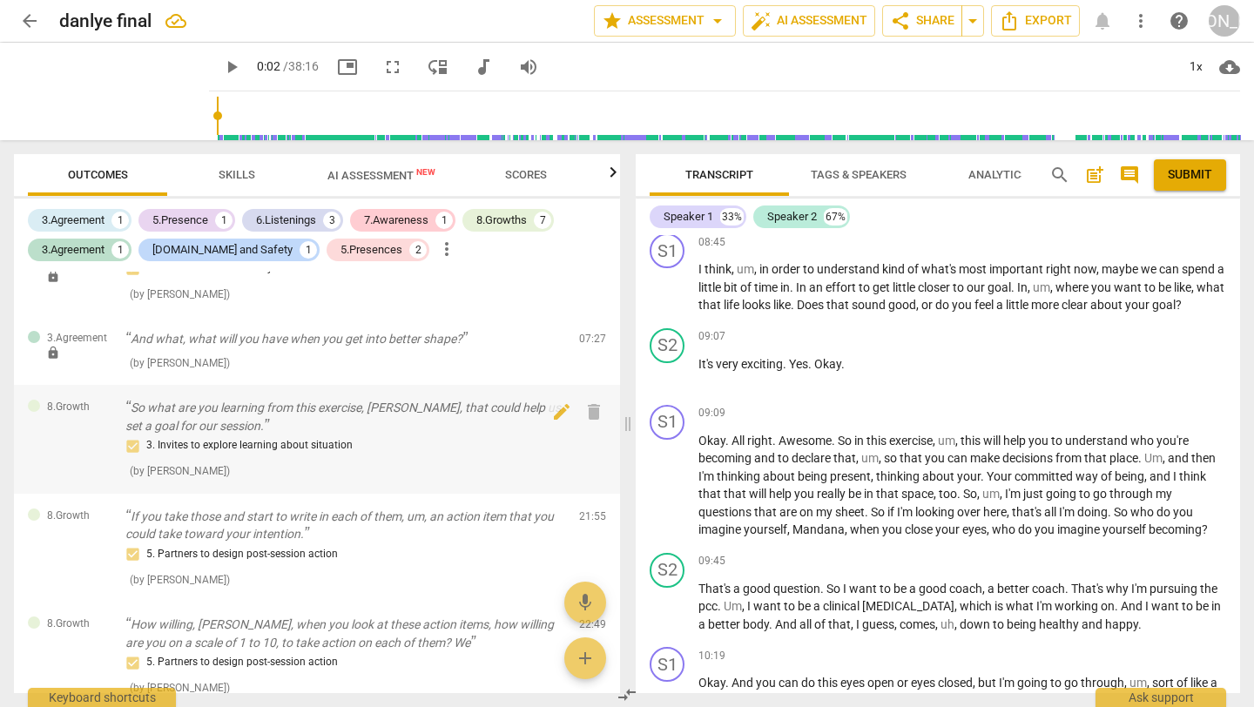
scroll to position [440, 0]
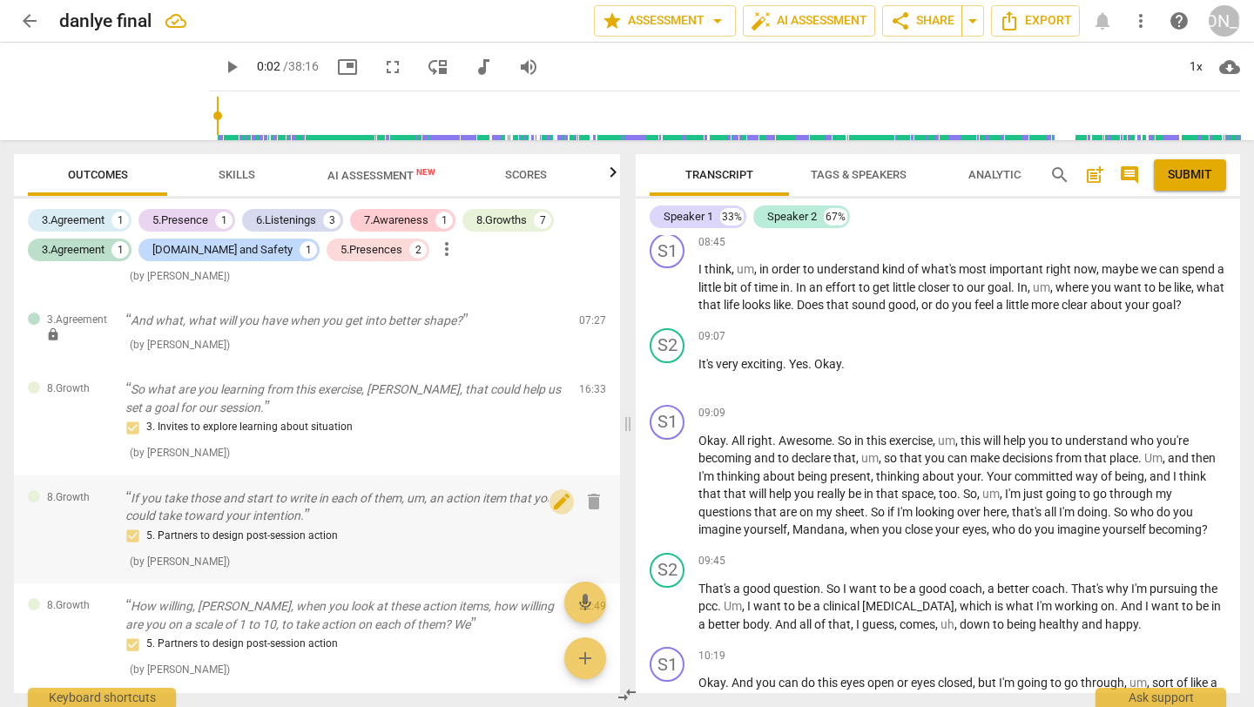
click at [555, 499] on span "edit" at bounding box center [561, 501] width 21 height 21
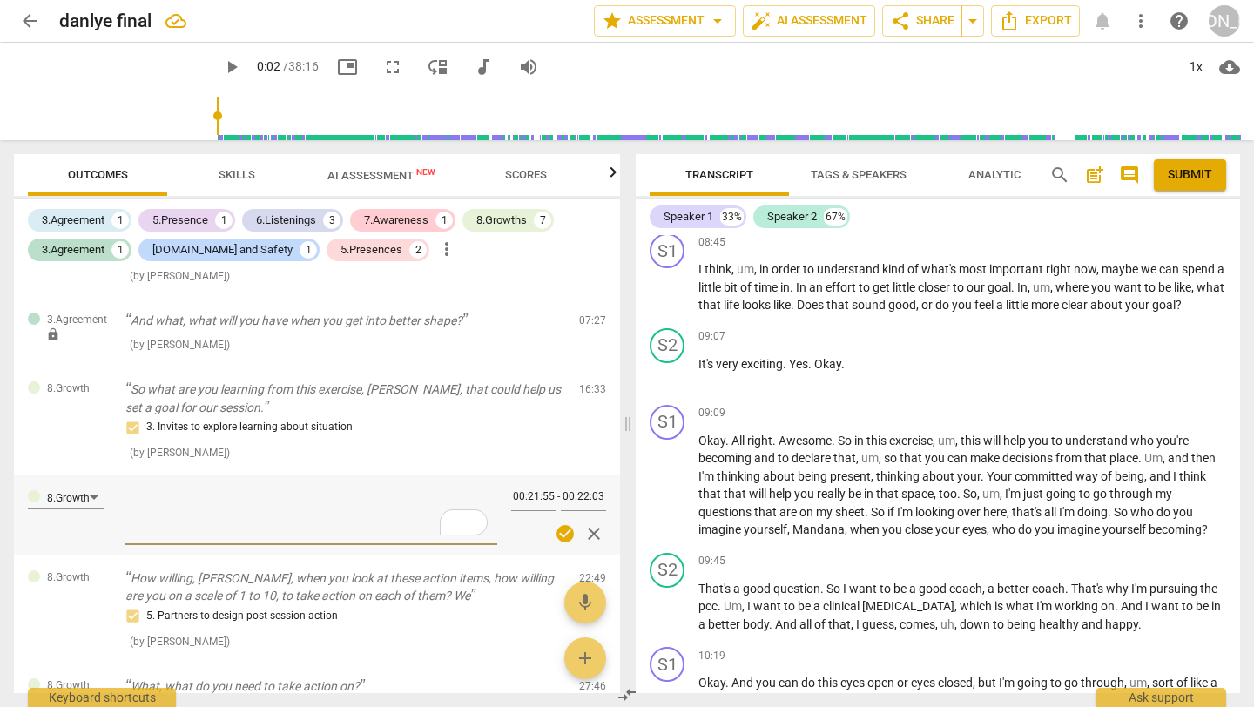
type textarea "T"
type textarea "Th"
type textarea "Thi"
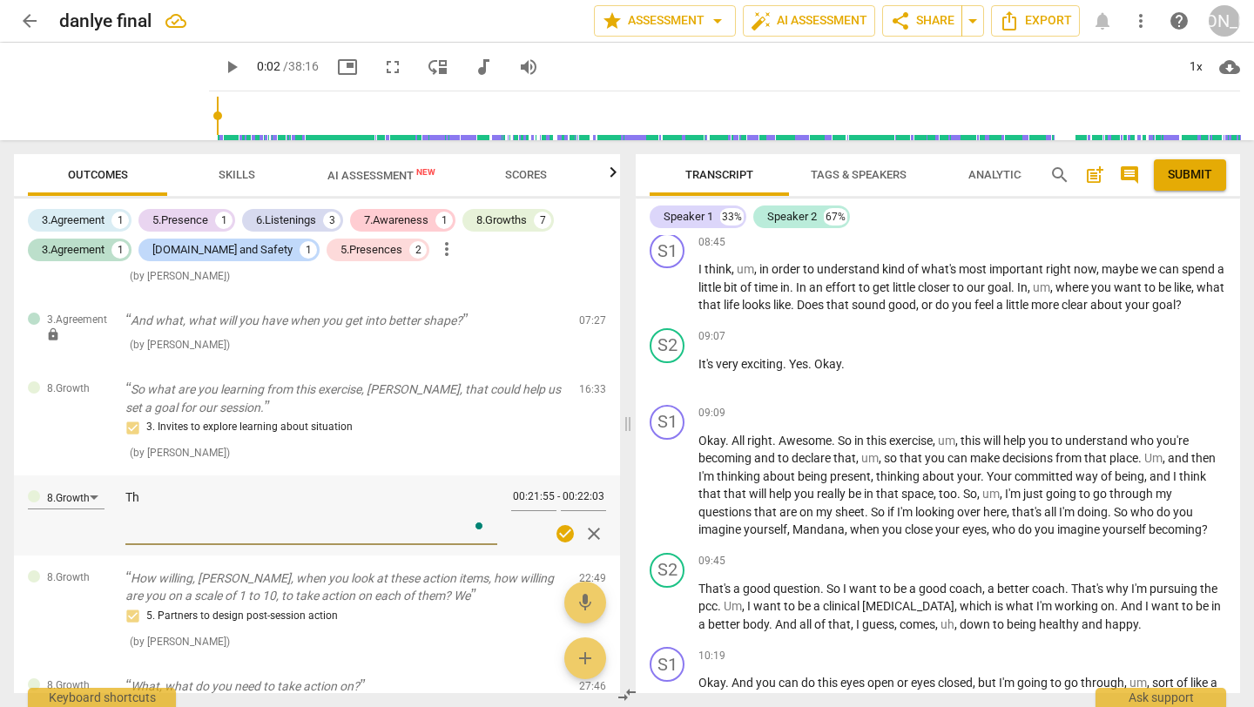
type textarea "Thi"
type textarea "This"
type textarea "This i"
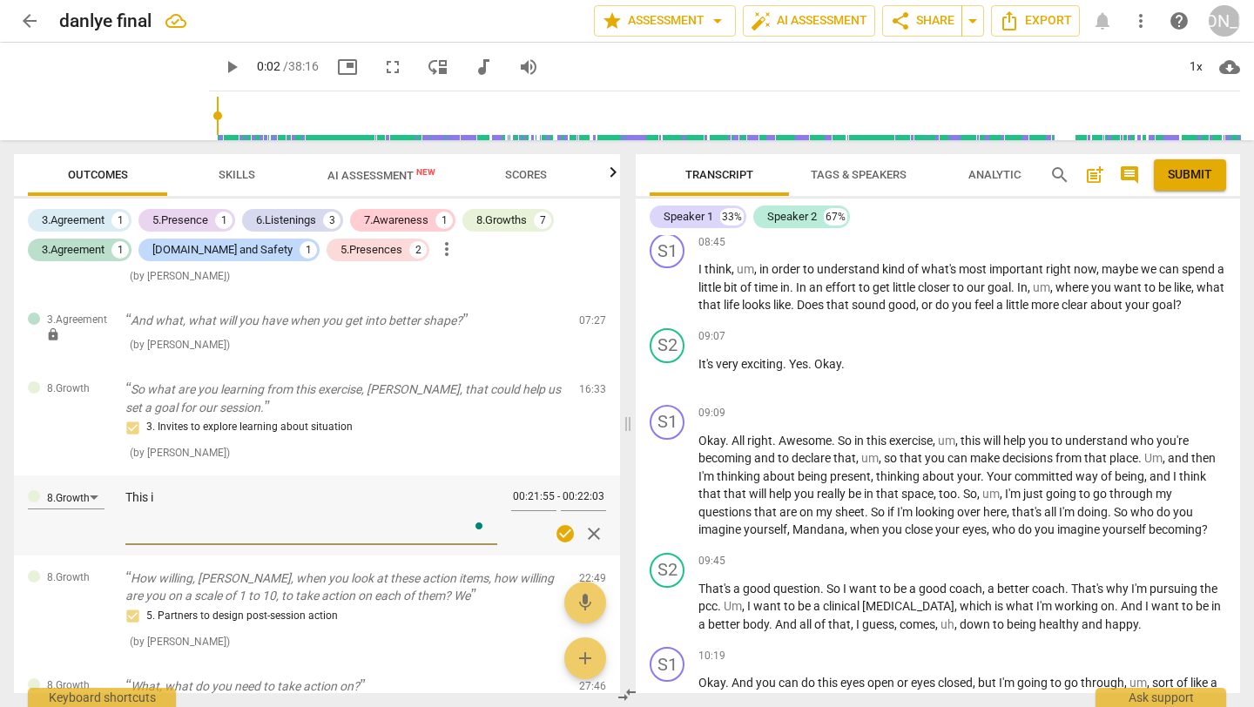
type textarea "This is"
type textarea "This is a"
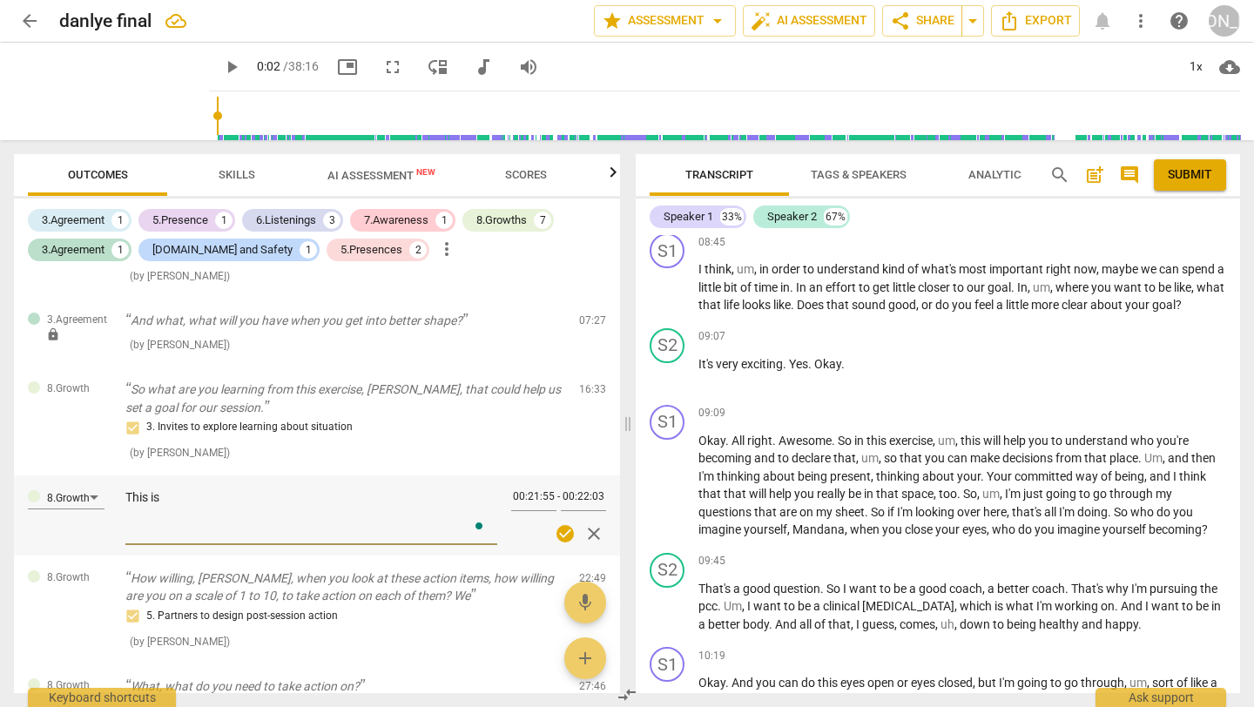
type textarea "This is a"
type textarea "This is a g"
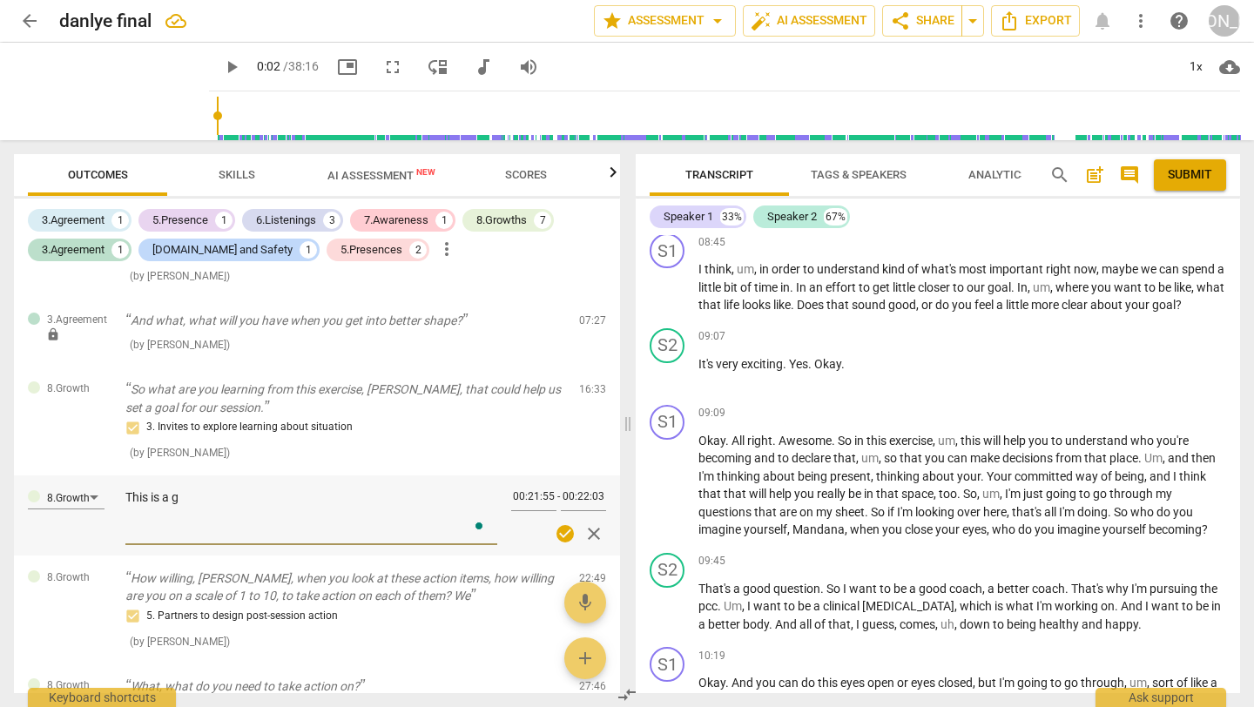
type textarea "This is a gr"
type textarea "This is a gre"
type textarea "This is a grea"
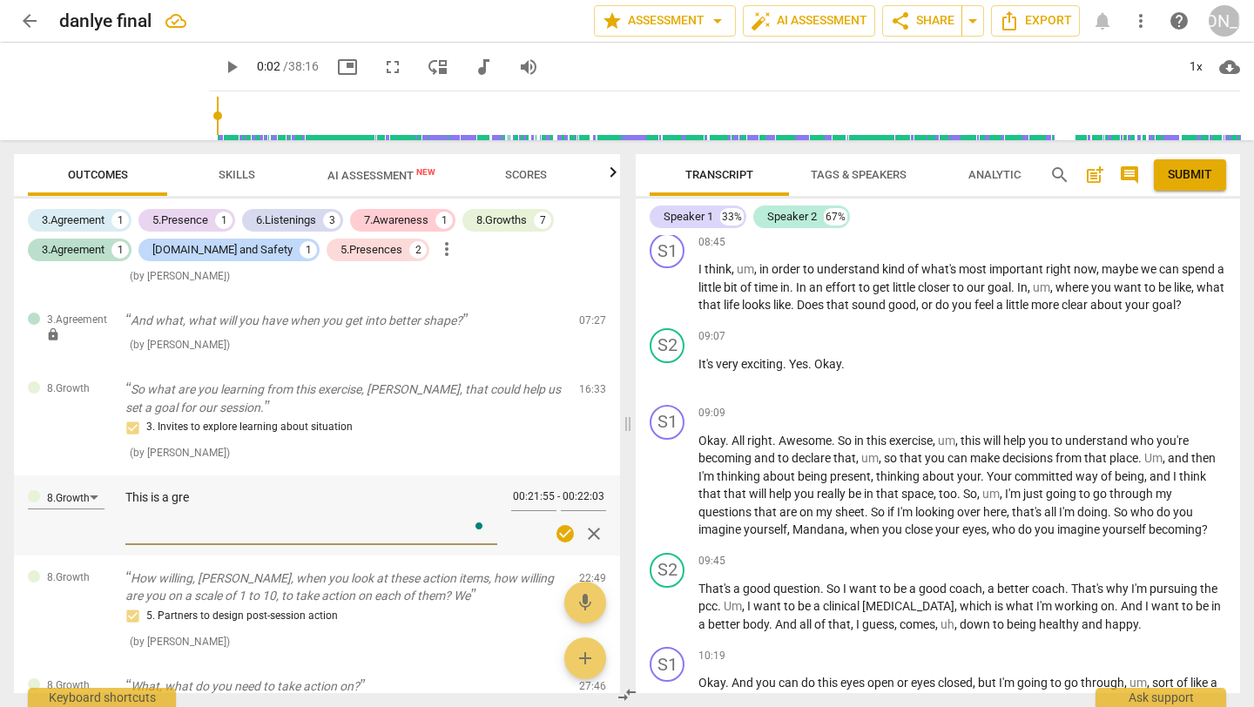
type textarea "This is a grea"
type textarea "This is a great"
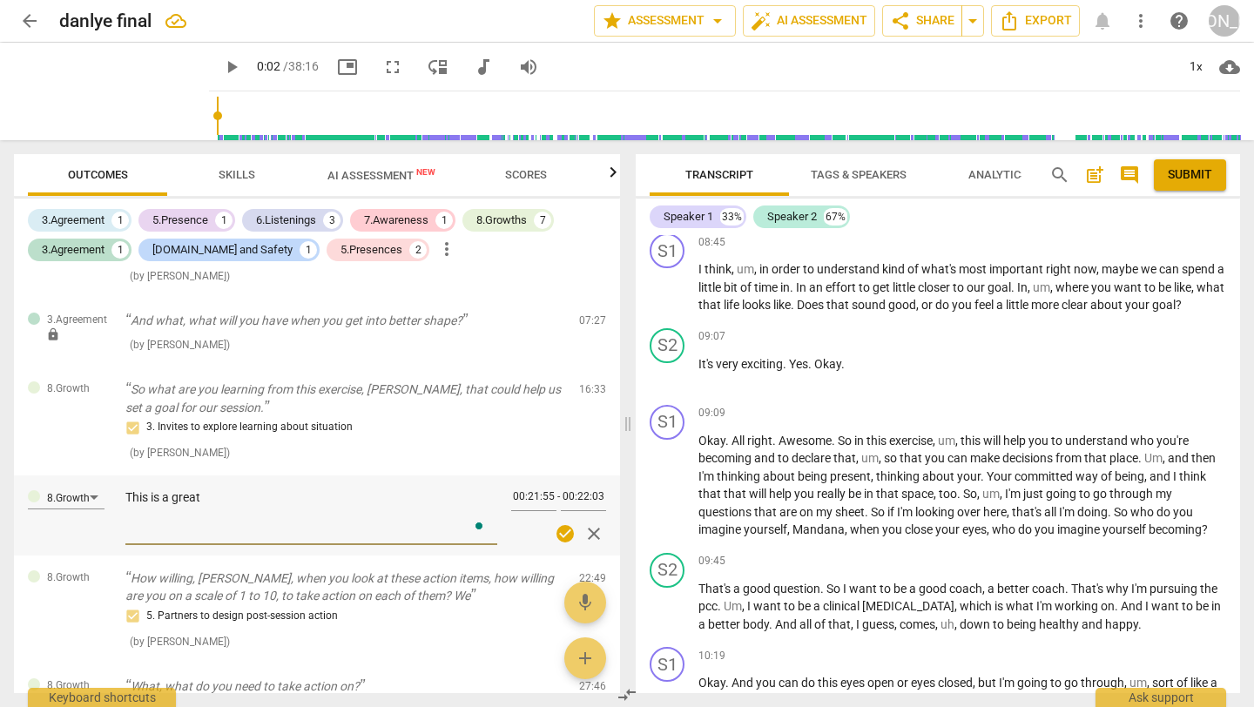
type textarea "This is a great t"
type textarea "This is a great ti"
type textarea "This is a great [PERSON_NAME]"
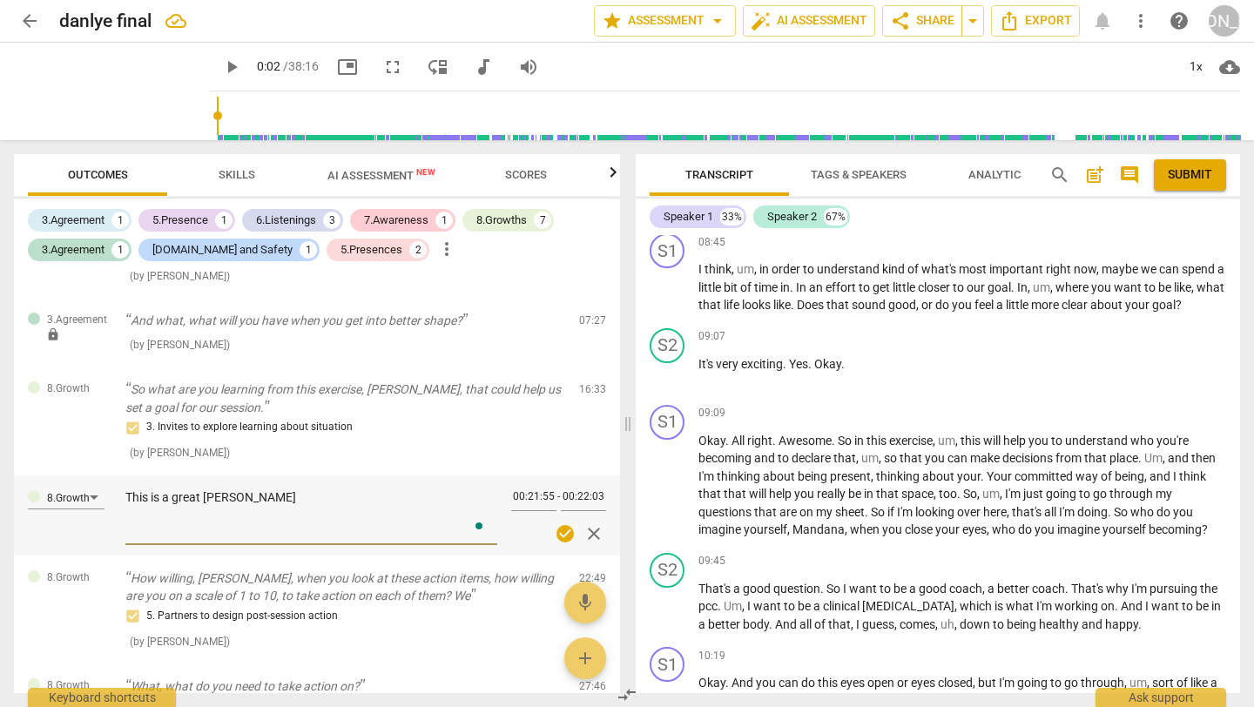
type textarea "This is a great time"
type textarea "This is a great time t"
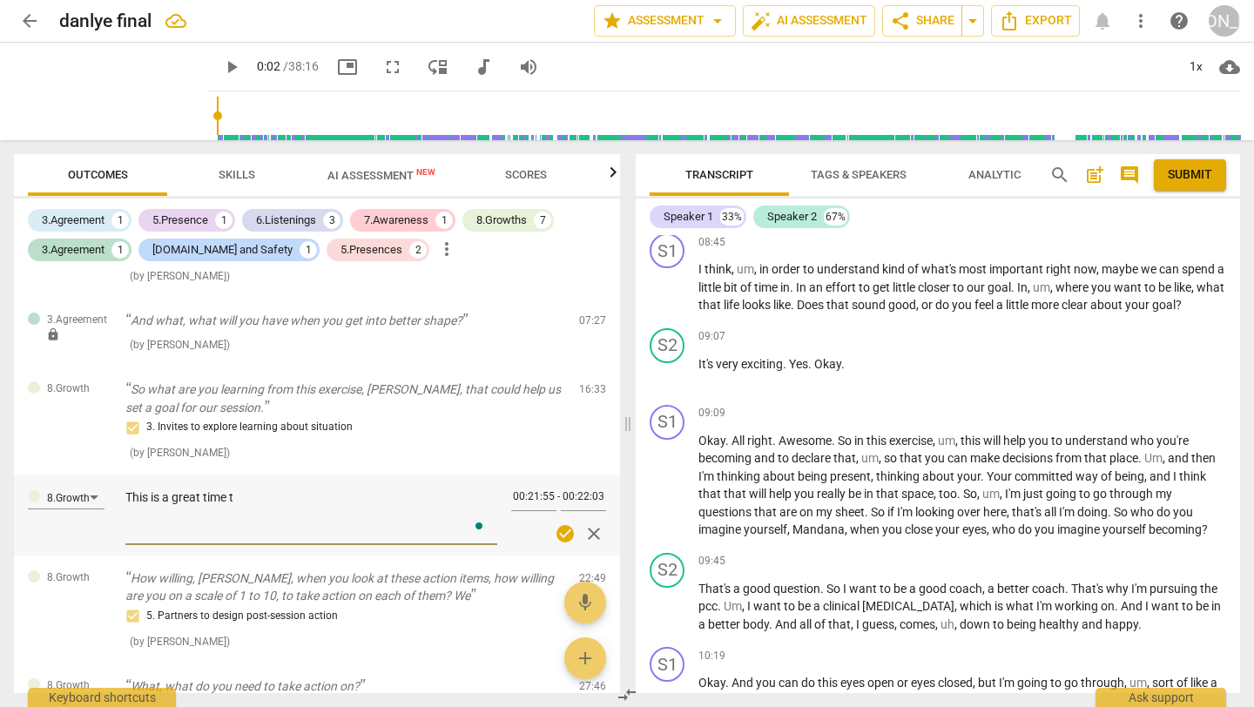
type textarea "This is a great time to"
type textarea "This is a great time to a"
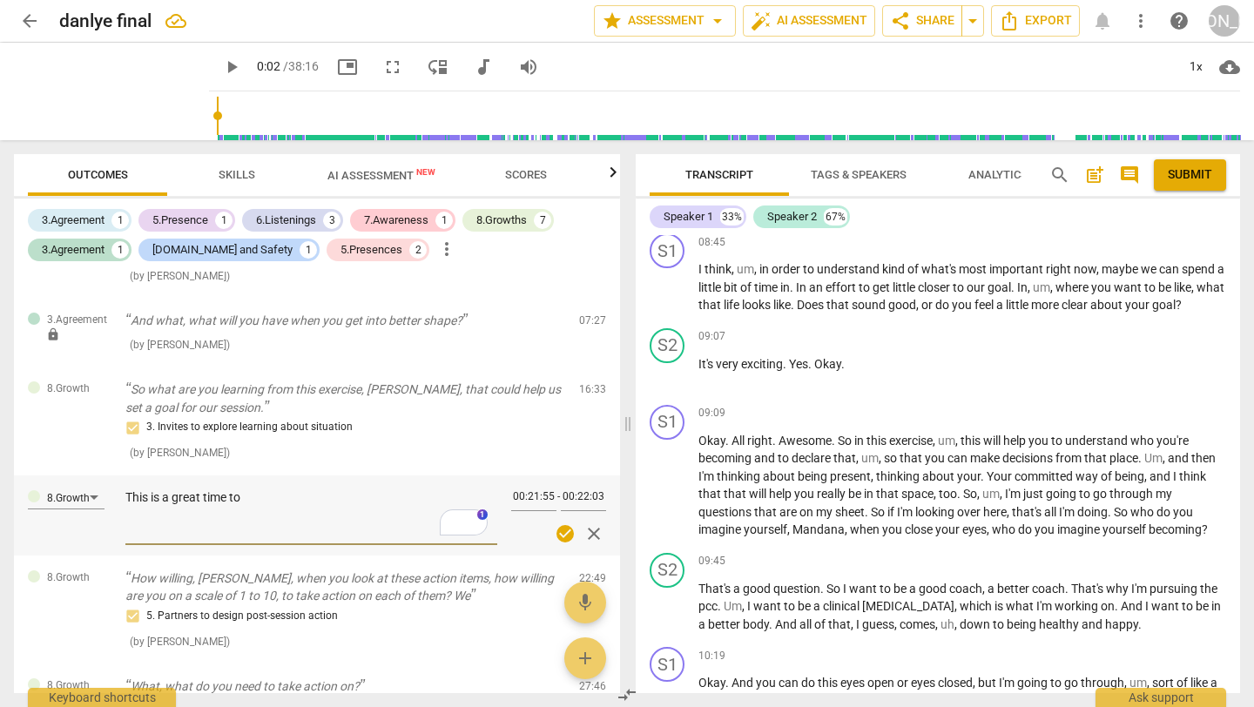
type textarea "This is a great time to a"
type textarea "This is a great time to"
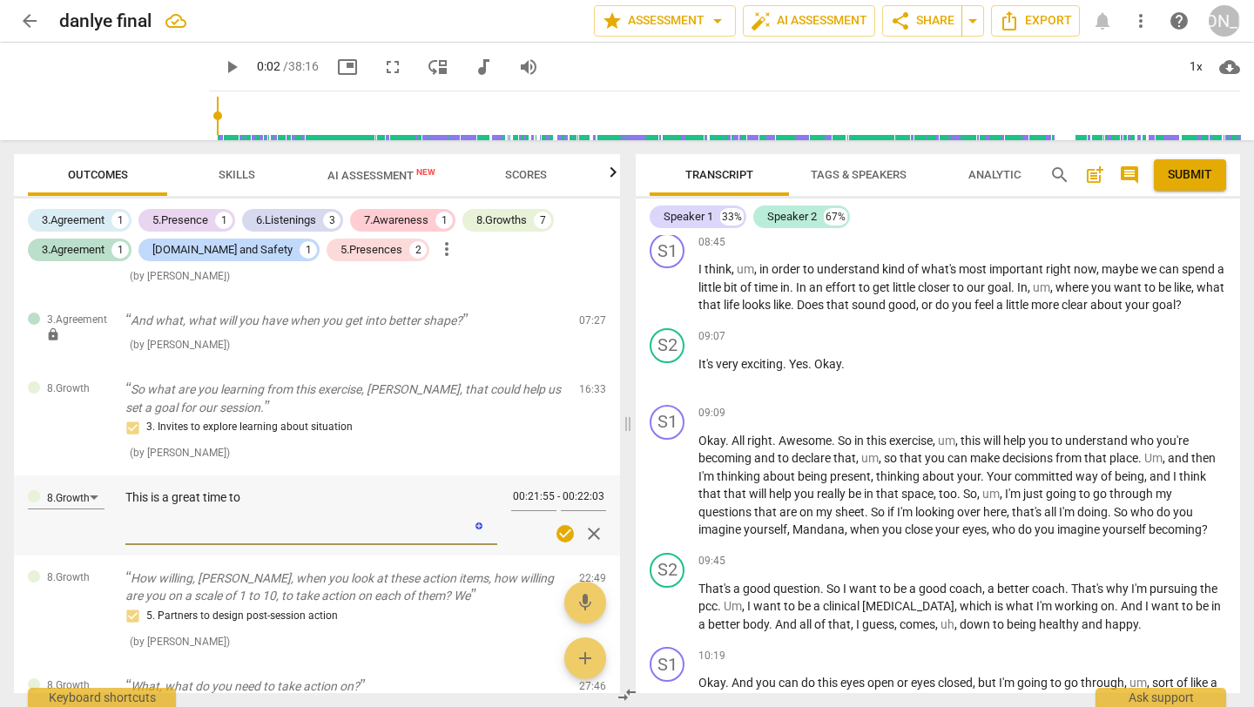
type textarea "This is a great time t"
type textarea "This is a great time"
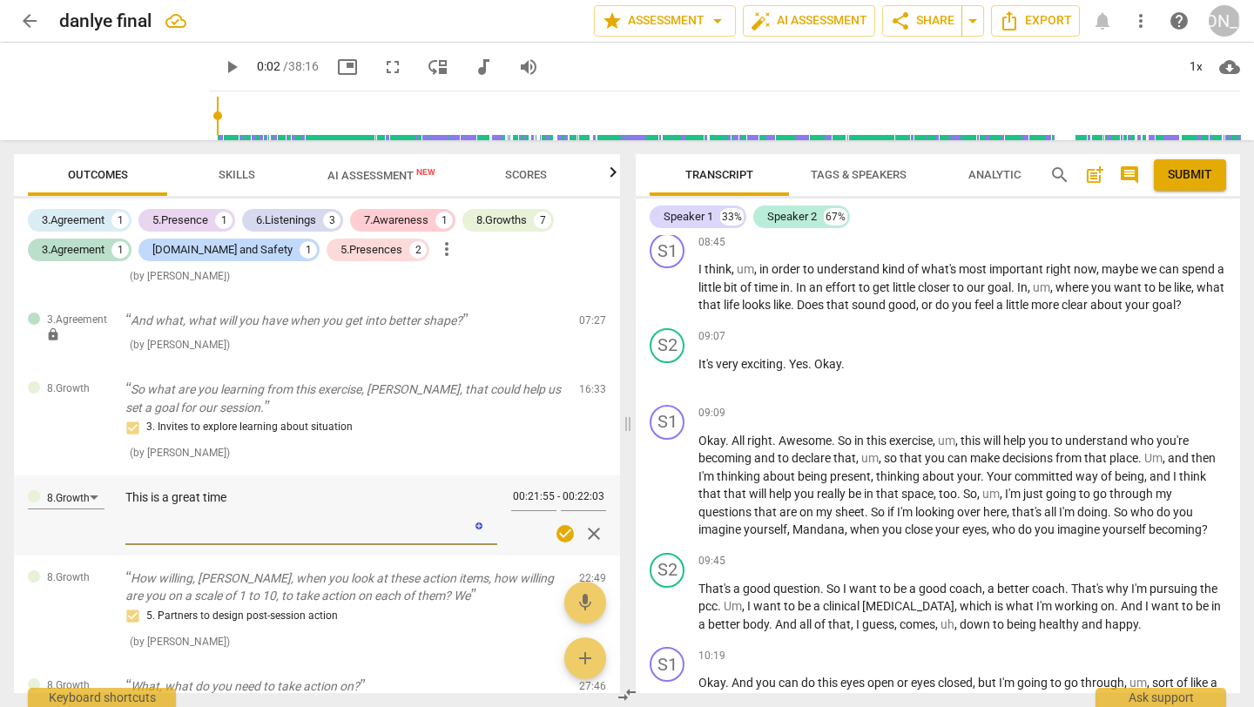
type textarea "This is a great time"
type textarea "This is a great [PERSON_NAME]"
type textarea "This is a great ti"
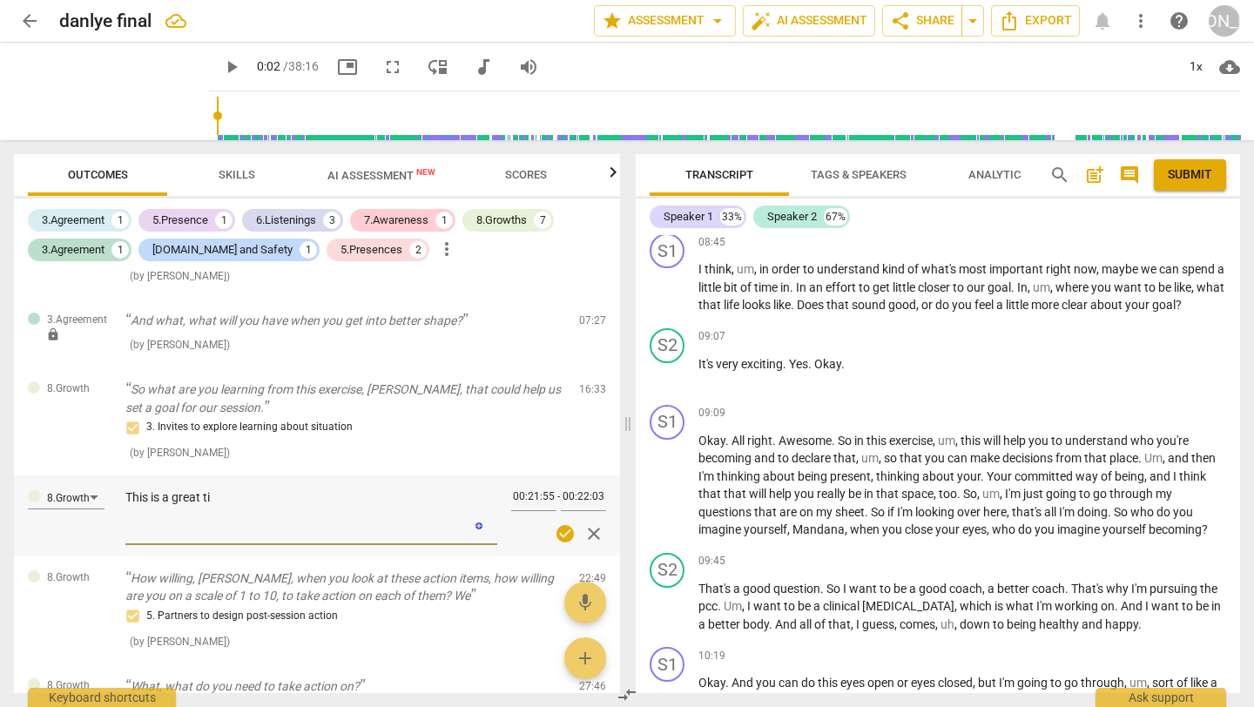
type textarea "This is a great t"
type textarea "This is a great"
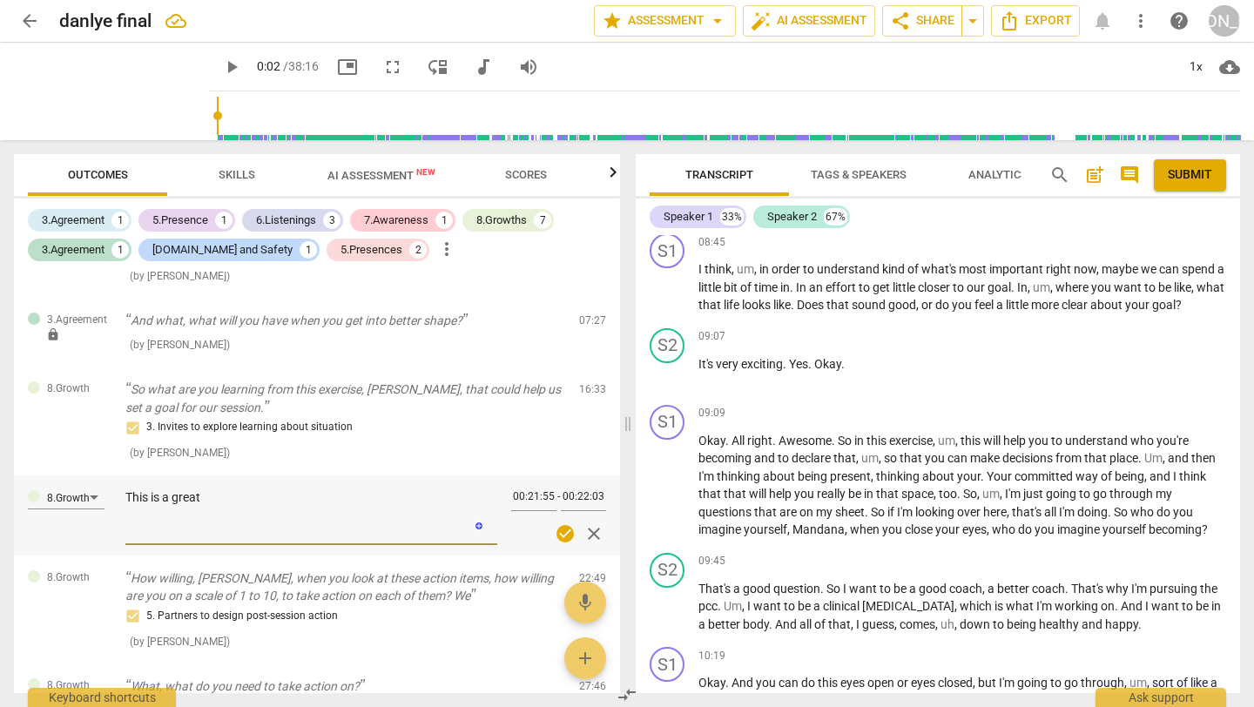
type textarea "This is a great"
type textarea "This is a grea"
type textarea "This is a gre"
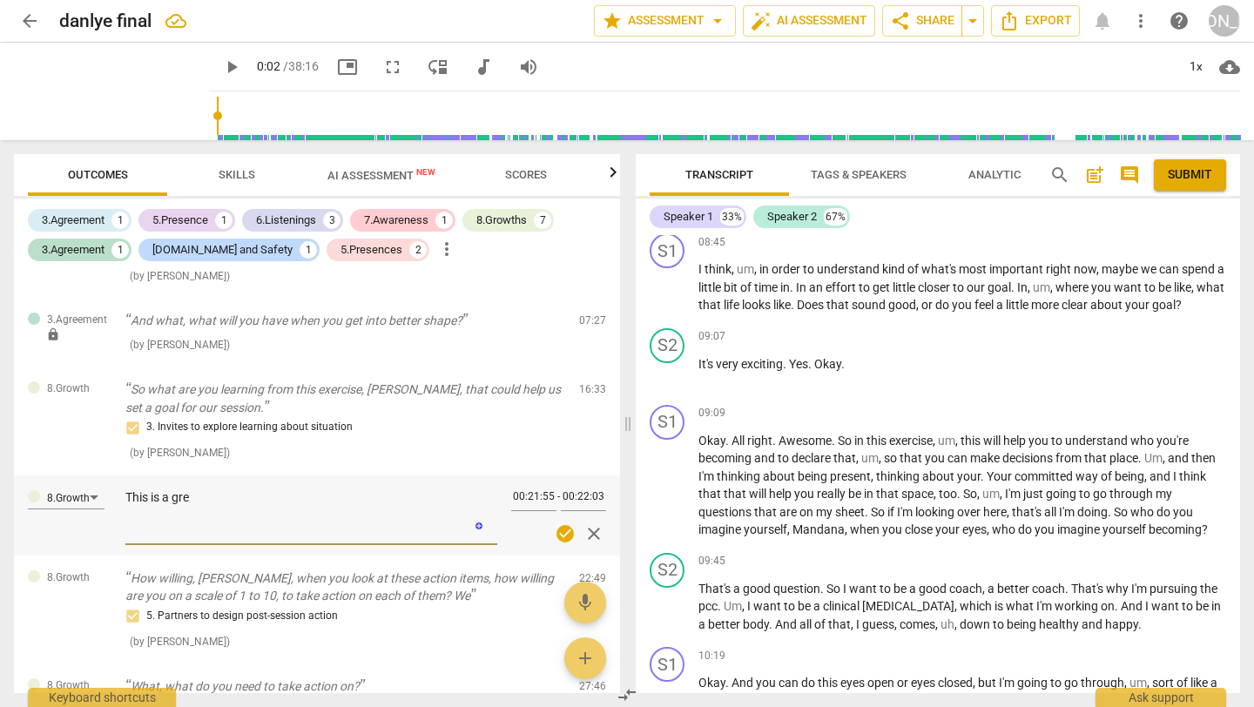
type textarea "This is a gr"
type textarea "This is a g"
type textarea "This is a"
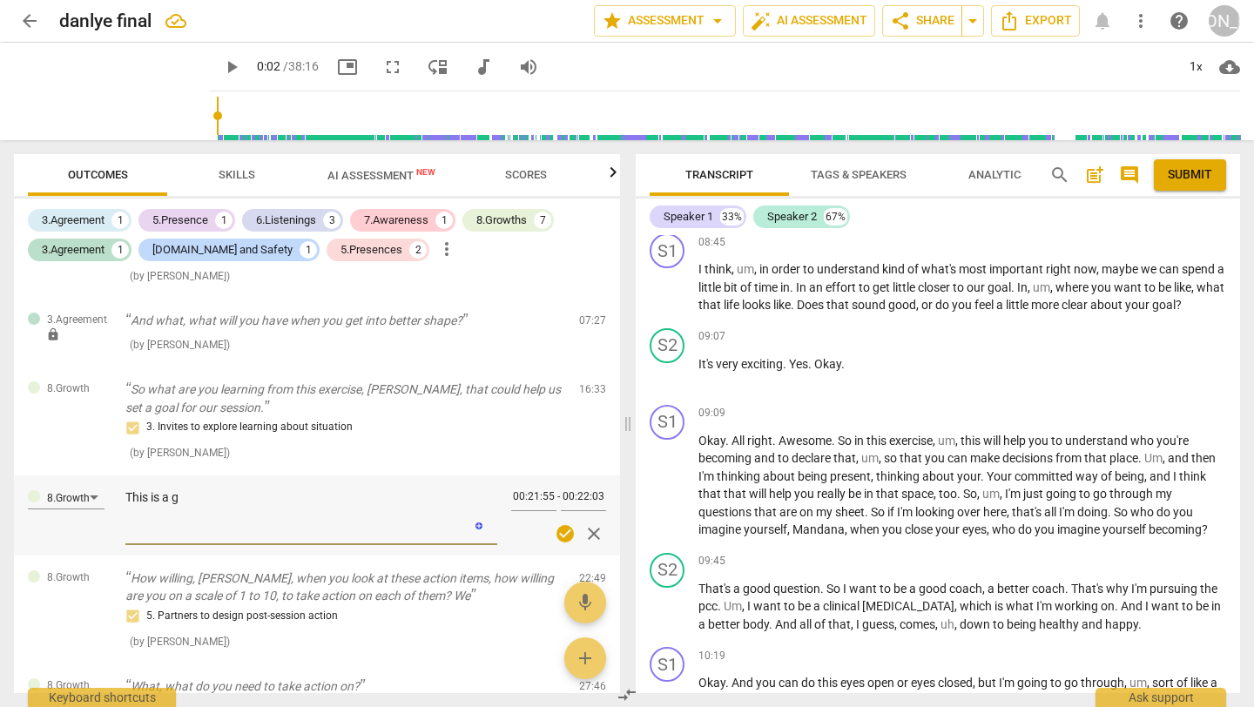
type textarea "This is a"
type textarea "This is"
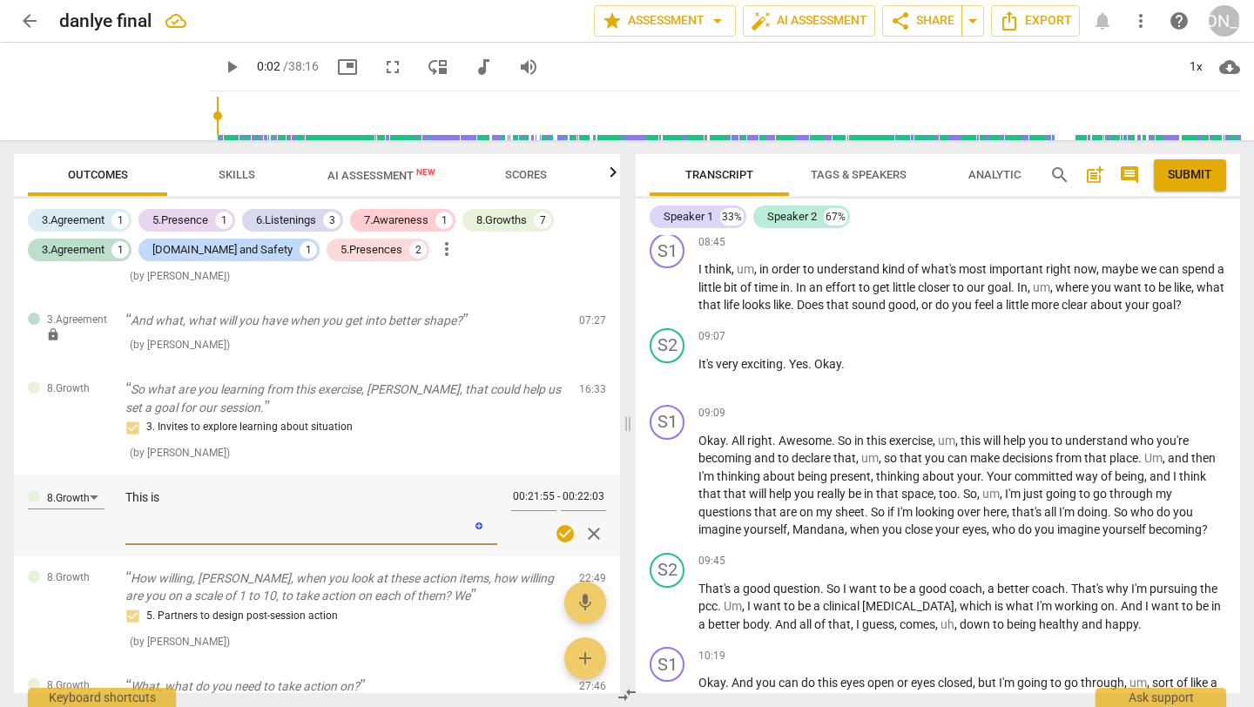
type textarea "This is"
type textarea "This i"
type textarea "This"
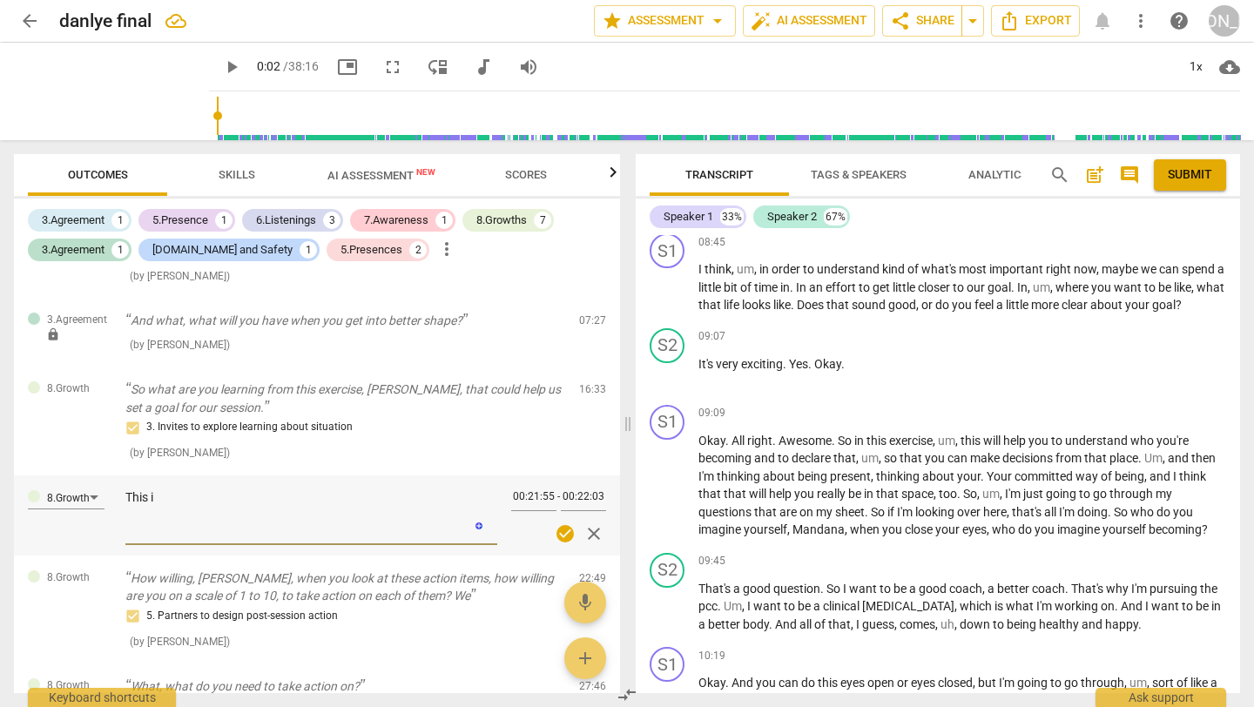
type textarea "This"
type textarea "Thi"
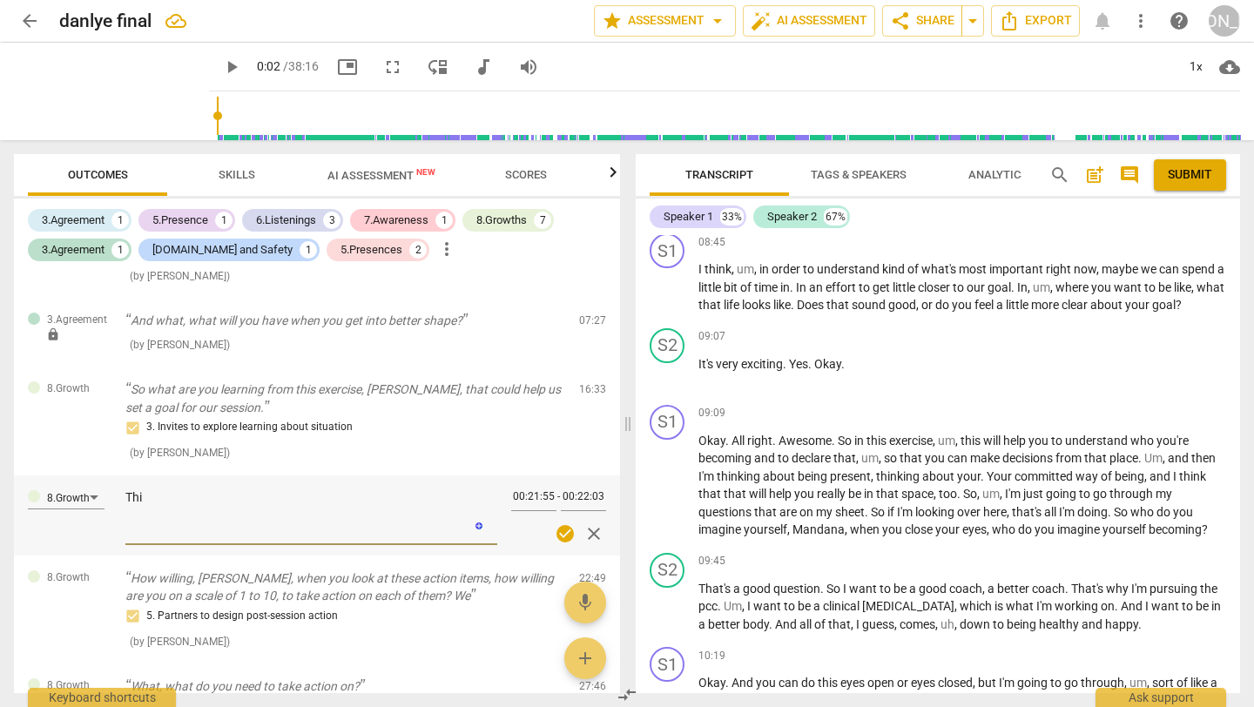
type textarea "Th"
type textarea "T"
type textarea "R"
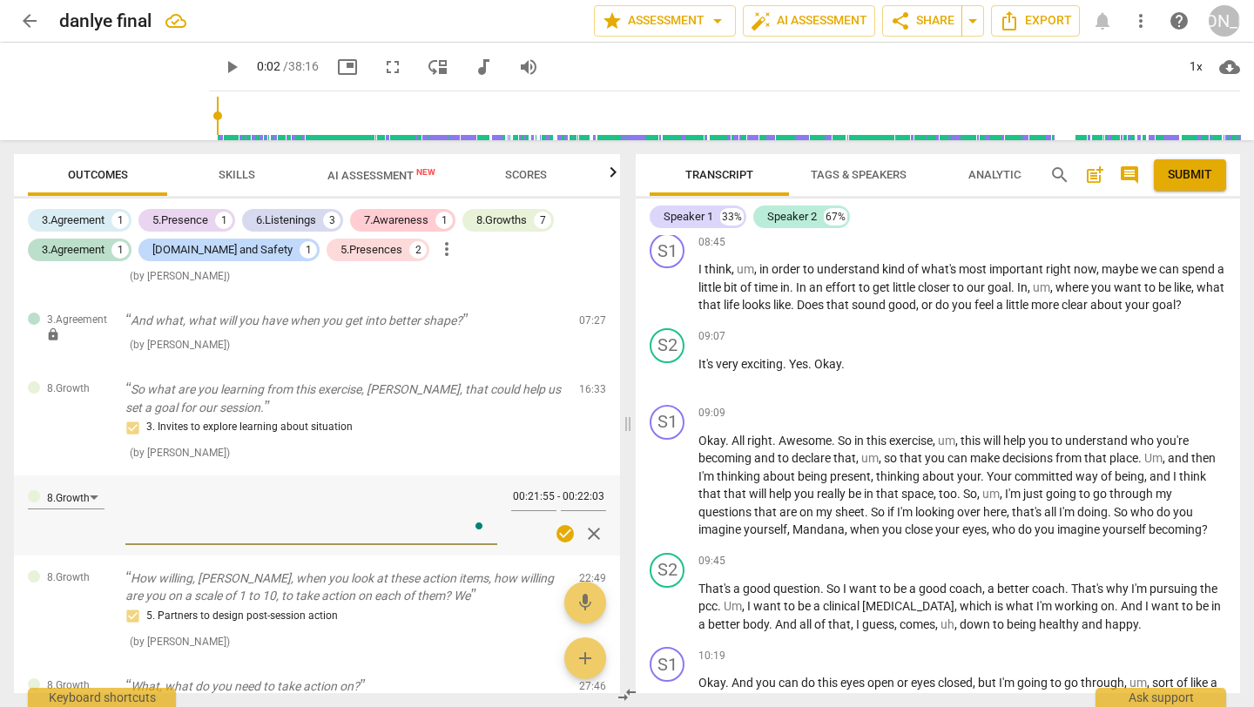
type textarea "R"
type textarea "Ra"
type textarea "Rat"
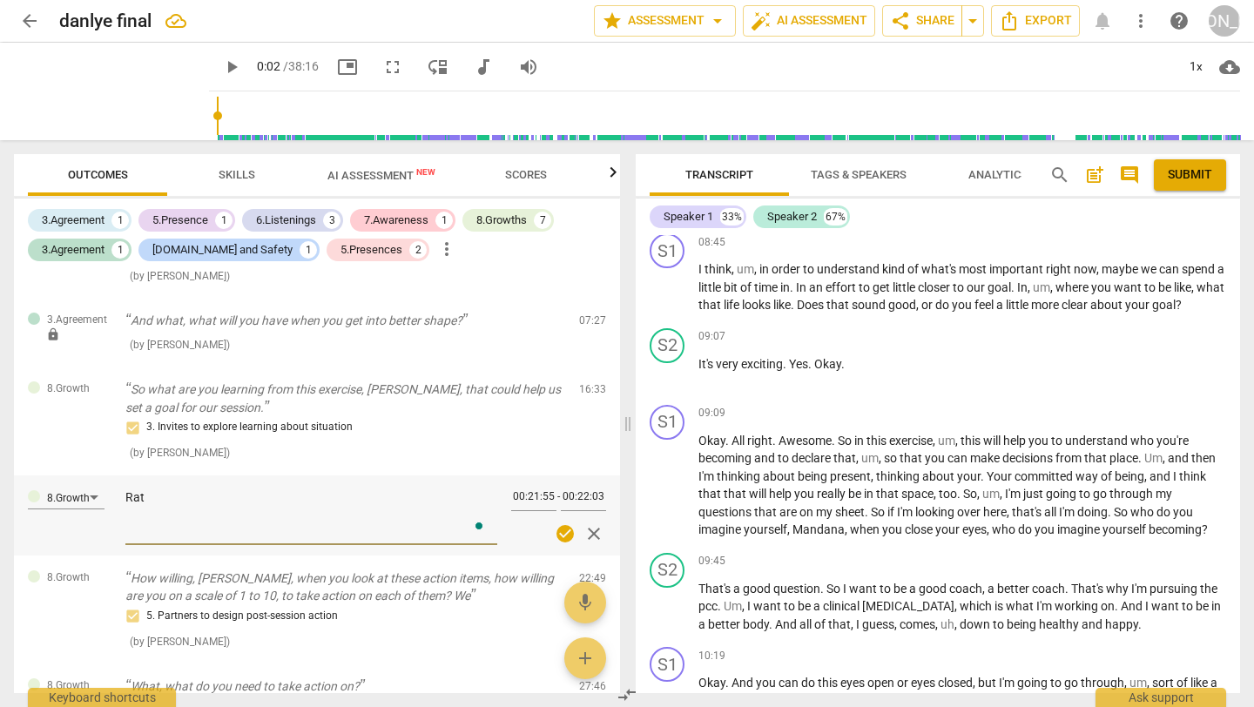
type textarea "[PERSON_NAME]"
type textarea "Rather"
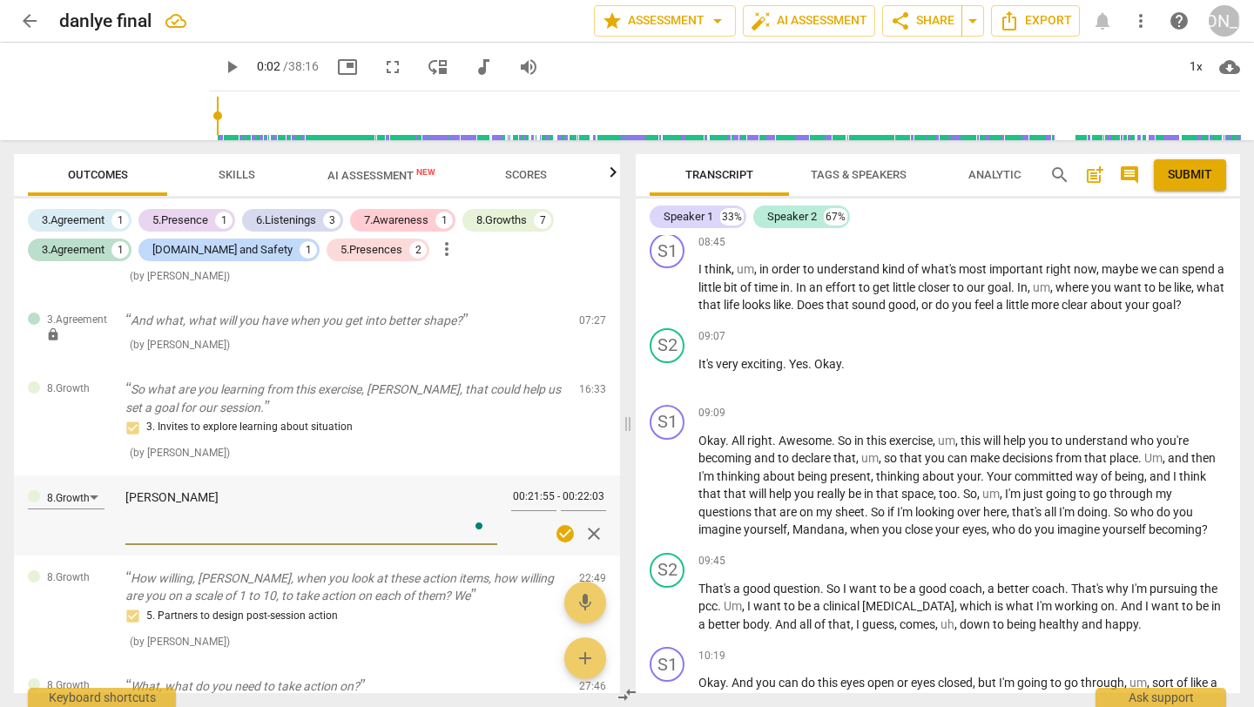
type textarea "Rather"
type textarea "Rather t"
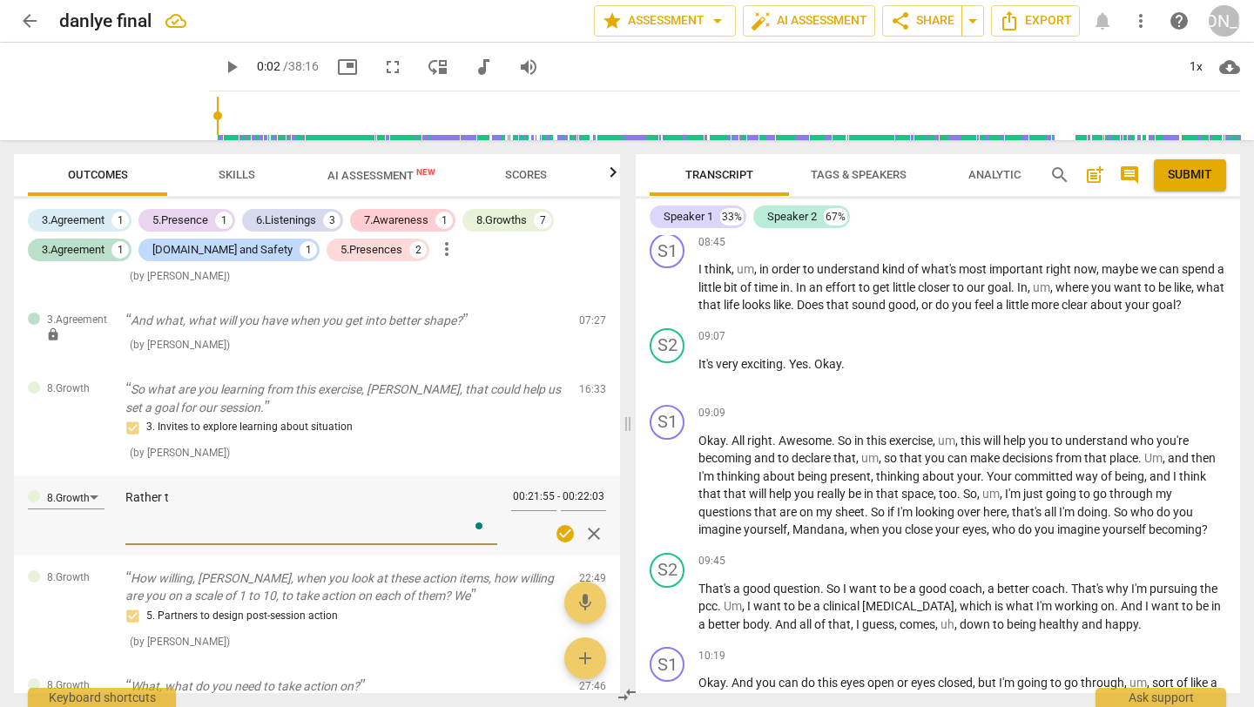
type textarea "Rather th"
type textarea "Rather tha"
type textarea "Rather than"
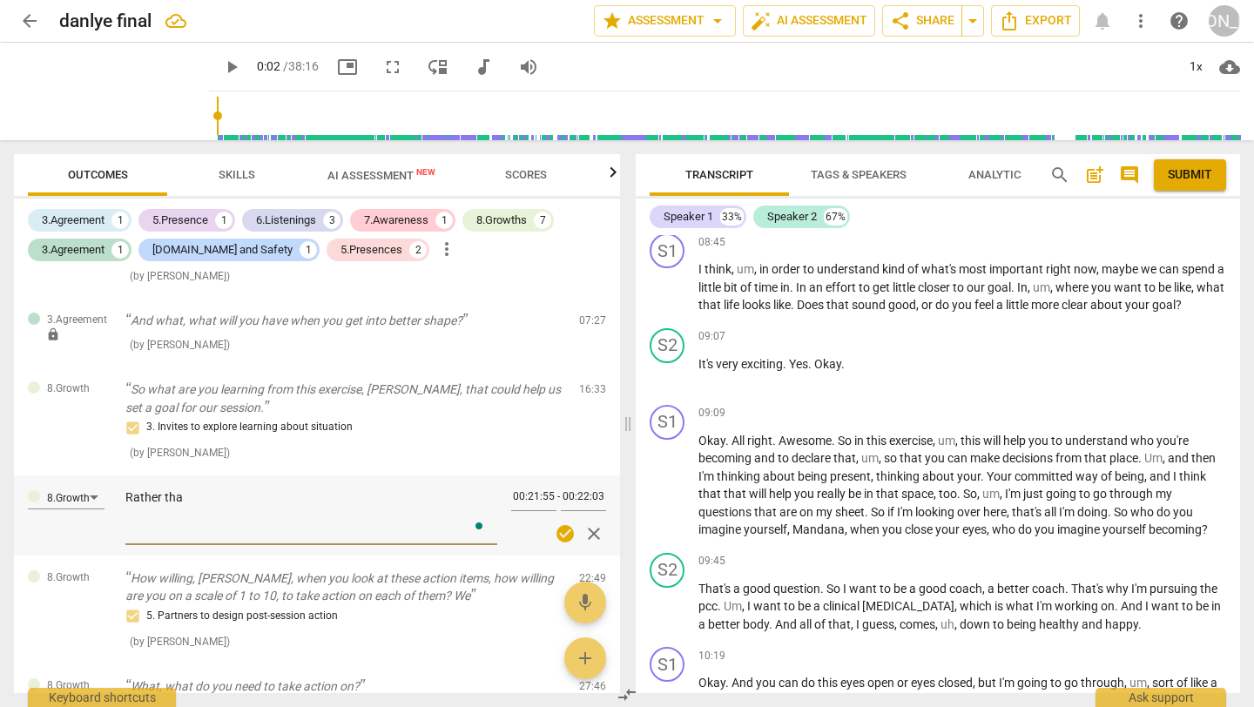
type textarea "Rather than"
type textarea "Rather than j"
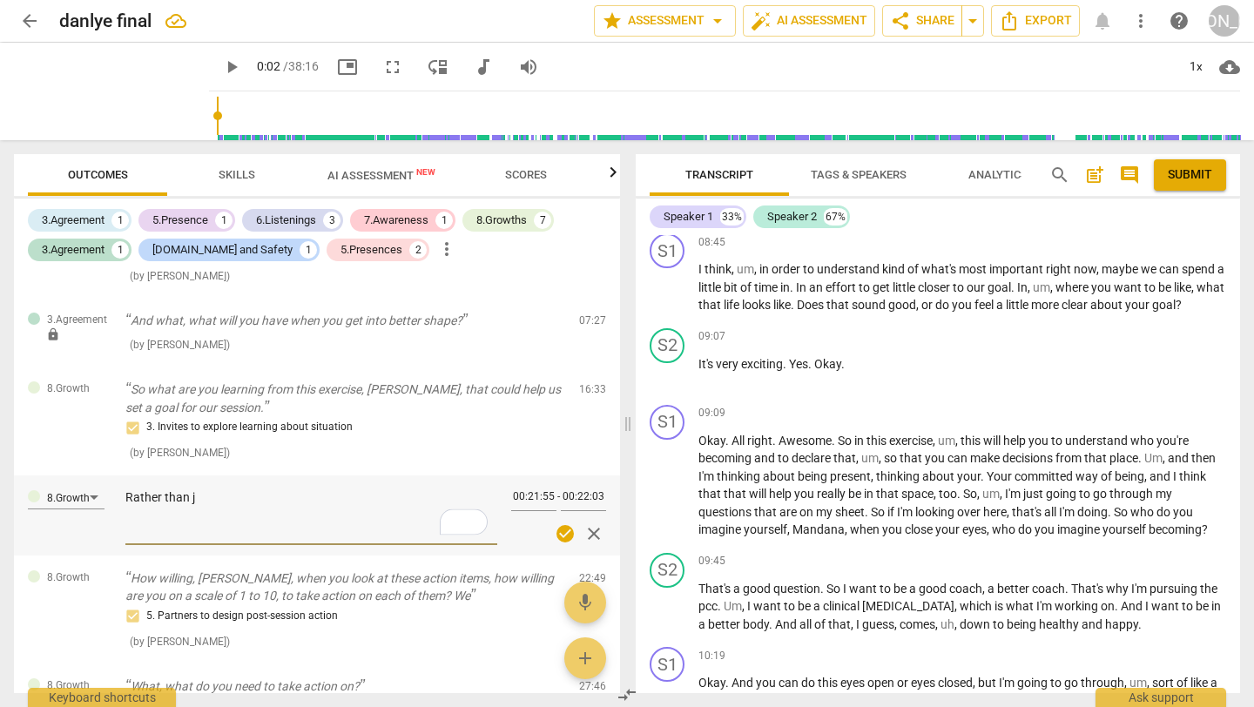
type textarea "Rather than ju"
type textarea "Rather than jus"
type textarea "Rather than just"
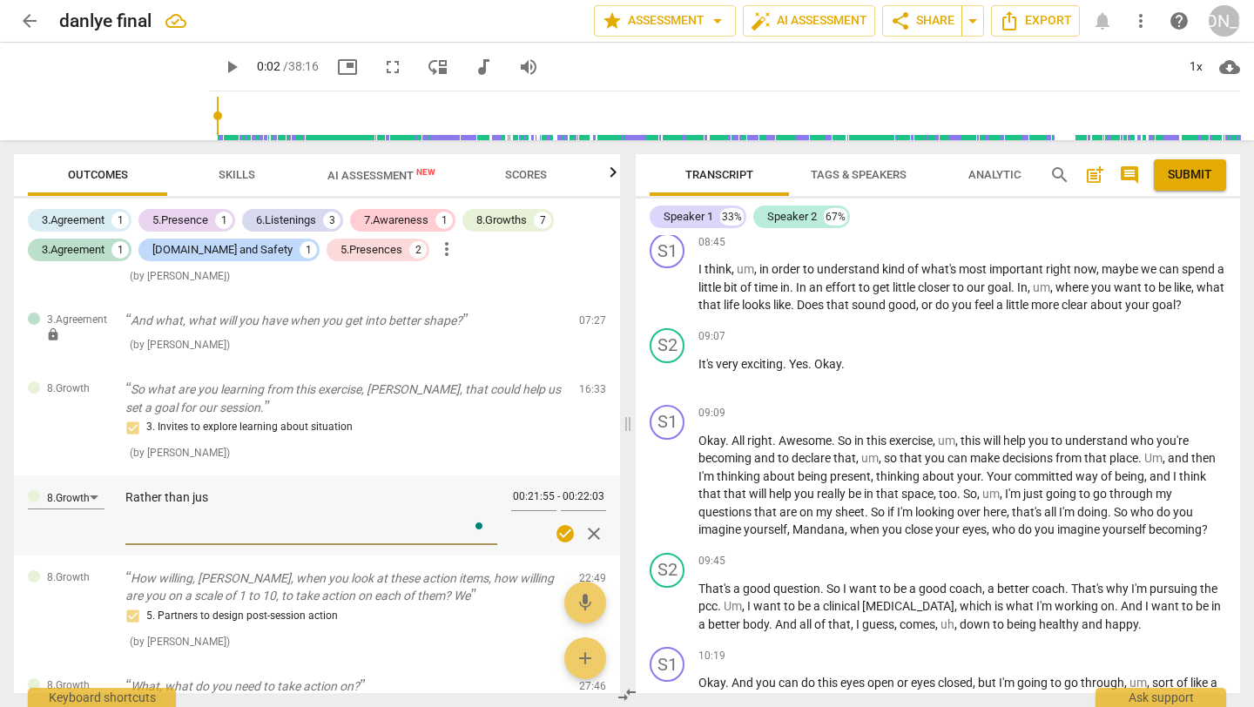
type textarea "Rather than just"
type textarea "Rather than just h"
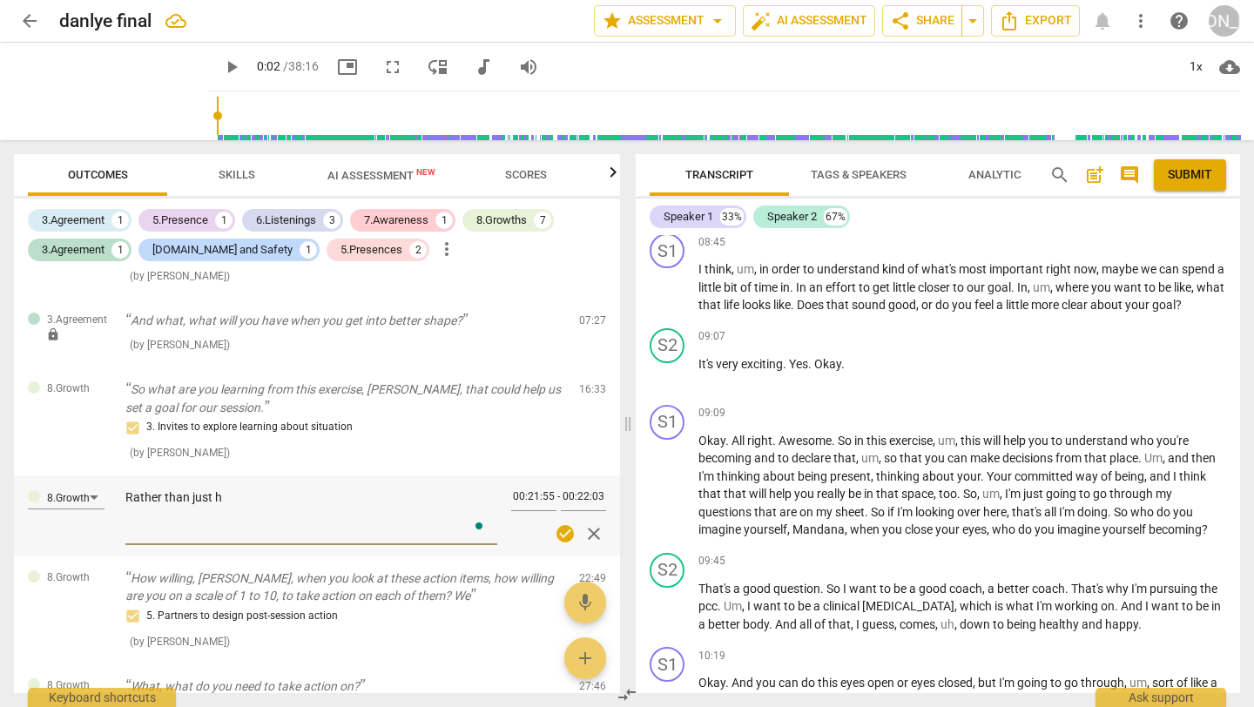
type textarea "Rather than just ha"
type textarea "Rather than just han"
type textarea "Rather than just hand"
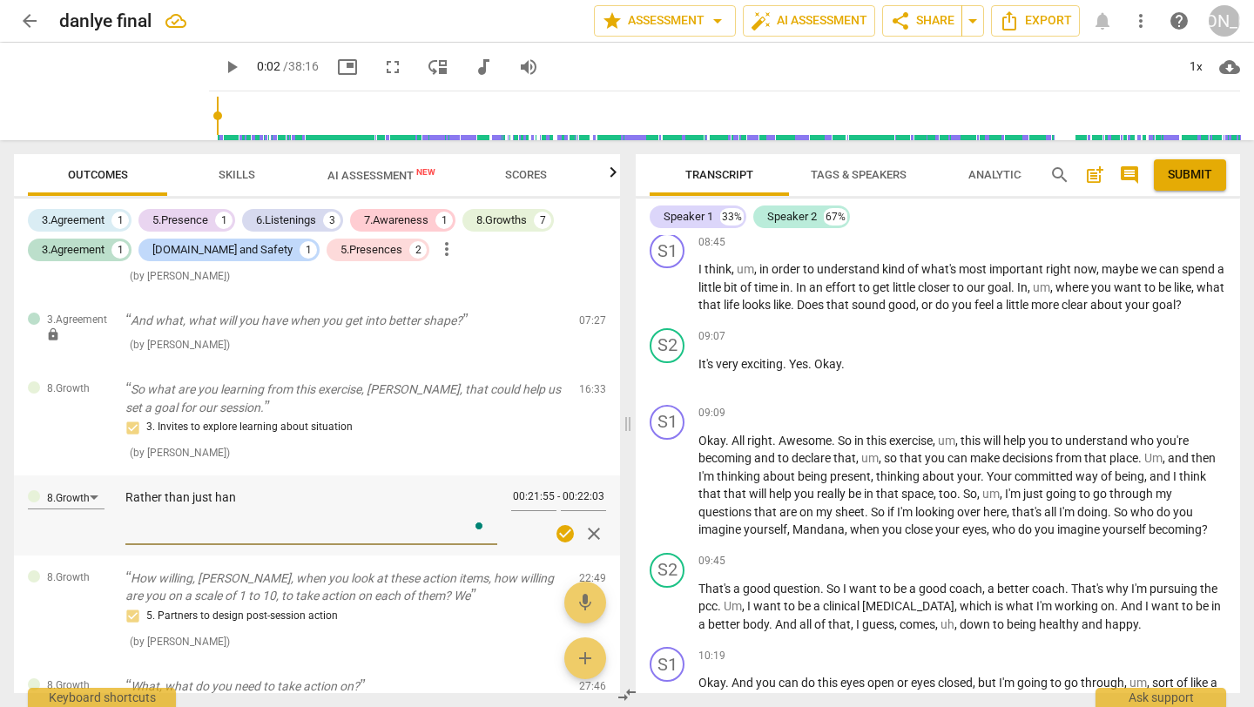
type textarea "Rather than just hand"
type textarea "Rather than just hand h"
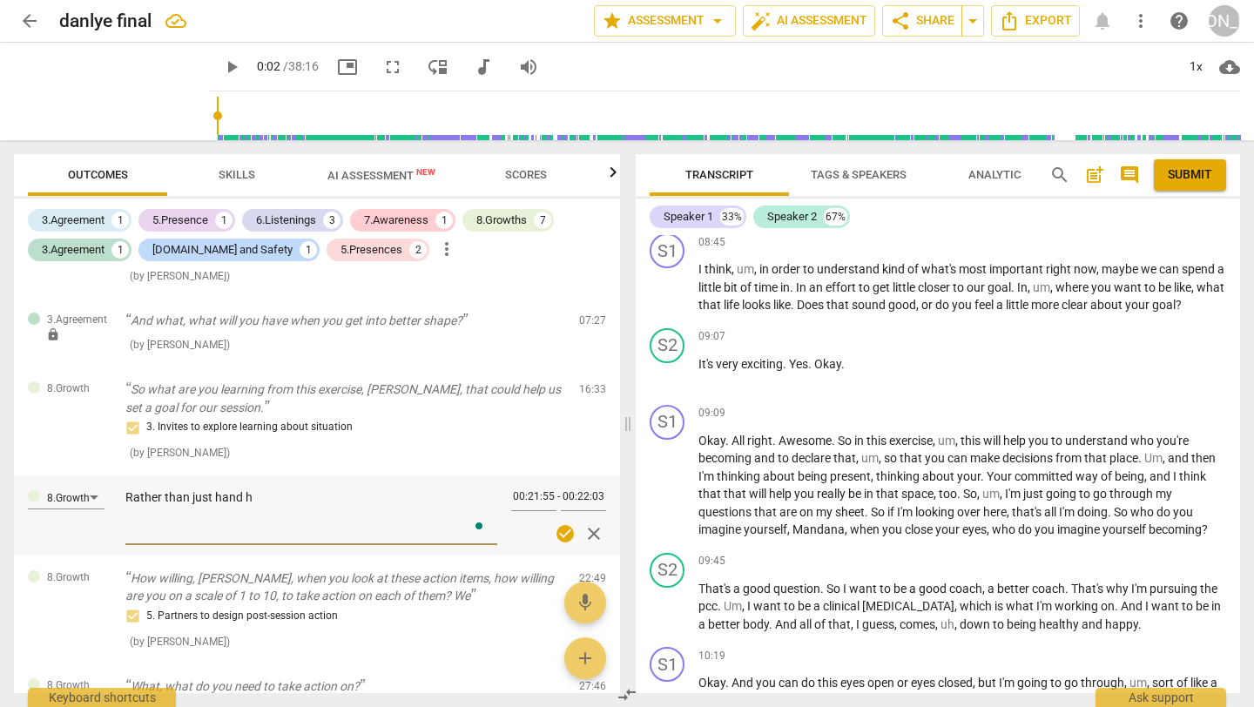
type textarea "Rather than just hand he"
type textarea "Rather than just hand her"
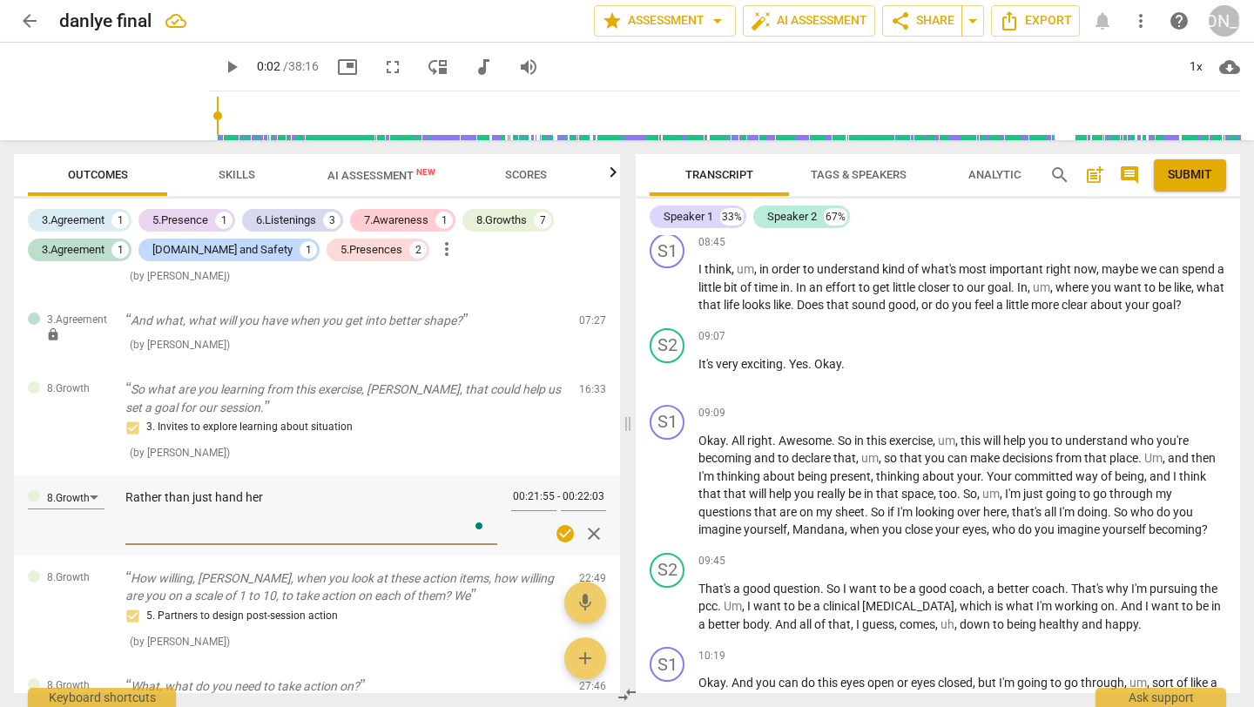
type textarea "Rather than just hand her t"
type textarea "Rather than just hand her th"
type textarea "Rather than just hand her the"
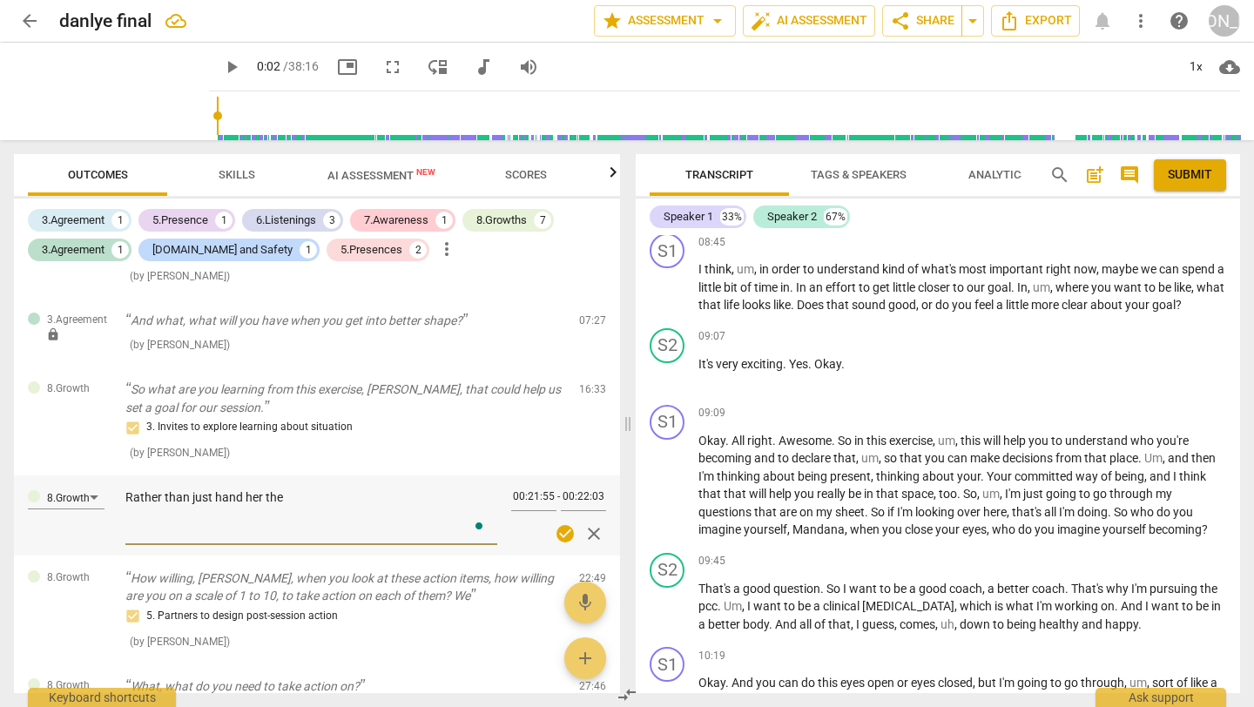
type textarea "Rather than just hand her the p"
type textarea "Rather than just hand her the pe"
type textarea "Rather than just hand her the pen"
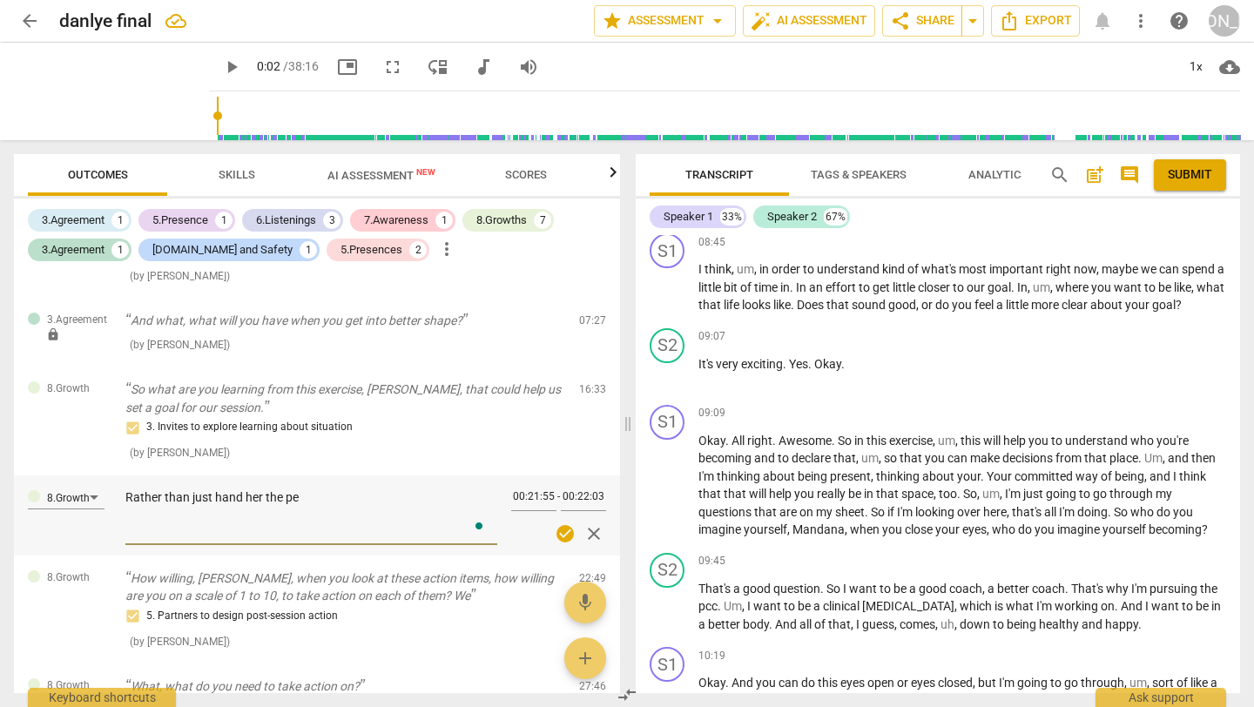
type textarea "Rather than just hand her the pen"
type textarea "Rather than just hand her the pen a"
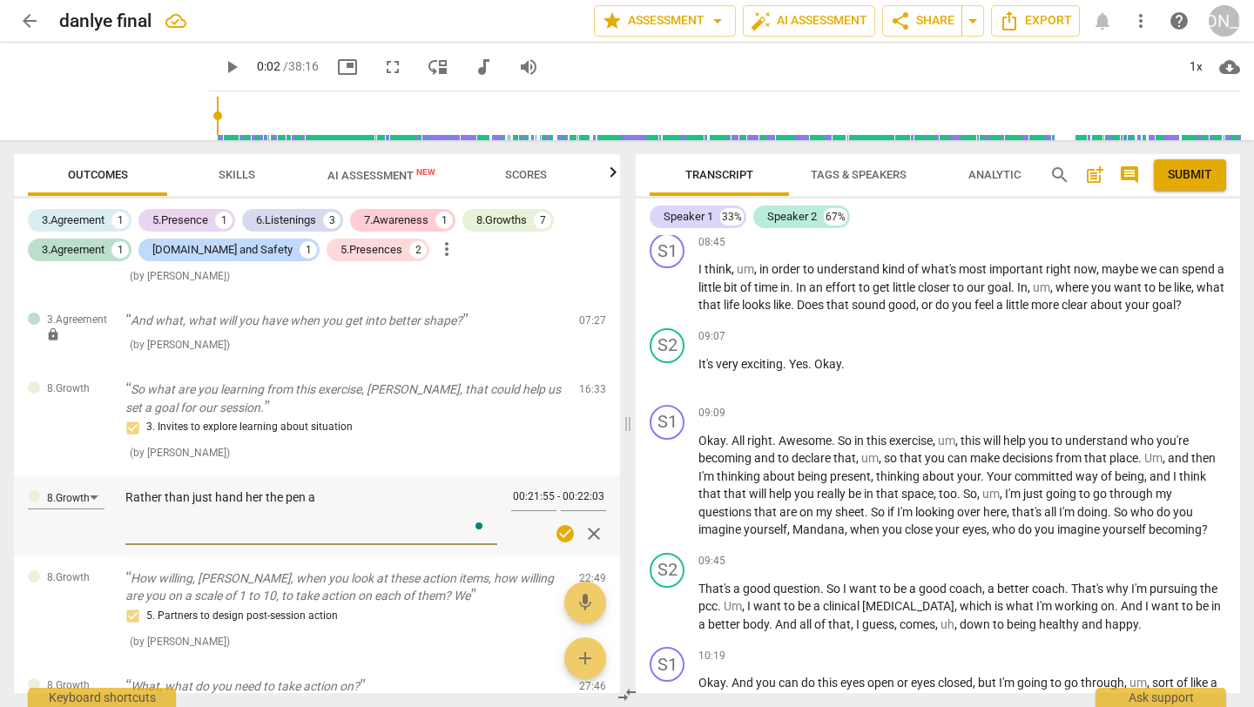
type textarea "Rather than just hand her the pen an"
type textarea "Rather than just hand her the pen and"
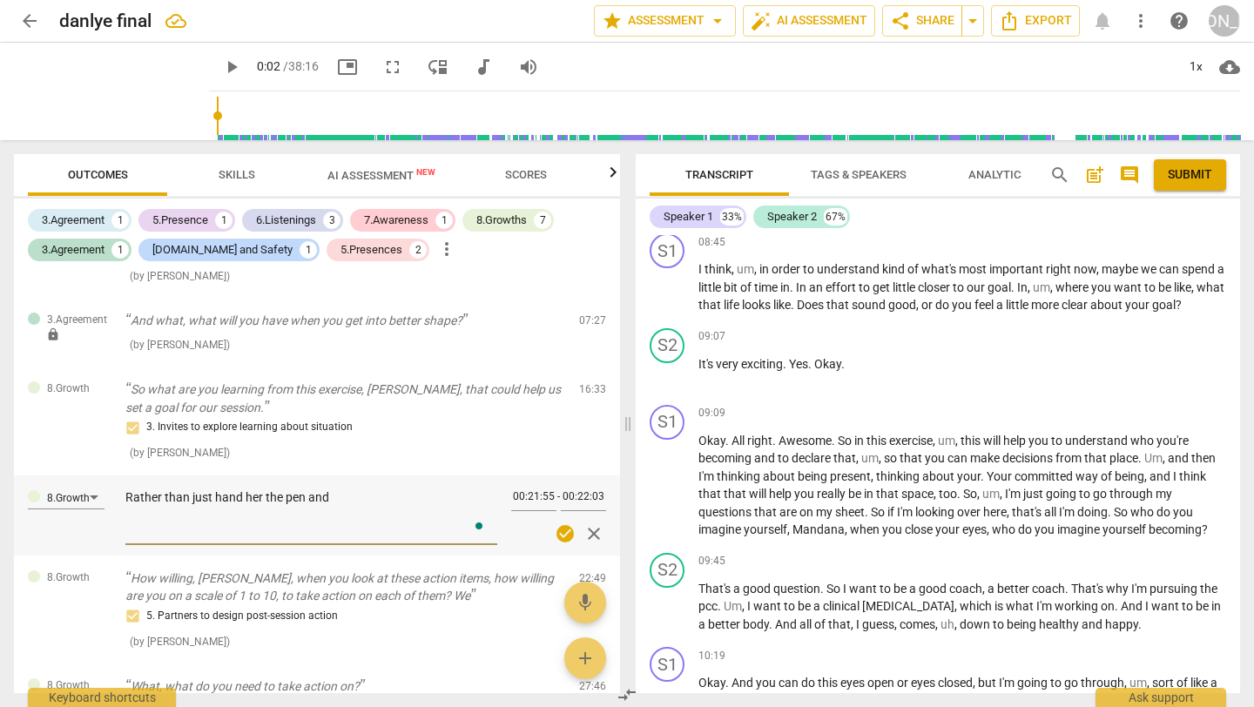
type textarea "Rather than just hand her the pen and"
type textarea "Rather than just hand her the pen and s"
type textarea "Rather than just hand her the pen and st"
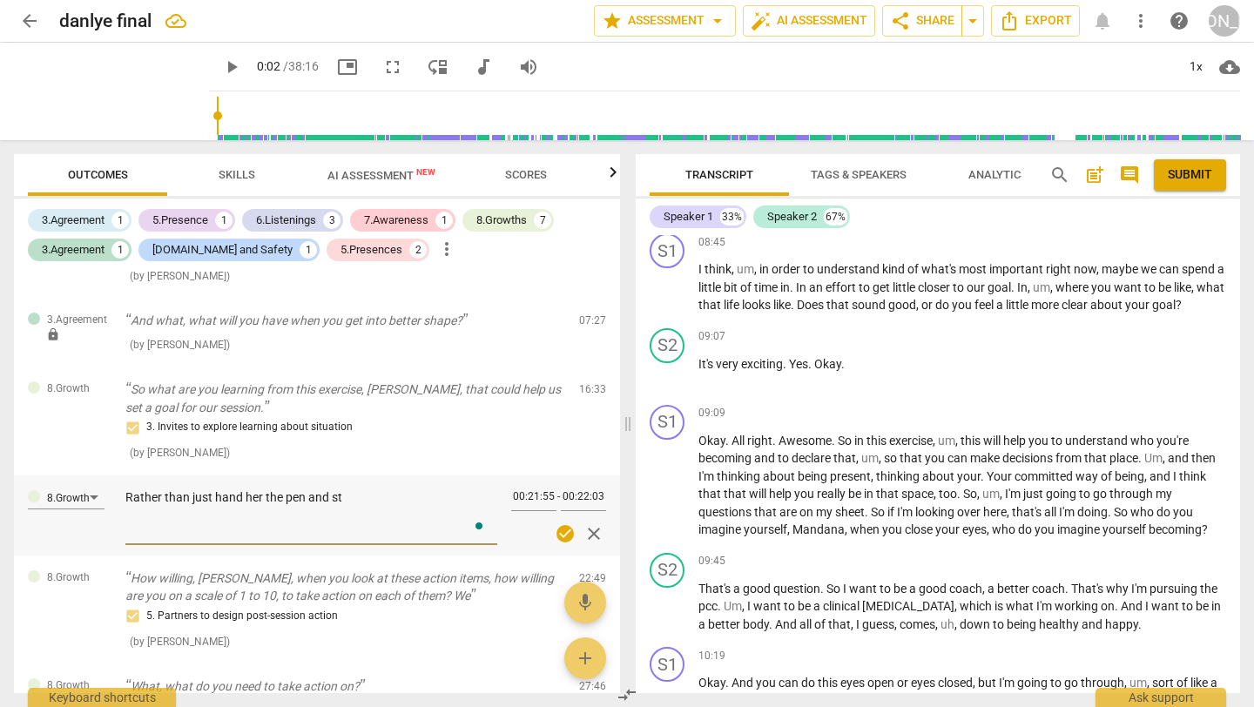
type textarea "Rather than just hand her the pen and sta"
type textarea "Rather than just hand her the pen and star"
type textarea "Rather than just hand her the pen and start"
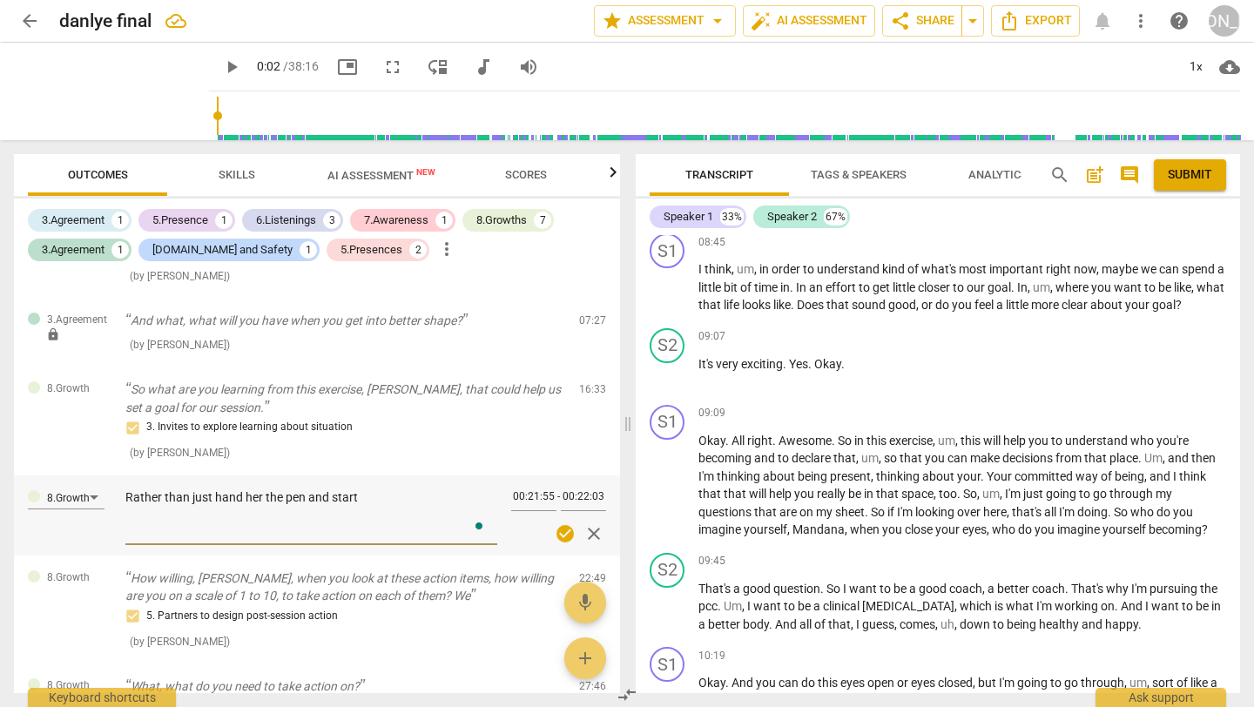
type textarea "Rather than just hand her the pen and start"
type textarea "Rather than just hand her the pen and start w"
type textarea "Rather than just hand her the pen and start wr"
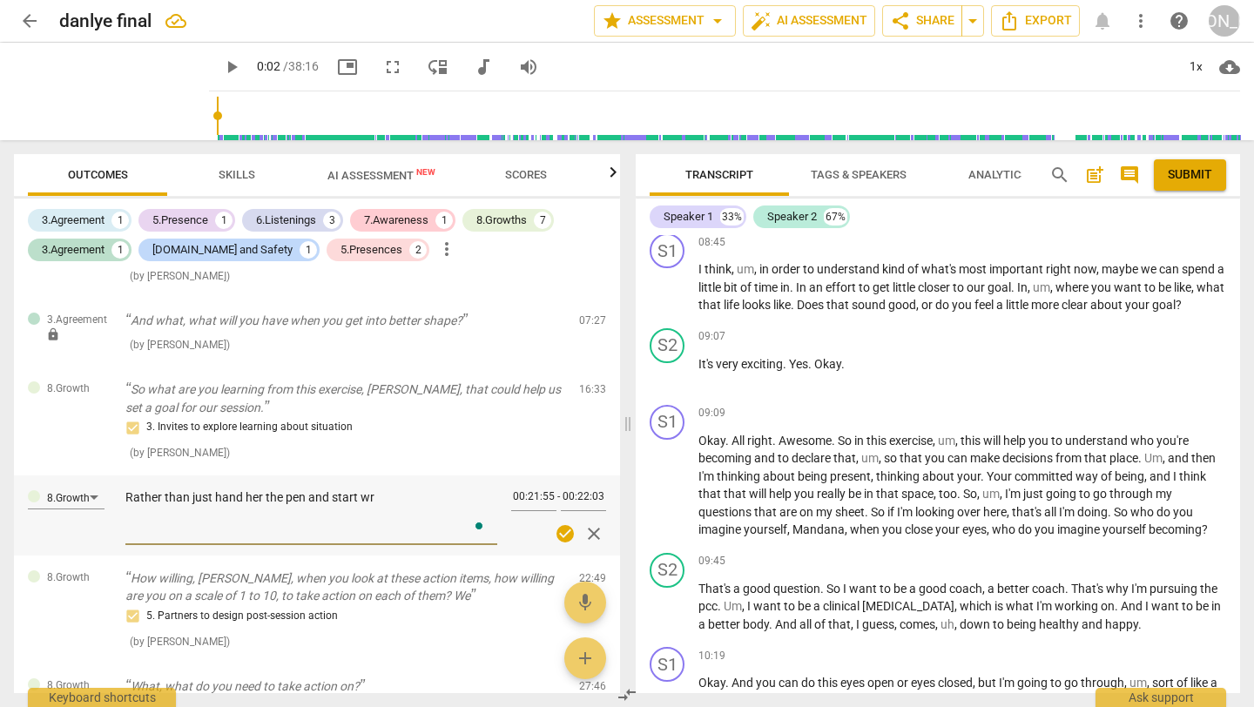
type textarea "Rather than just hand her the pen and start wri"
type textarea "Rather than just hand her the pen and start writ"
type textarea "Rather than just hand her the pen and start writi"
type textarea "Rather than just hand her the pen and start writin"
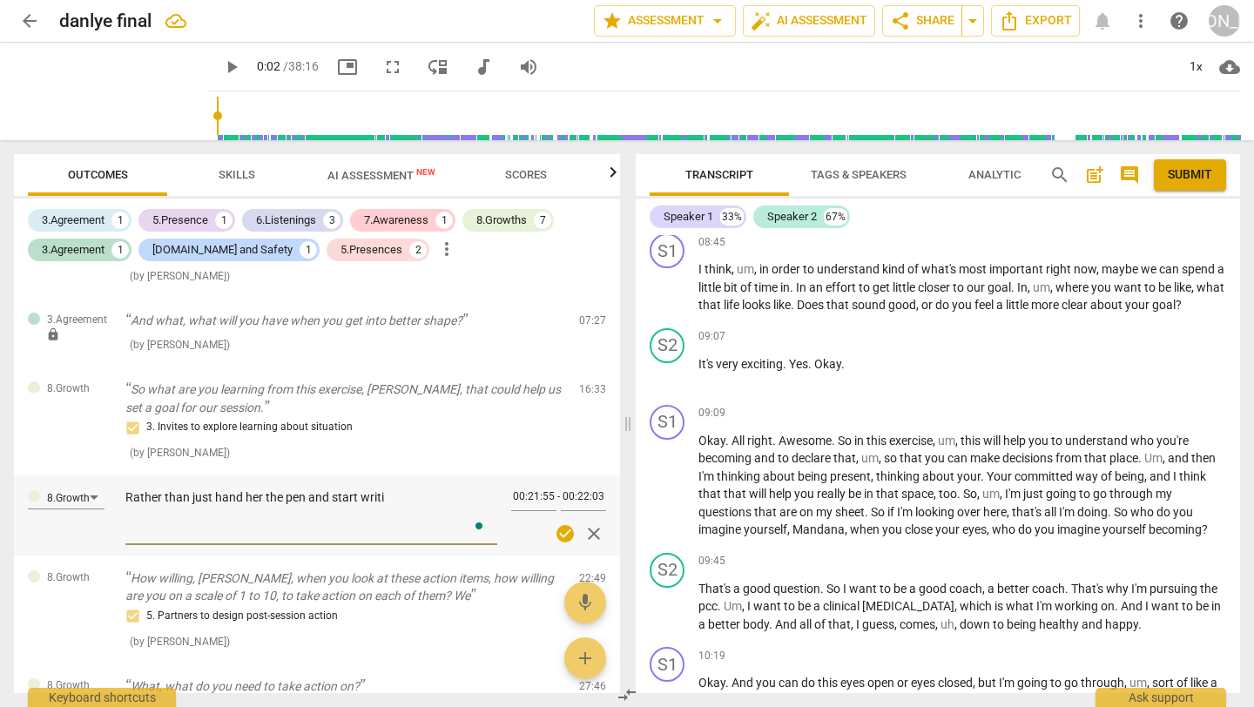
type textarea "Rather than just hand her the pen and start writin"
type textarea "Rather than just hand her the pen and start writing"
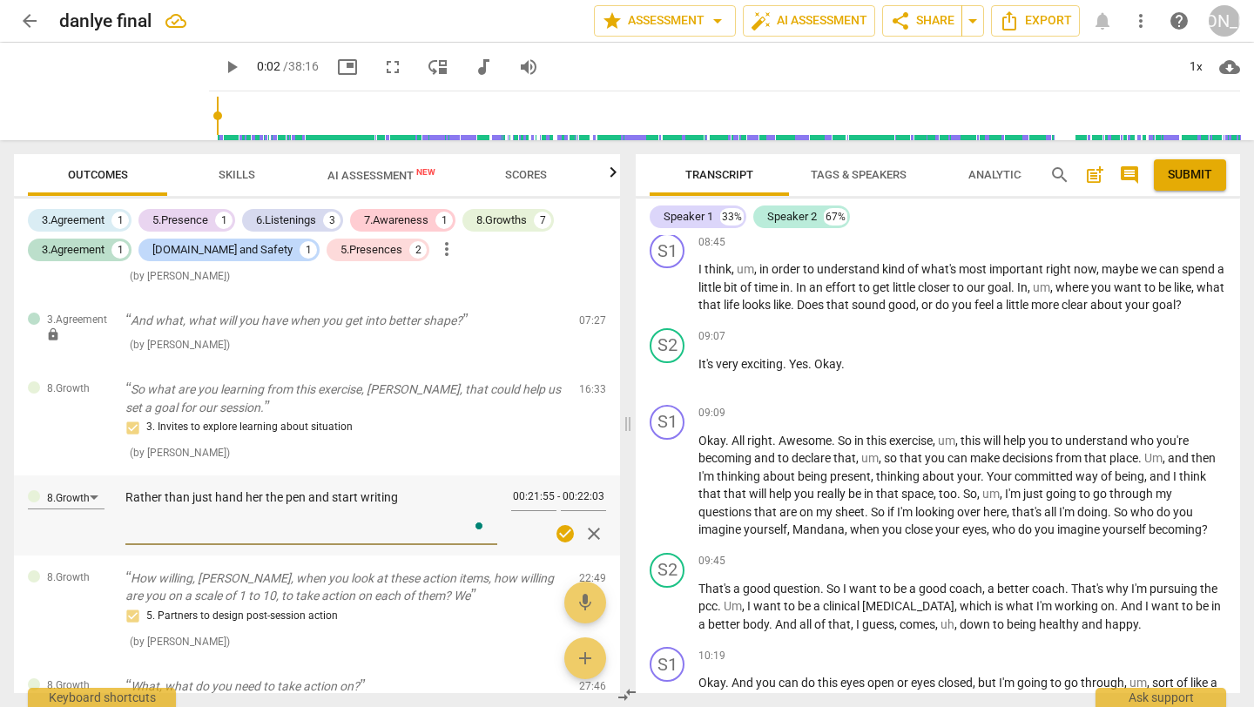
type textarea "Rather than just hand her the pen and start writing i"
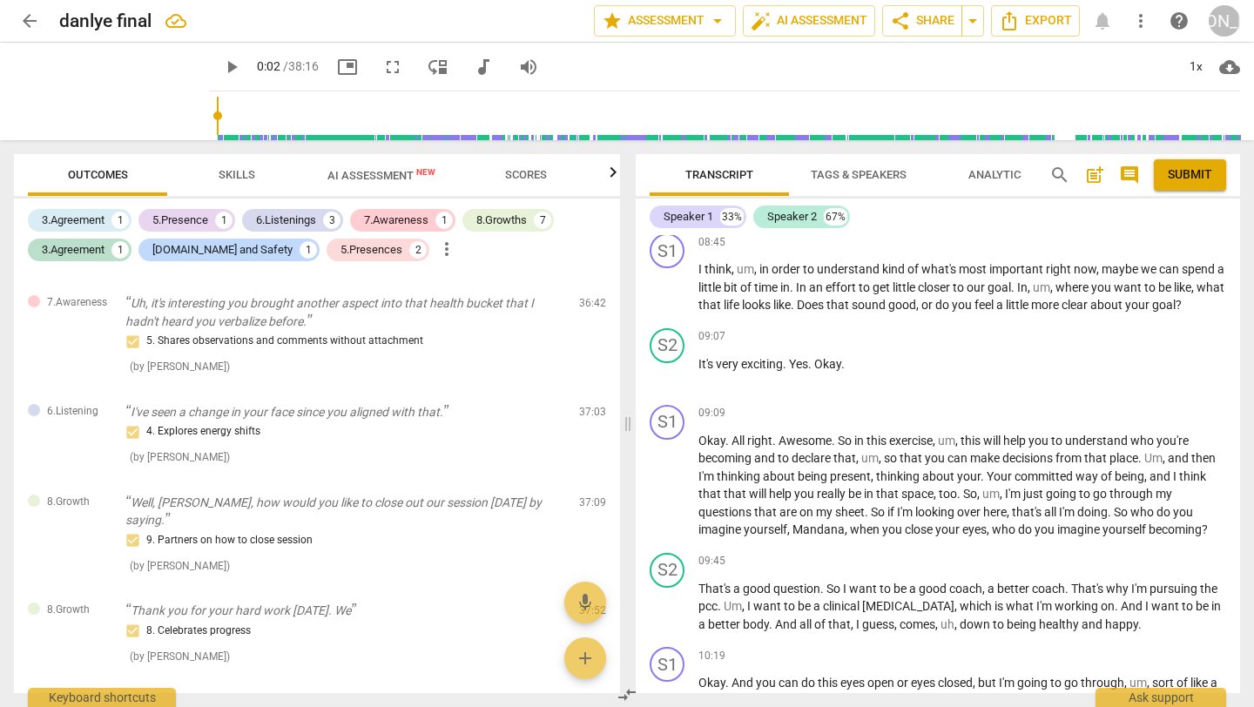
scroll to position [1222, 0]
click at [556, 414] on span "edit" at bounding box center [561, 414] width 21 height 21
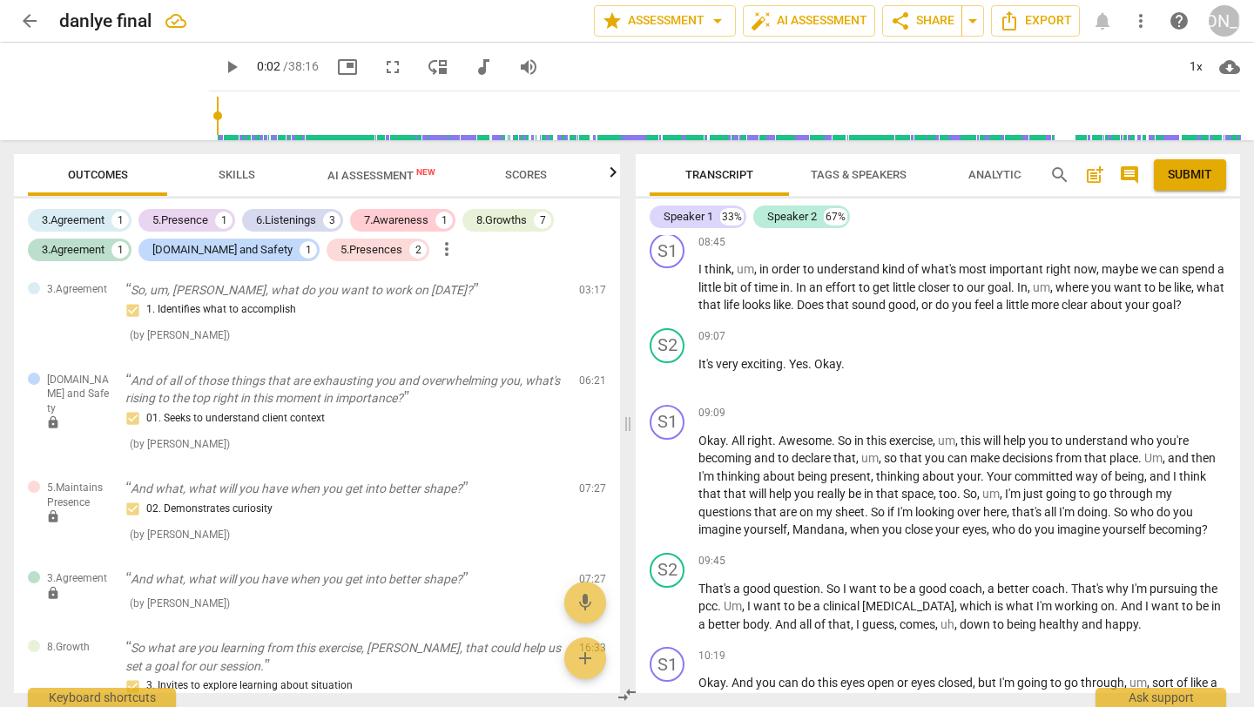
scroll to position [184, 0]
click at [526, 169] on span "Scores" at bounding box center [526, 174] width 42 height 13
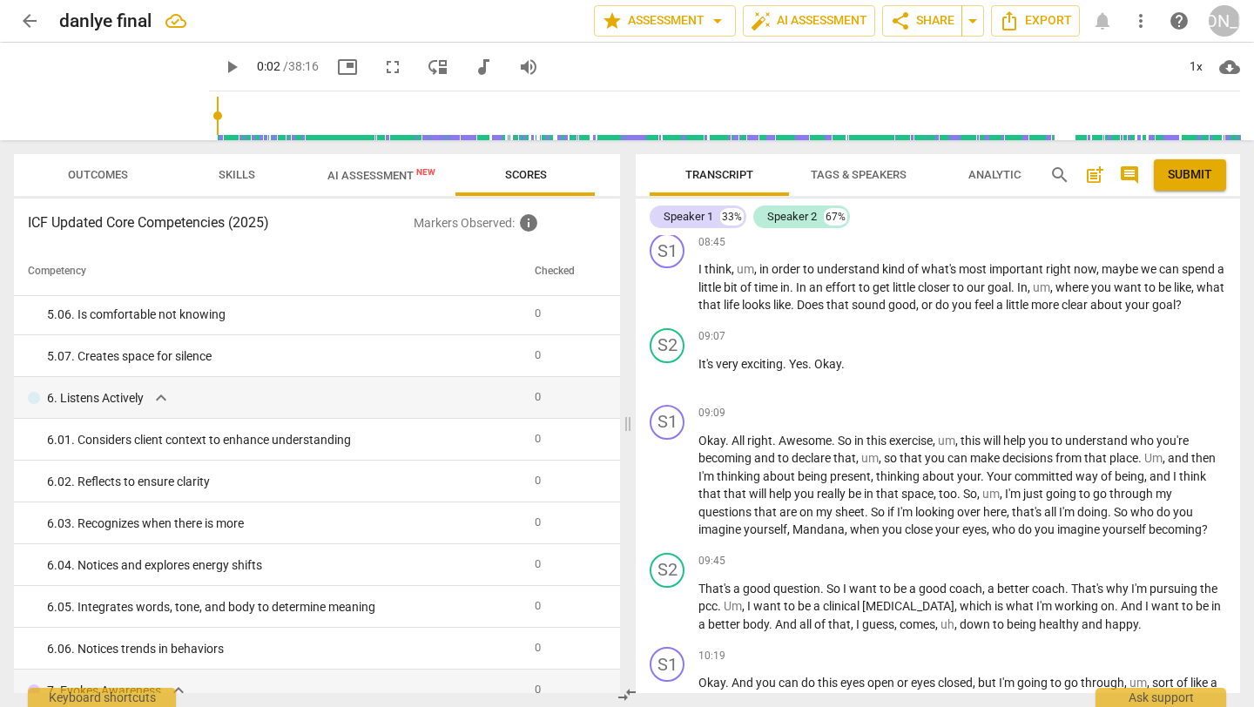
scroll to position [1886, 0]
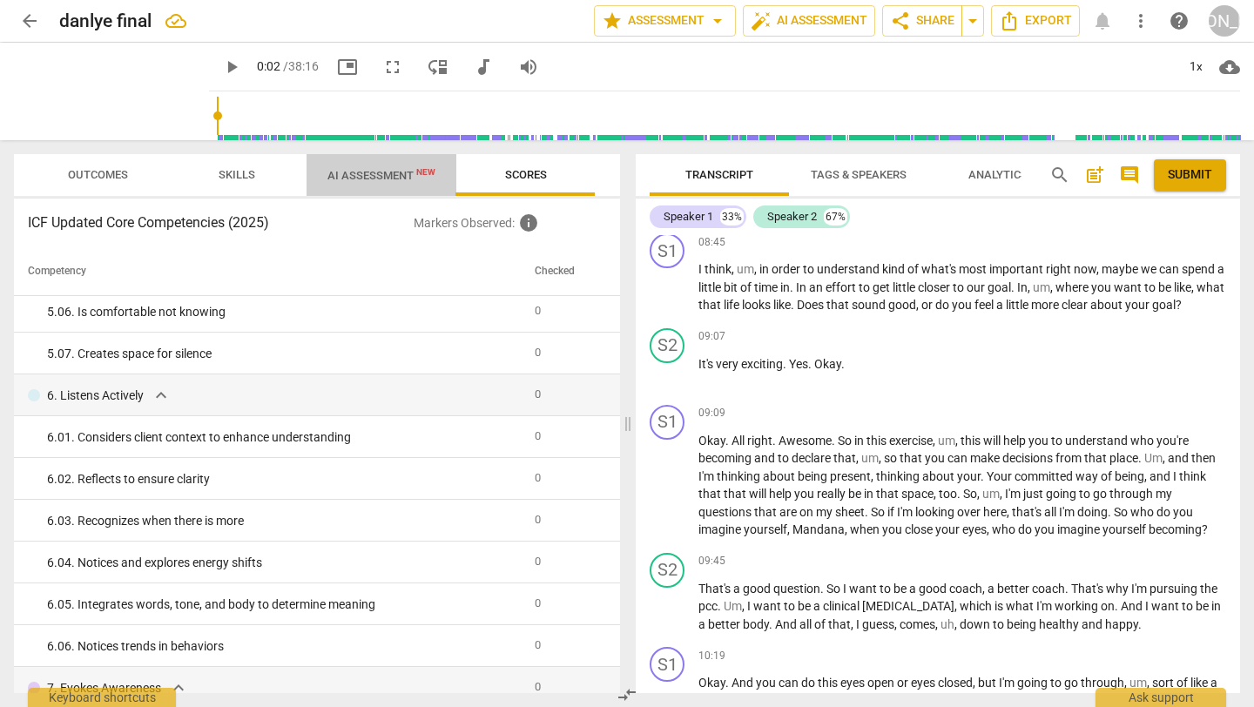
click at [374, 178] on span "AI Assessment New" at bounding box center [381, 175] width 108 height 13
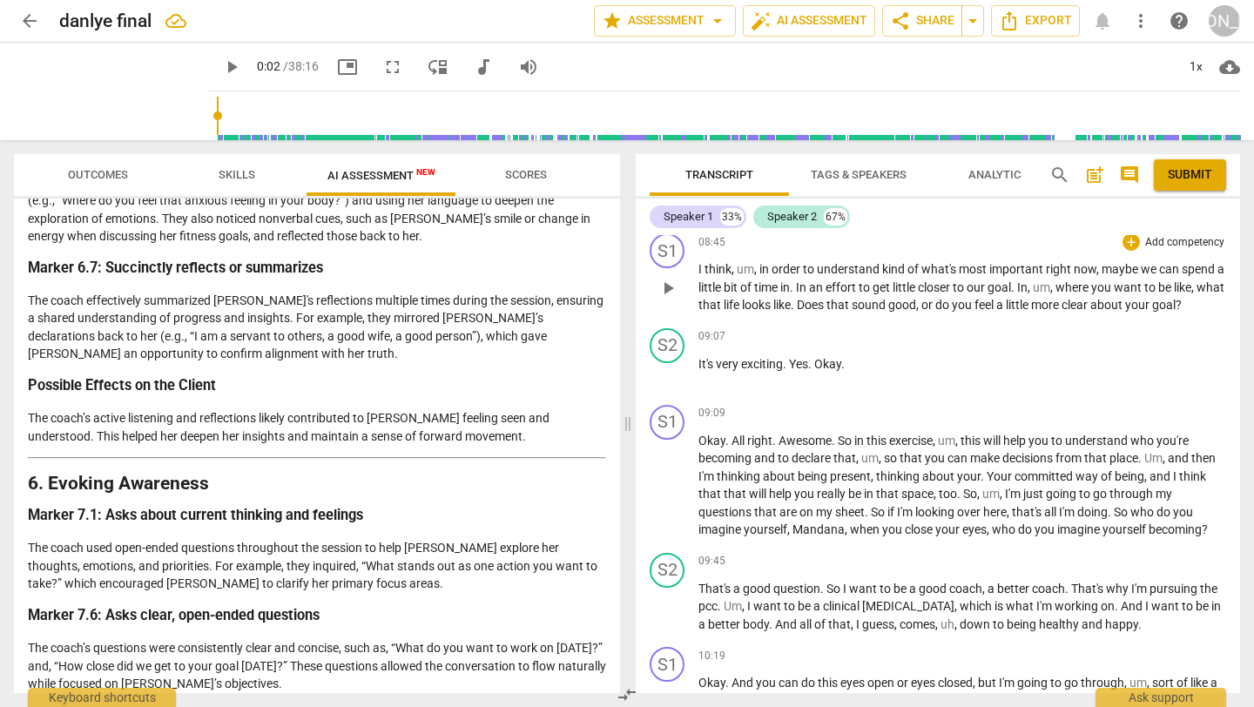
scroll to position [1810, 0]
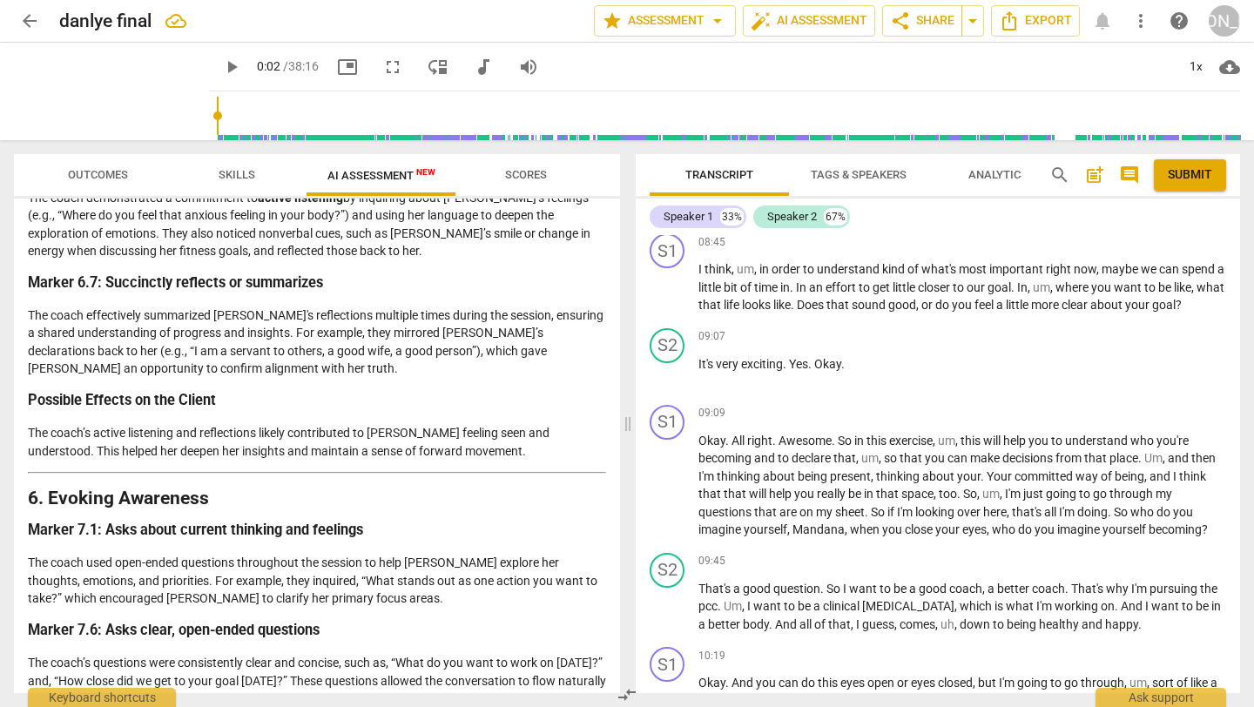
click at [994, 177] on span "Analytics" at bounding box center [997, 174] width 59 height 13
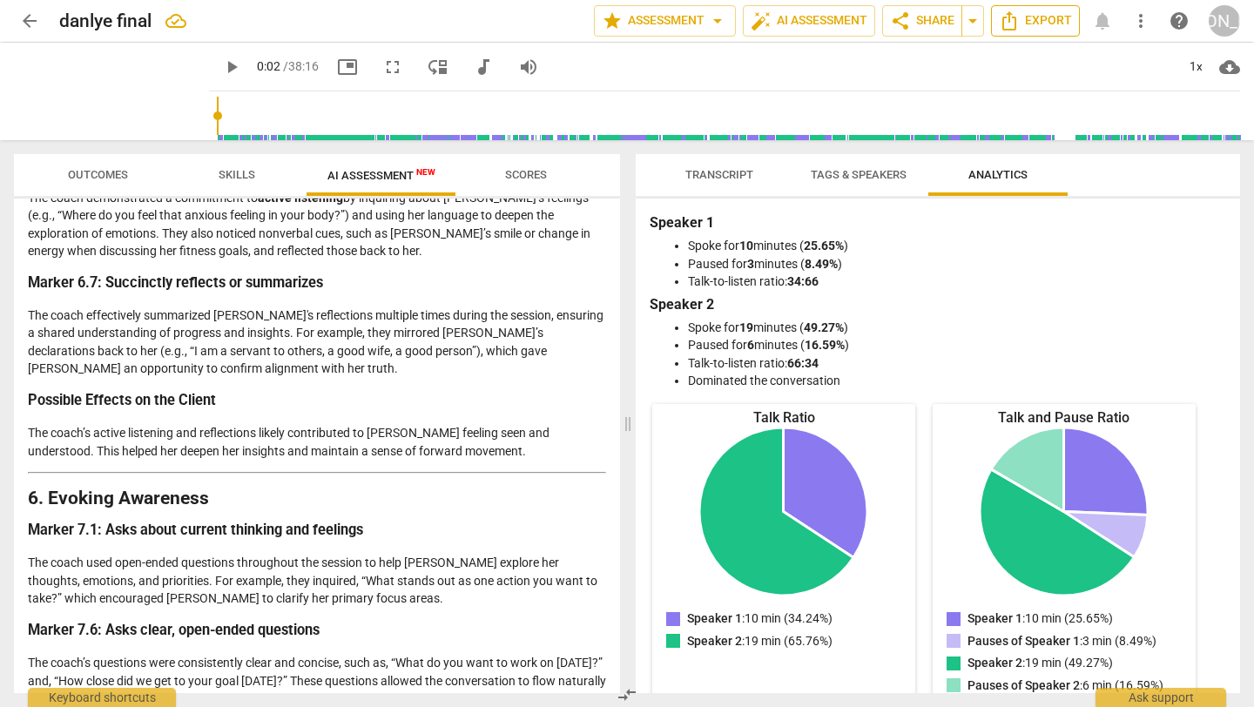
click at [1049, 17] on span "Export" at bounding box center [1034, 20] width 73 height 21
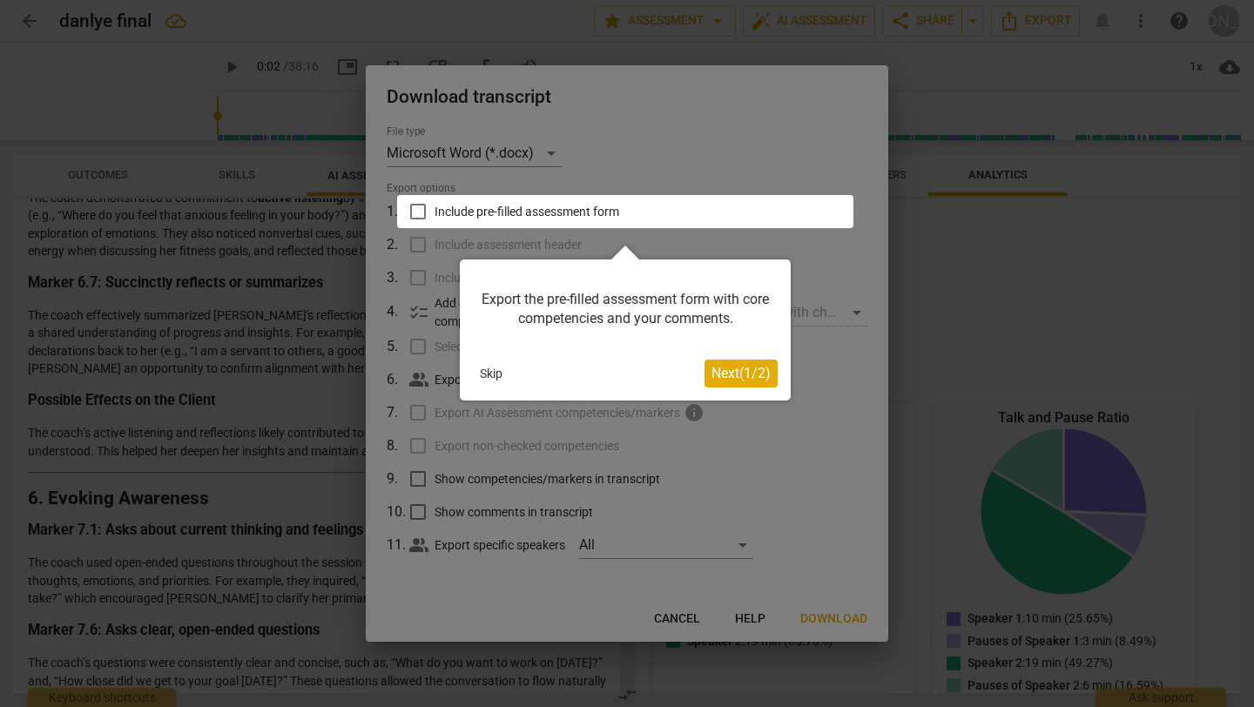
click at [757, 374] on span "Next ( 1 / 2 )" at bounding box center [740, 373] width 59 height 17
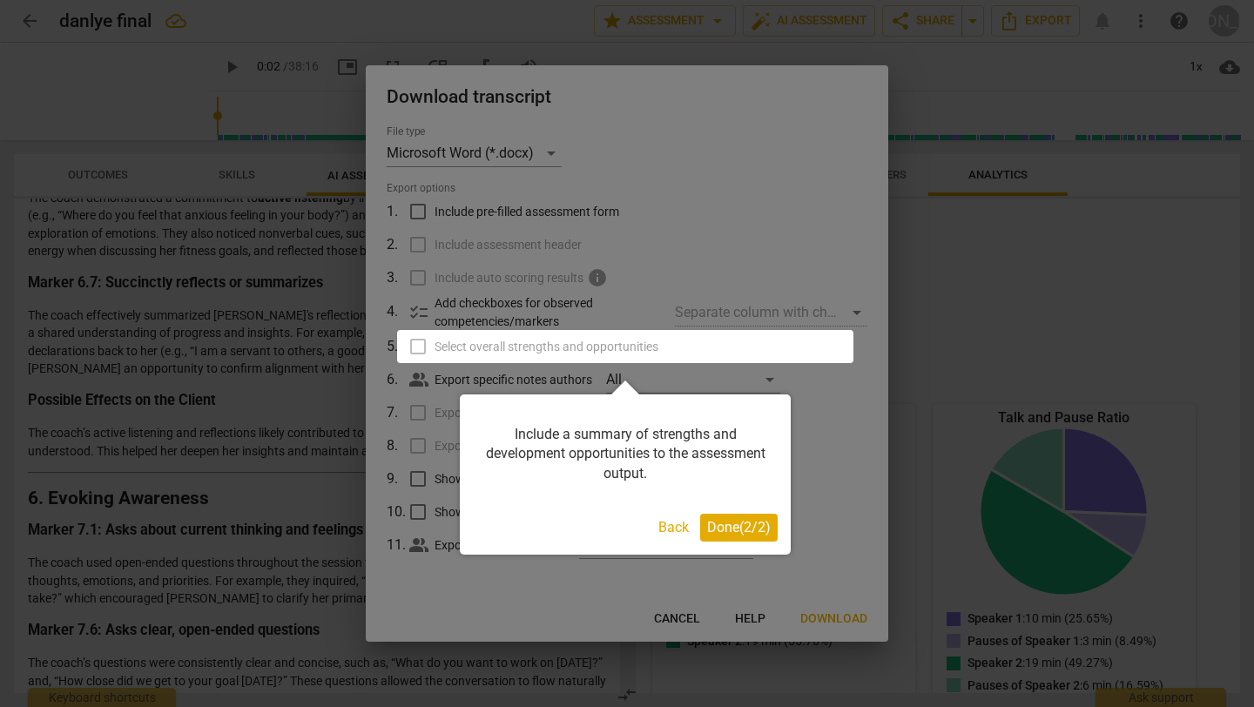
click at [669, 525] on button "Back" at bounding box center [673, 528] width 44 height 28
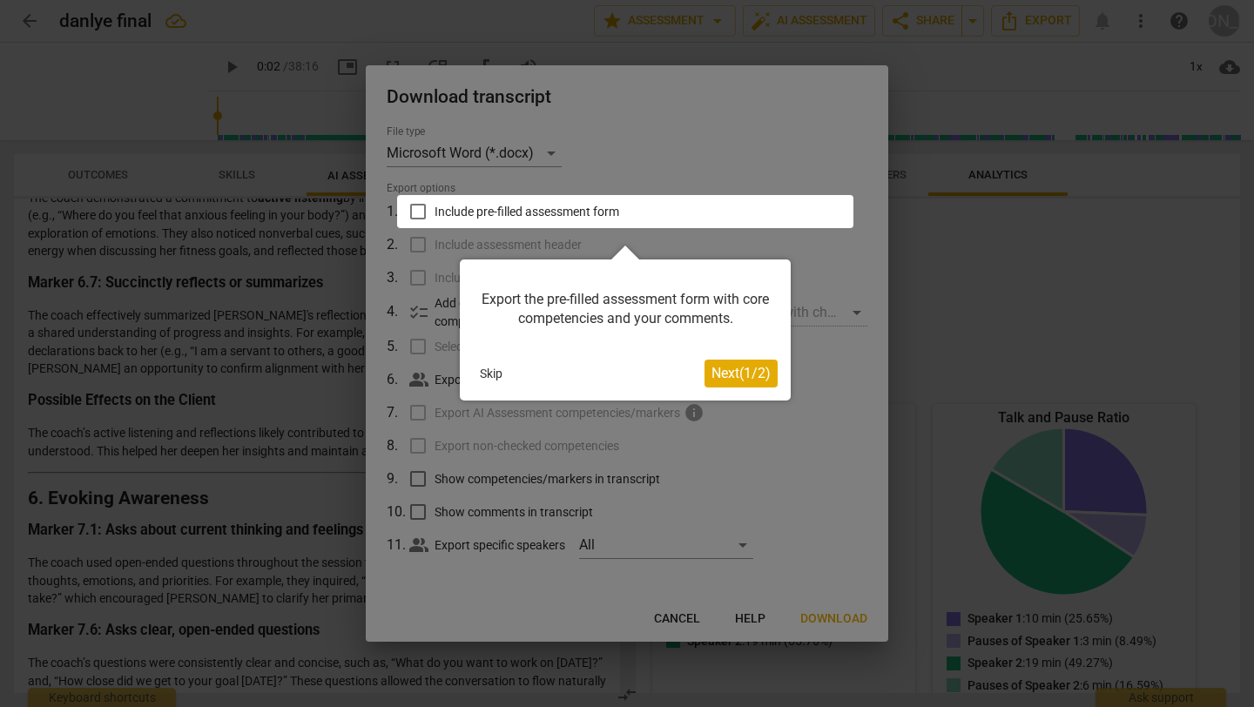
click at [416, 209] on div at bounding box center [625, 211] width 456 height 33
click at [417, 207] on div at bounding box center [625, 211] width 456 height 33
click at [736, 371] on span "Next ( 1 / 2 )" at bounding box center [740, 373] width 59 height 17
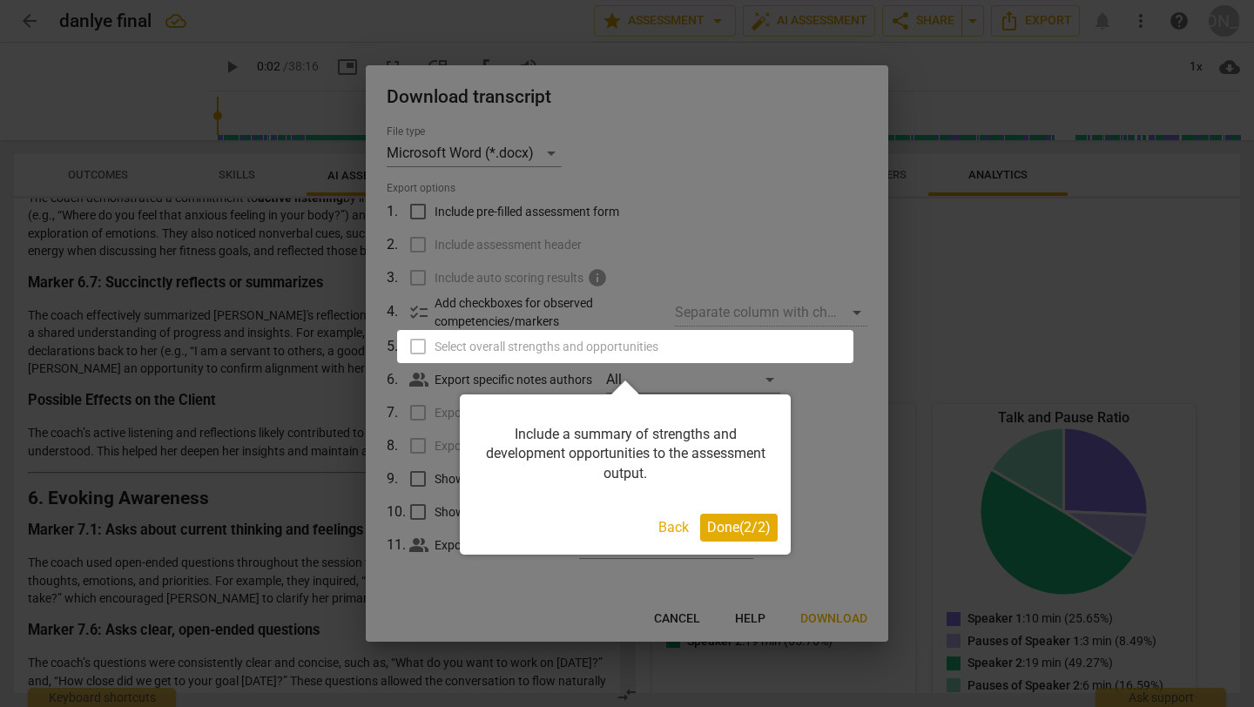
click at [723, 523] on span "Done ( 2 / 2 )" at bounding box center [739, 527] width 64 height 17
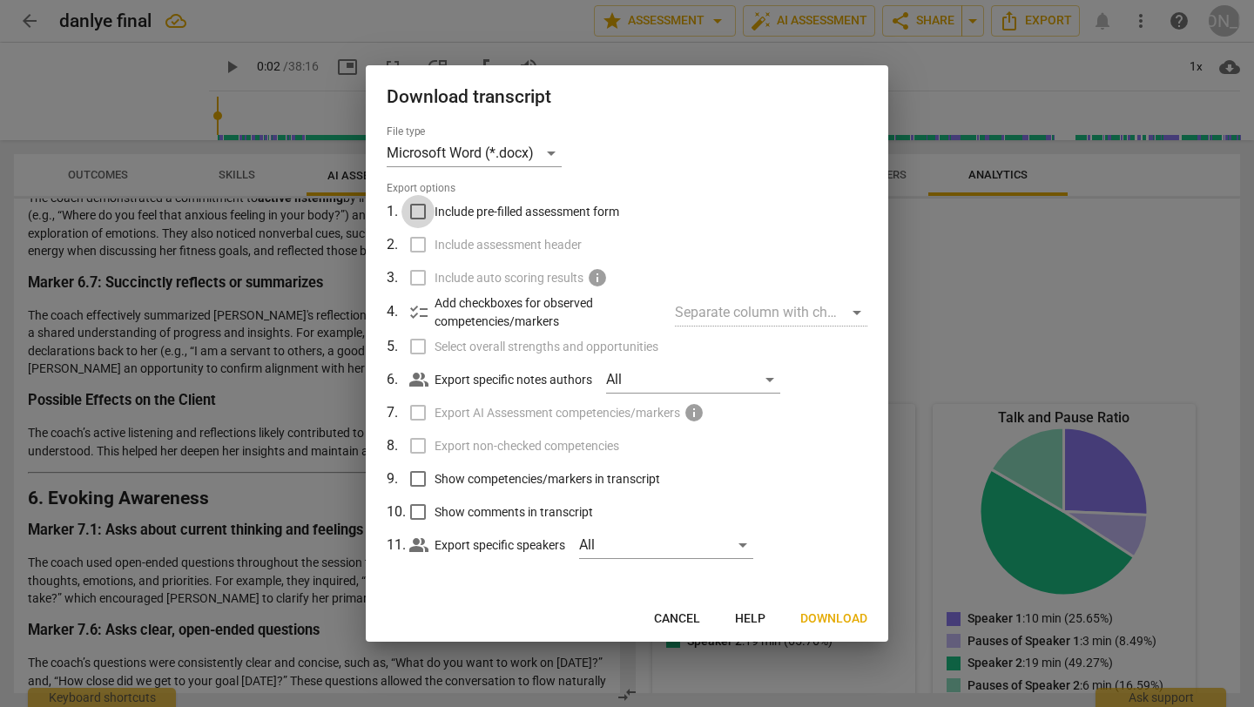
click at [418, 208] on input "Include pre-filled assessment form" at bounding box center [417, 211] width 33 height 33
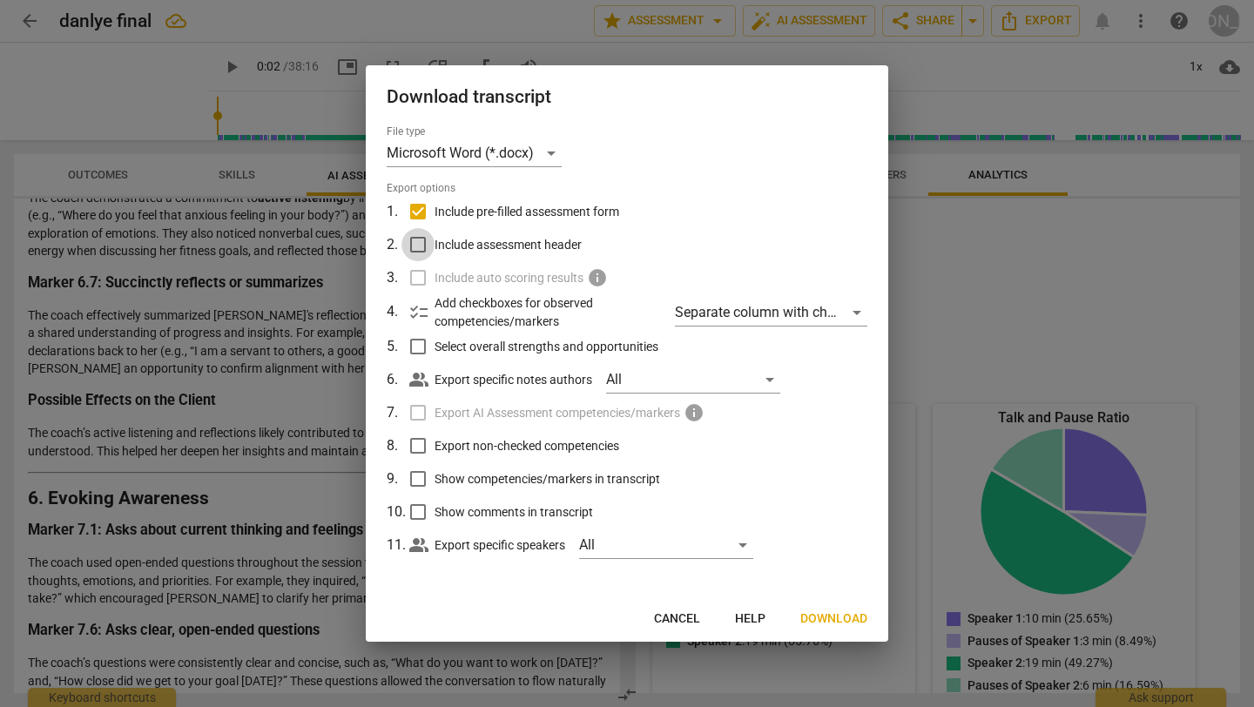
click at [416, 241] on input "Include assessment header" at bounding box center [417, 244] width 33 height 33
click at [653, 218] on label "Include pre-filled assessment form" at bounding box center [625, 211] width 456 height 33
click at [434, 218] on input "Include pre-filled assessment form" at bounding box center [417, 211] width 33 height 33
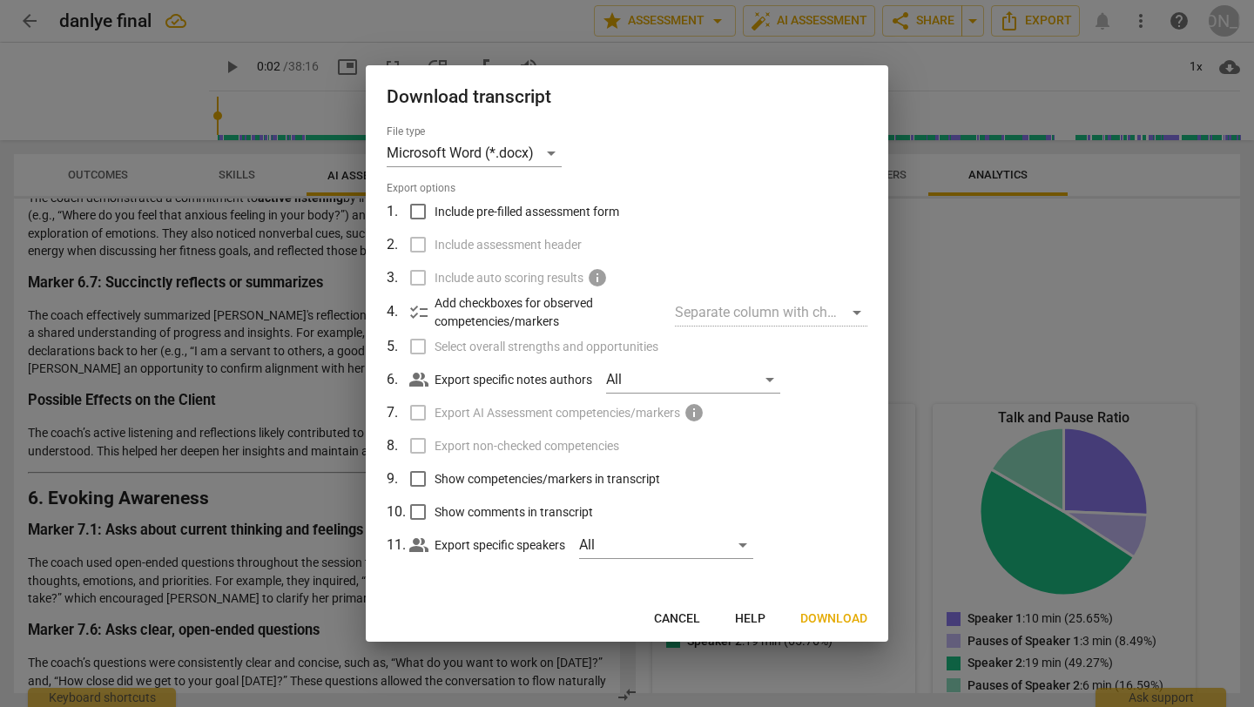
click at [419, 241] on label "Include assessment header" at bounding box center [625, 244] width 456 height 33
click at [419, 209] on input "Include pre-filled assessment form" at bounding box center [417, 211] width 33 height 33
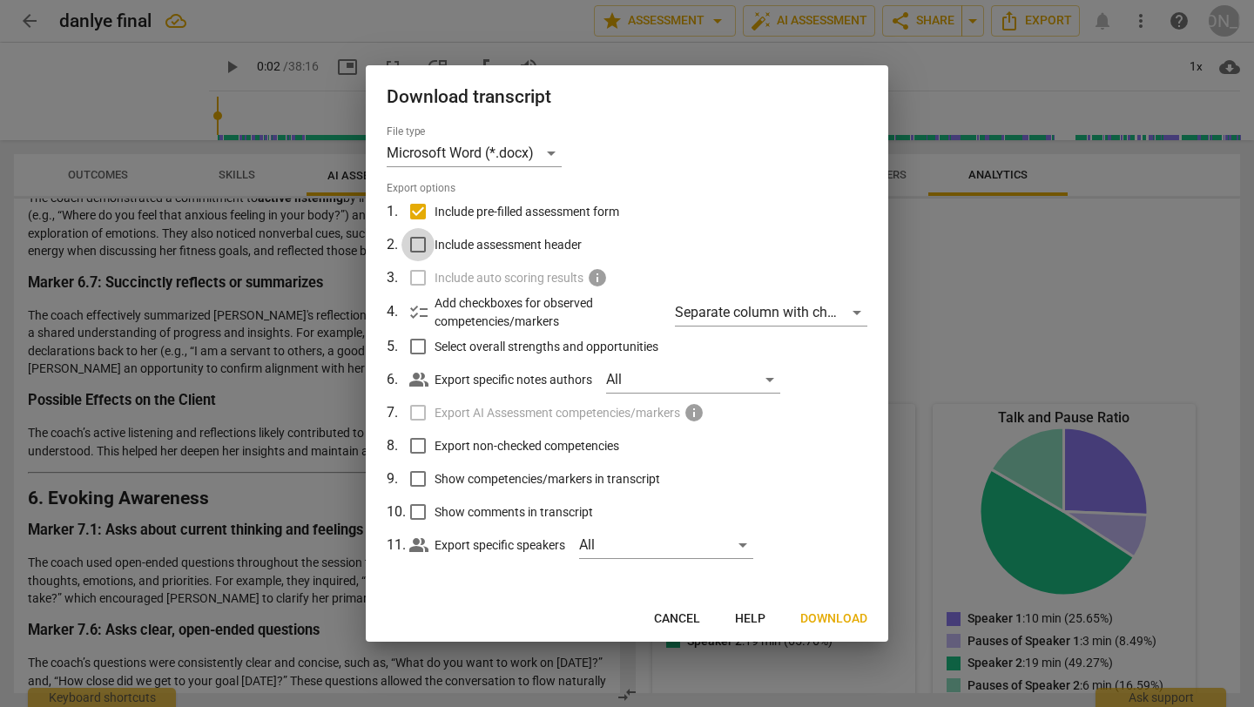
click at [417, 241] on input "Include assessment header" at bounding box center [417, 244] width 33 height 33
click at [666, 618] on span "Cancel" at bounding box center [677, 618] width 46 height 17
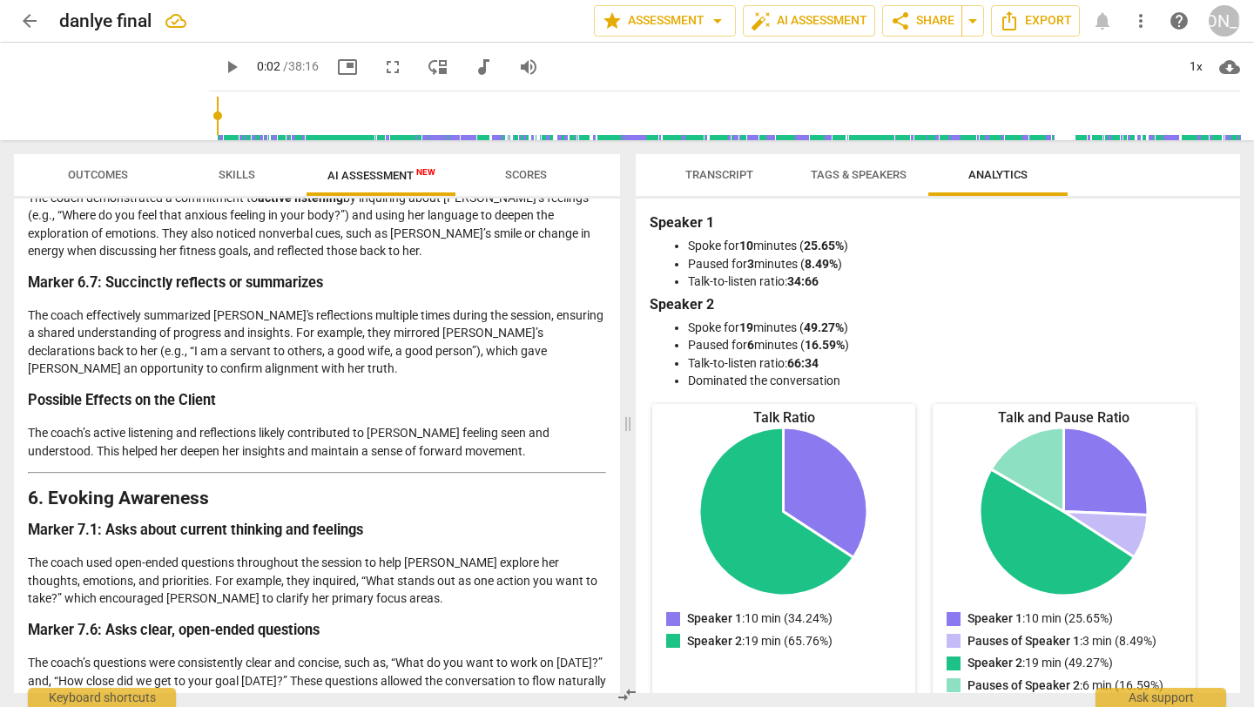
click at [29, 18] on span "arrow_back" at bounding box center [29, 20] width 21 height 21
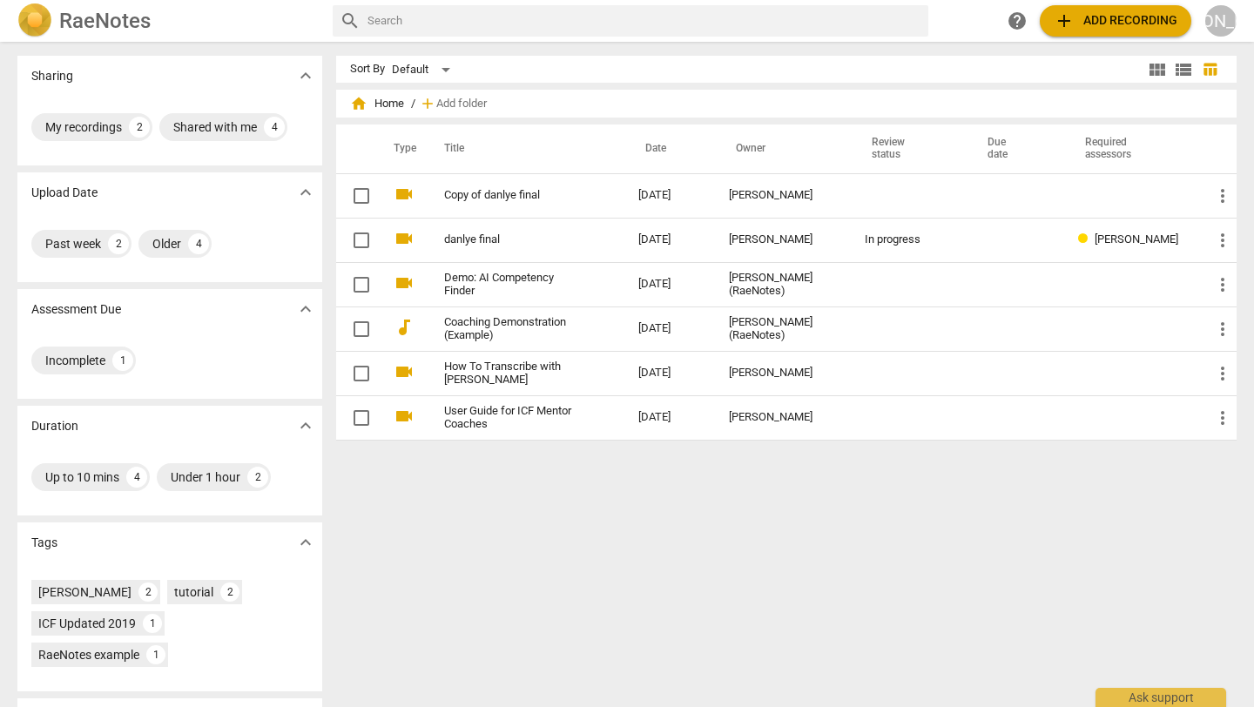
click at [91, 14] on h2 "RaeNotes" at bounding box center [104, 21] width 91 height 24
click at [117, 21] on h2 "RaeNotes" at bounding box center [104, 21] width 91 height 24
click at [40, 22] on img at bounding box center [34, 20] width 35 height 35
click at [110, 15] on h2 "RaeNotes" at bounding box center [104, 21] width 91 height 24
click at [1220, 19] on div "[PERSON_NAME]" at bounding box center [1220, 20] width 31 height 31
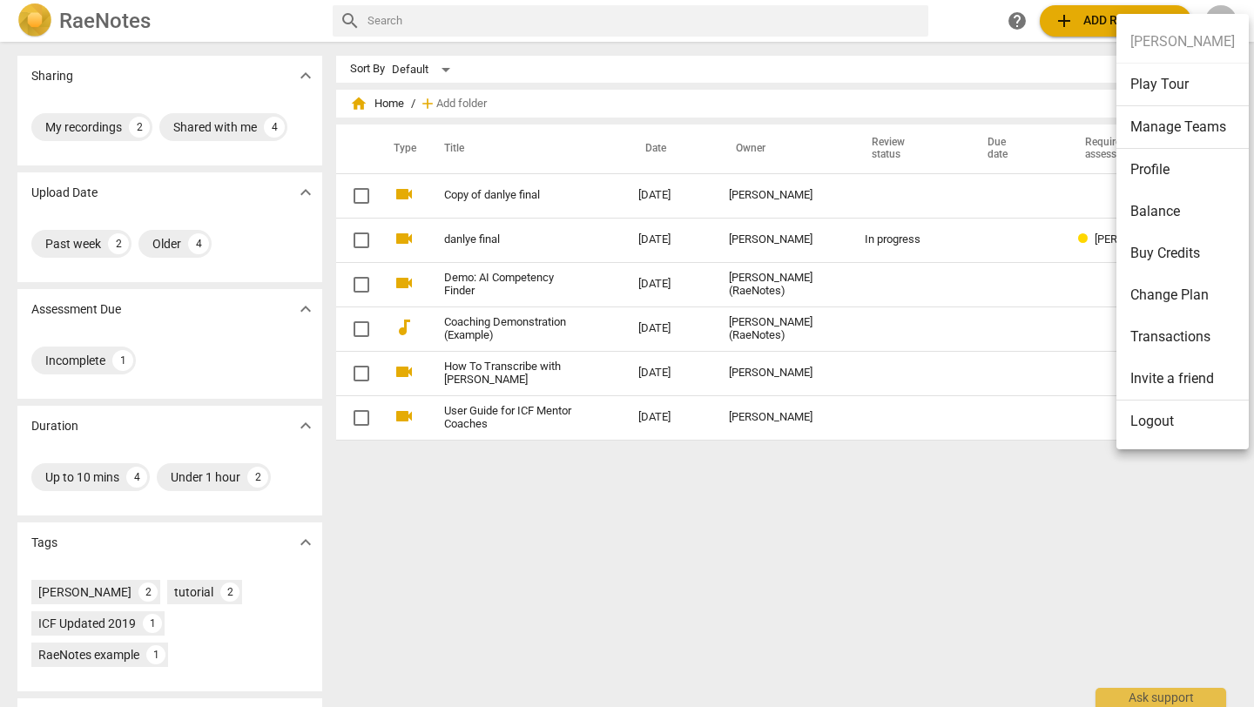
click at [1193, 291] on li "Change Plan" at bounding box center [1182, 295] width 132 height 42
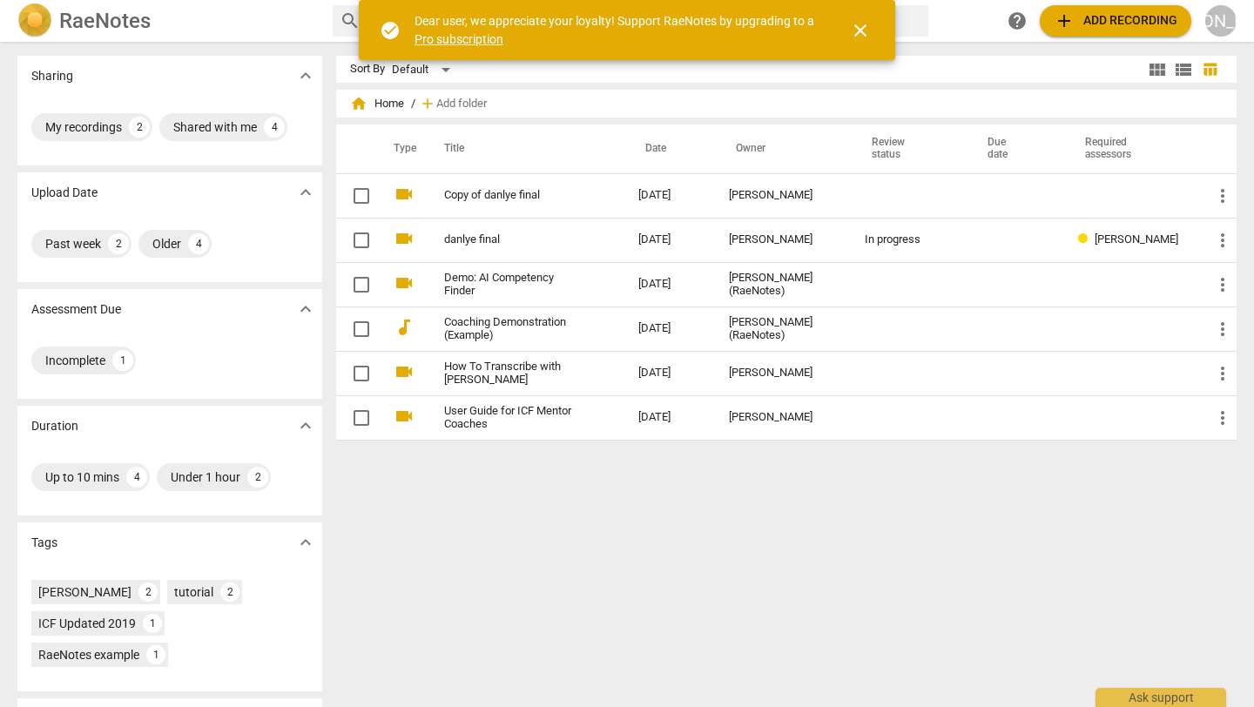
click at [863, 24] on span "close" at bounding box center [860, 30] width 21 height 21
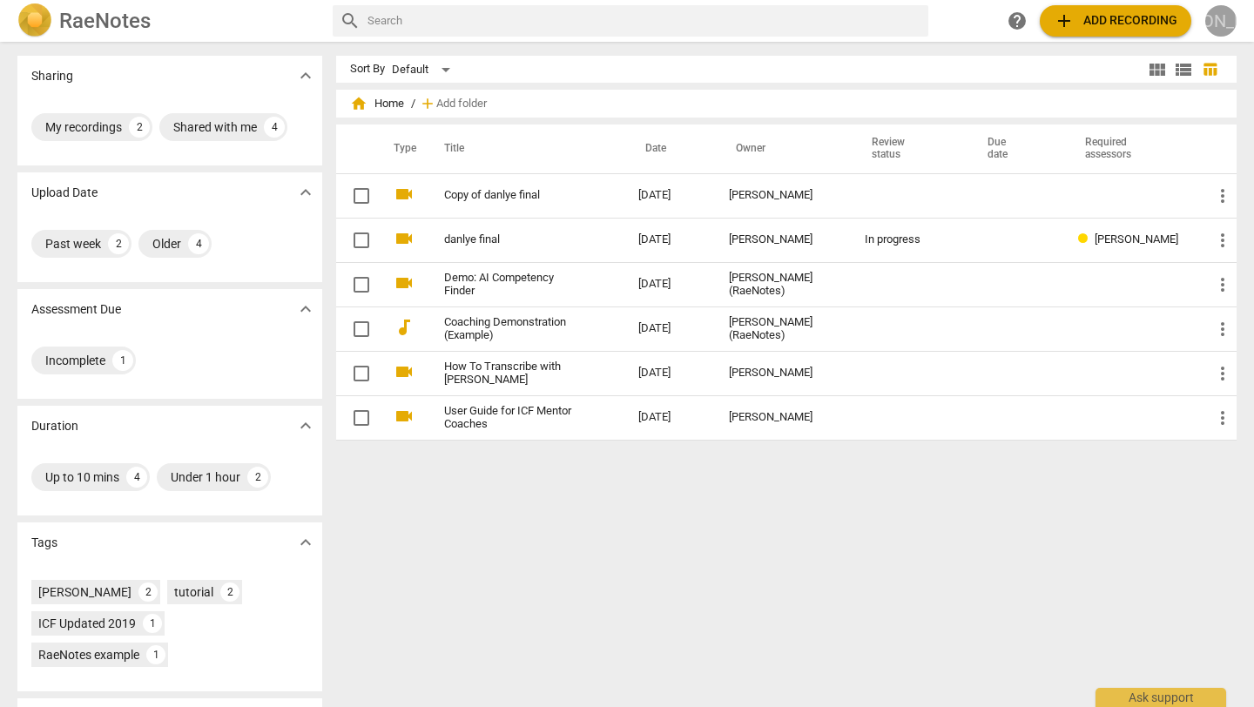
click at [1220, 23] on div "[PERSON_NAME]" at bounding box center [1220, 20] width 31 height 31
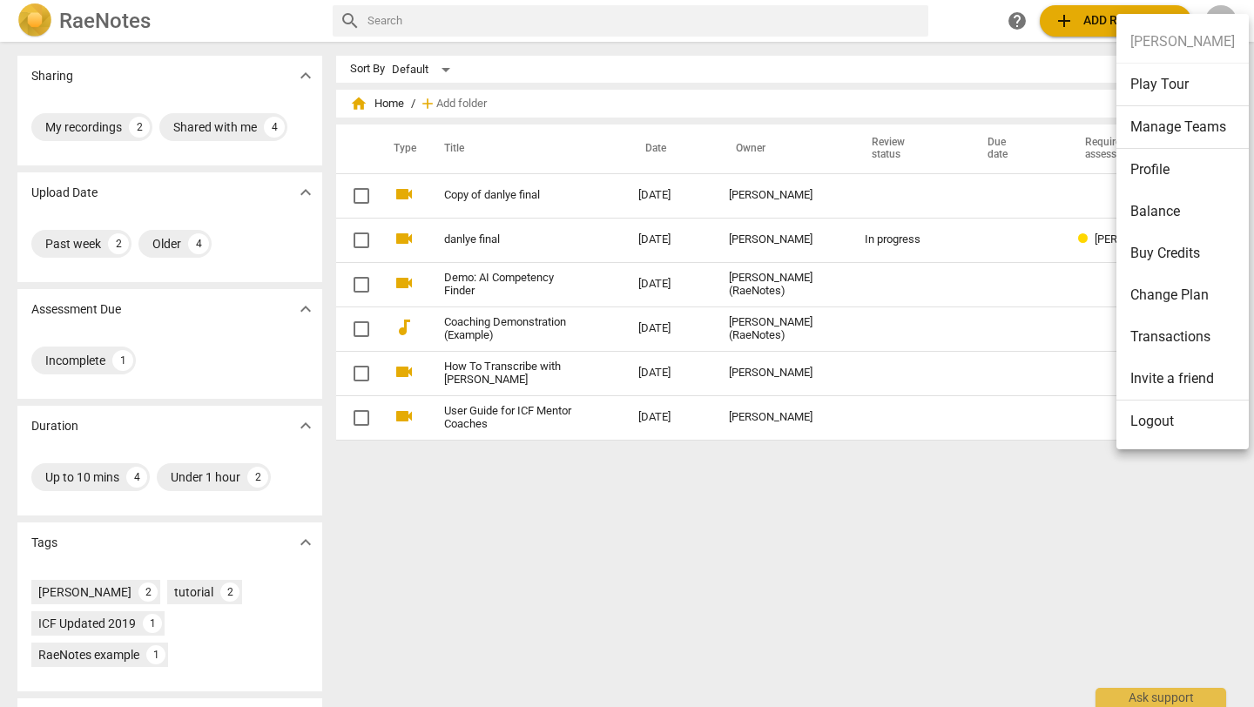
click at [1168, 174] on li "Profile" at bounding box center [1182, 170] width 132 height 42
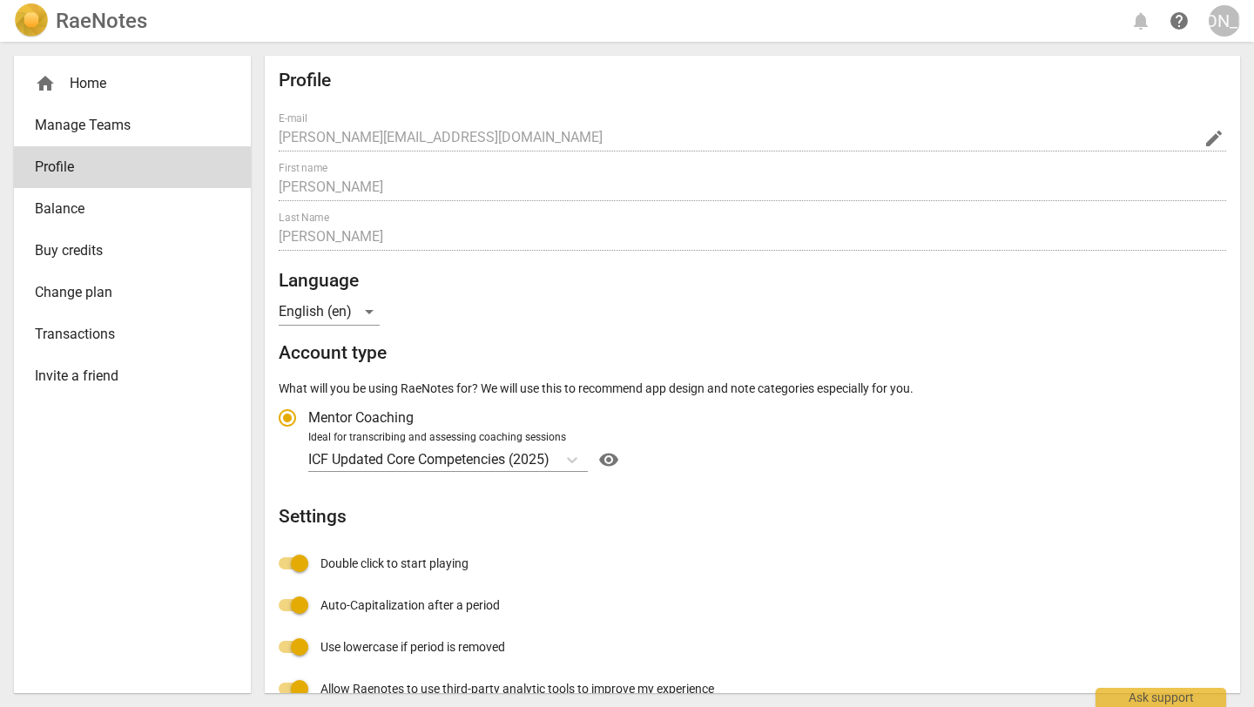
radio input "false"
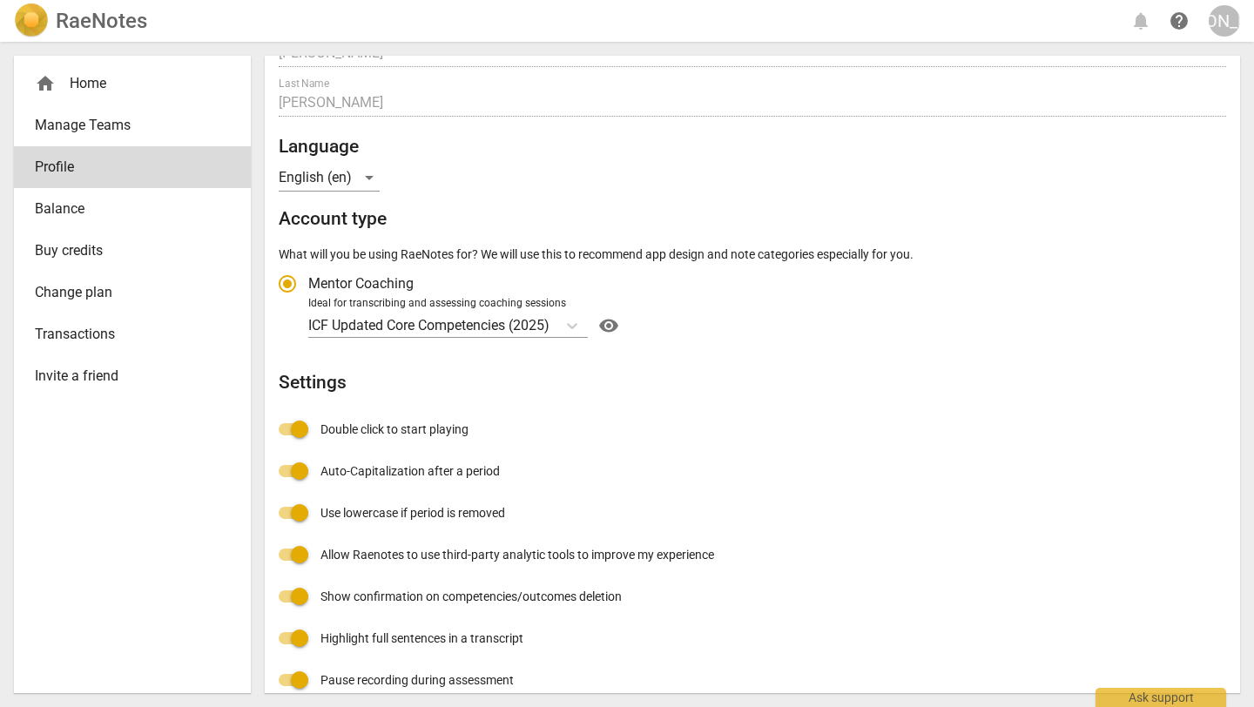
scroll to position [156, 0]
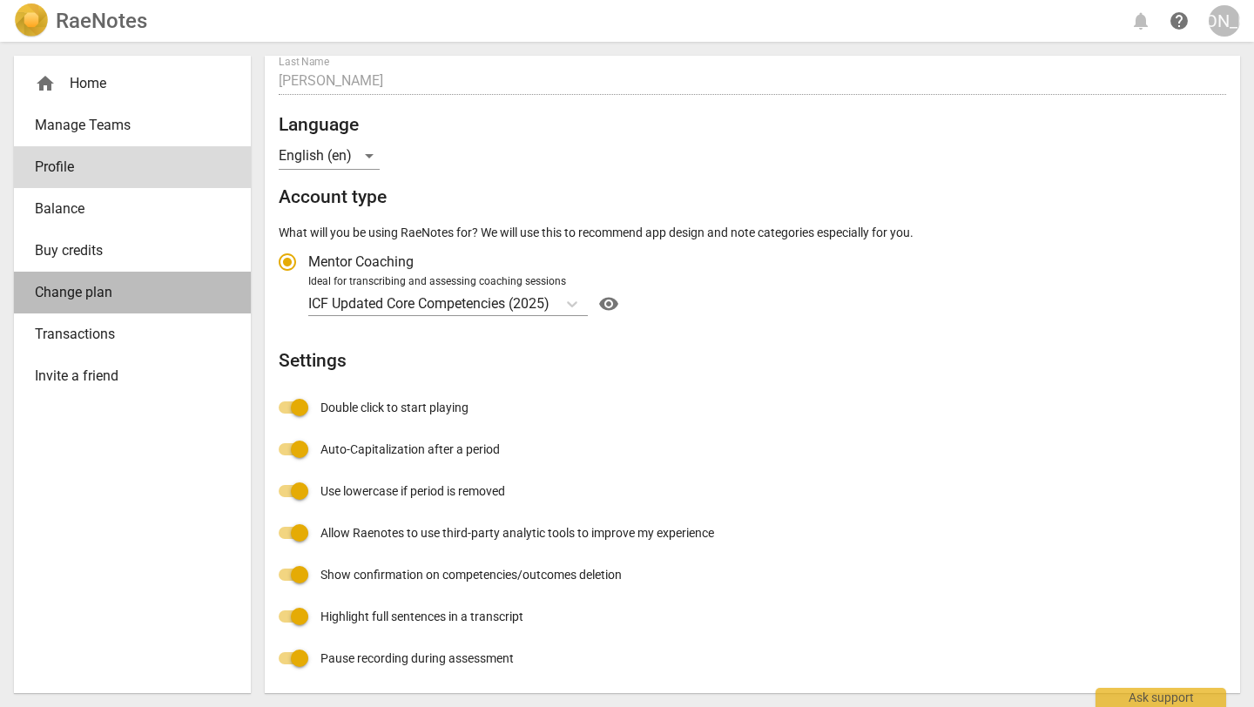
click at [168, 291] on span "Change plan" at bounding box center [125, 292] width 181 height 21
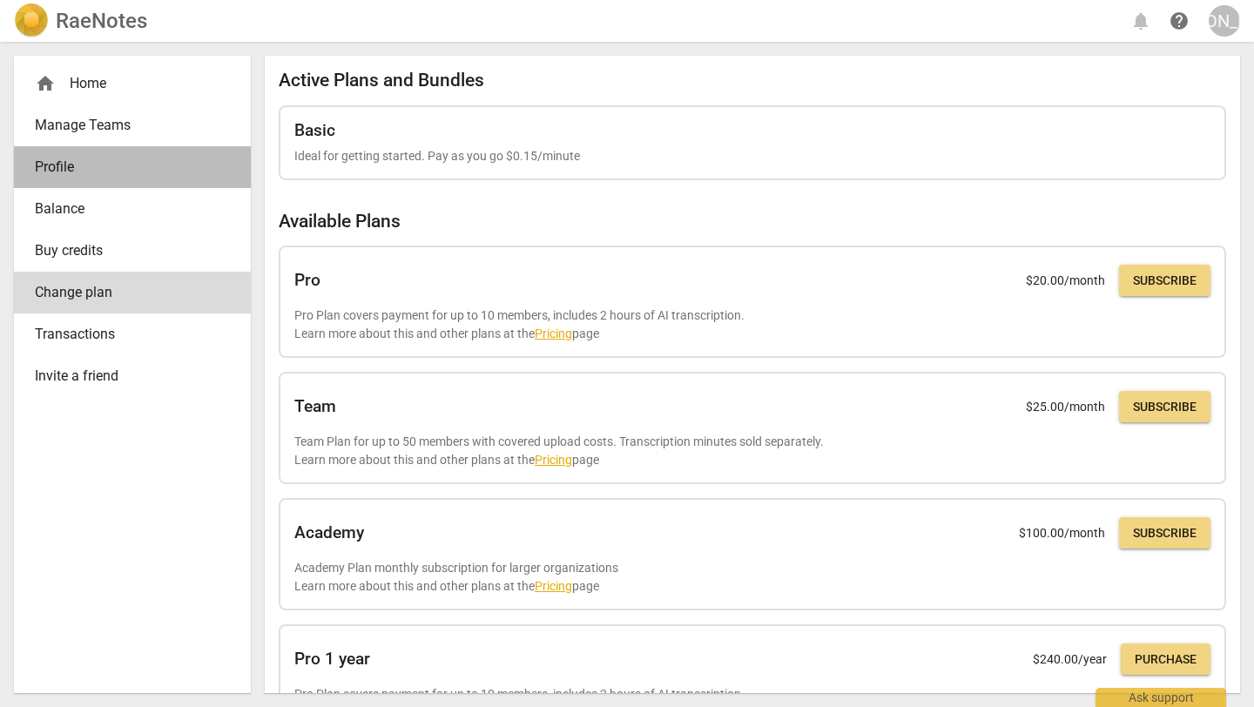
click at [111, 163] on span "Profile" at bounding box center [125, 167] width 181 height 21
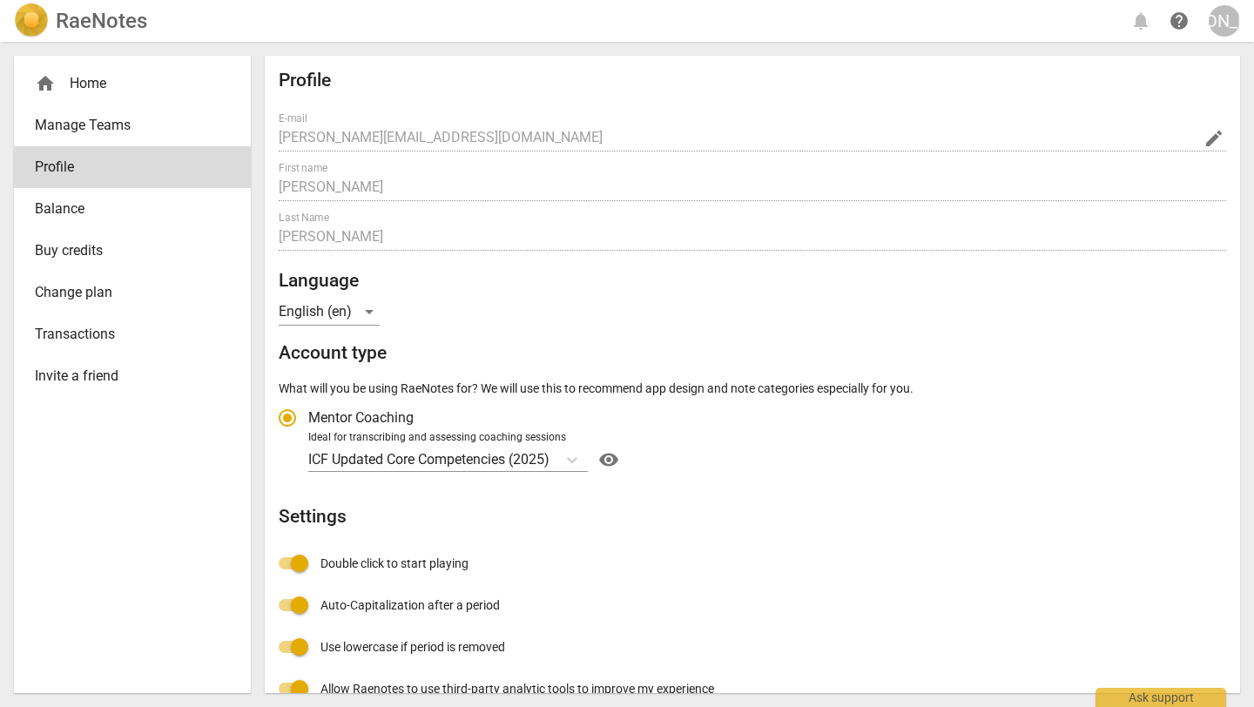
radio input "false"
click at [1180, 21] on span "help" at bounding box center [1178, 20] width 21 height 21
